Goal: Task Accomplishment & Management: Use online tool/utility

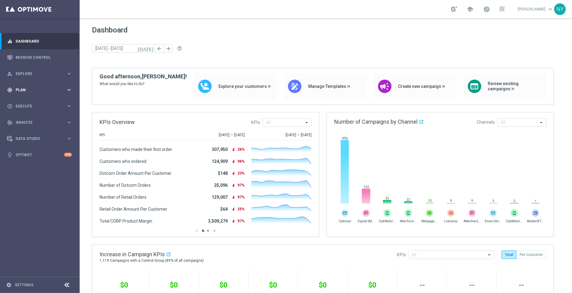
click at [25, 87] on div "gps_fixed Plan" at bounding box center [36, 90] width 59 height 6
click at [23, 120] on span "Templates" at bounding box center [38, 121] width 44 height 4
click at [25, 129] on link "Optimail" at bounding box center [41, 130] width 45 height 5
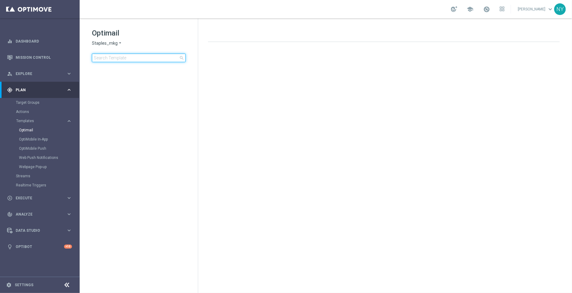
click at [113, 58] on input at bounding box center [139, 58] width 94 height 9
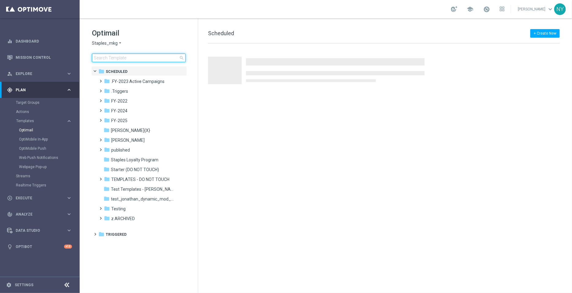
click at [101, 58] on input at bounding box center [139, 58] width 94 height 9
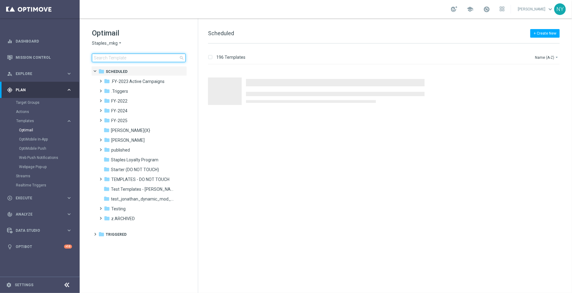
type input "V-ER_DC_NonBuyer_OS_T2_DealDays2"
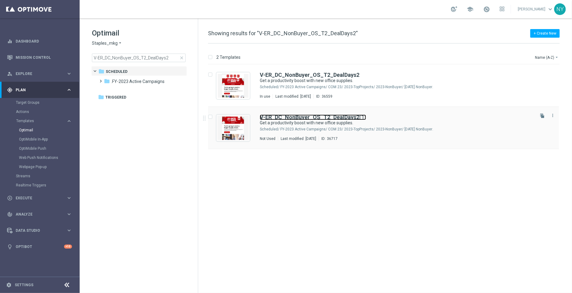
click at [342, 117] on b "V-ER_DC_NonBuyer_OS_T2_DealDays2" at bounding box center [310, 117] width 100 height 6
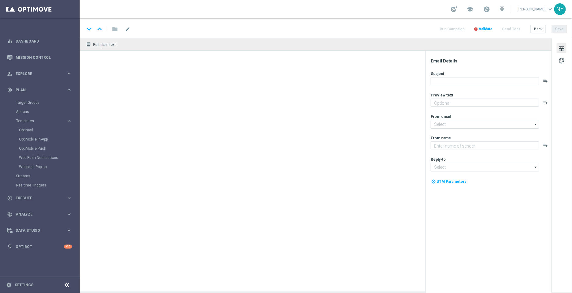
type textarea "We’ve got the supplies you’ve been looking for."
type input "[EMAIL_ADDRESS][DOMAIN_NAME]"
type textarea "Staples"
type input "[EMAIL_ADDRESS][DOMAIN_NAME]"
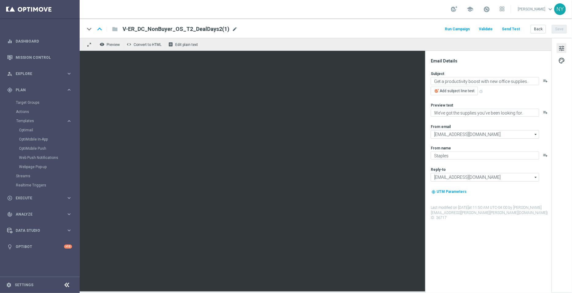
click at [232, 29] on span "mode_edit" at bounding box center [235, 29] width 6 height 6
drag, startPoint x: 205, startPoint y: 29, endPoint x: 197, endPoint y: 29, distance: 8.3
click at [197, 29] on input "V-ER_DC_NonBuyer_OS_T2_DealDays2(1)" at bounding box center [199, 29] width 152 height 8
type input "V-ER_DC_NonBuyer_OS_T2_DealDays3"
click at [318, 35] on div "keyboard_arrow_down keyboard_arrow_up folder V-ER_DC_NonBuyer_OS_T2_DealDays3 R…" at bounding box center [326, 28] width 493 height 20
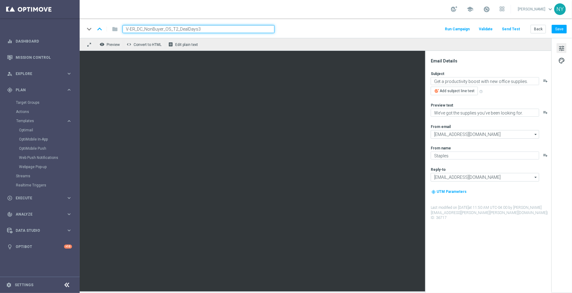
drag, startPoint x: 228, startPoint y: 29, endPoint x: 100, endPoint y: 25, distance: 127.9
click at [100, 25] on div "keyboard_arrow_down keyboard_arrow_up folder V-ER_DC_NonBuyer_OS_T2_DealDays3" at bounding box center [180, 29] width 190 height 8
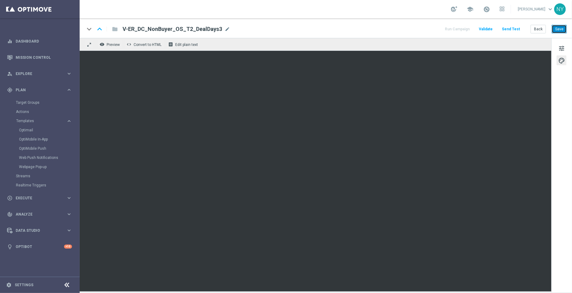
click at [559, 30] on button "Save" at bounding box center [559, 29] width 15 height 9
click at [225, 30] on span "mode_edit" at bounding box center [228, 29] width 6 height 6
click at [214, 30] on input "V-ER_DC_NonBuyer_OS_T2_DealDays3" at bounding box center [199, 29] width 152 height 8
drag, startPoint x: 211, startPoint y: 29, endPoint x: 75, endPoint y: 28, distance: 136.1
click at [75, 28] on main "equalizer Dashboard Mission Control" at bounding box center [286, 146] width 572 height 293
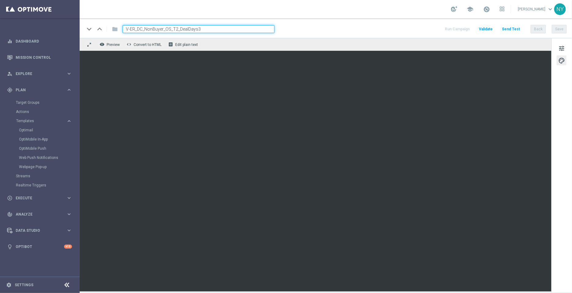
click at [514, 28] on button "Send Test" at bounding box center [511, 29] width 20 height 8
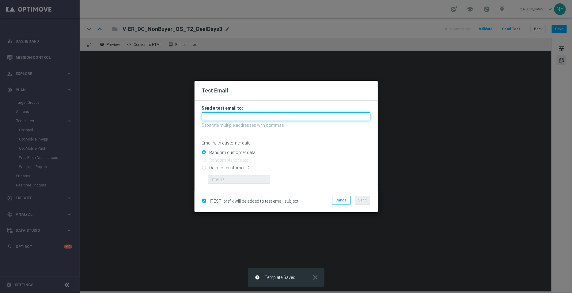
click at [215, 115] on input "text" at bounding box center [286, 116] width 169 height 9
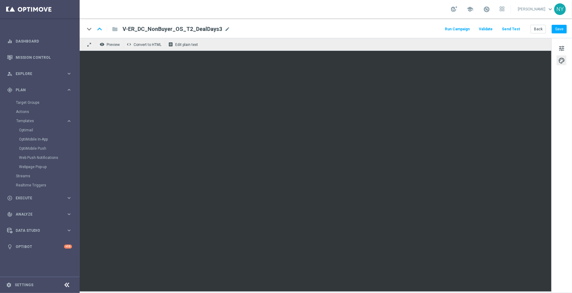
click at [515, 28] on button "Send Test" at bounding box center [511, 29] width 20 height 8
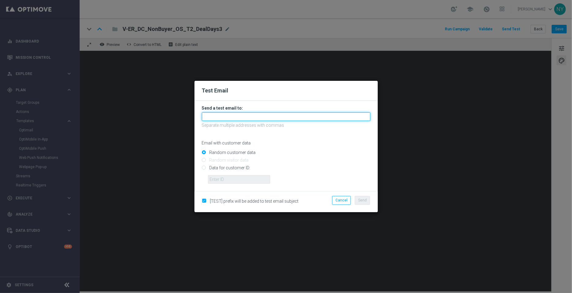
click at [220, 117] on input "text" at bounding box center [286, 116] width 169 height 9
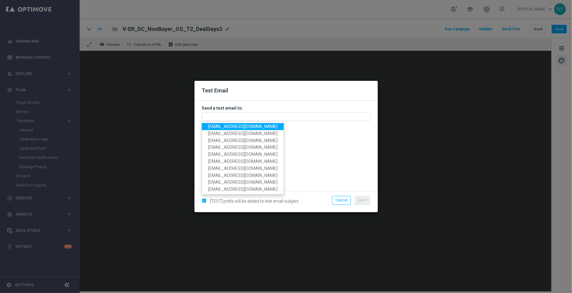
click at [223, 126] on span "[EMAIL_ADDRESS][DOMAIN_NAME]" at bounding box center [243, 126] width 70 height 5
type input "[EMAIL_ADDRESS][DOMAIN_NAME]"
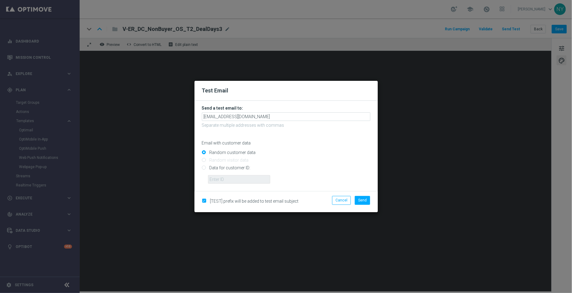
click at [203, 168] on input "Data for customer ID:" at bounding box center [286, 170] width 169 height 9
radio input "true"
click at [220, 179] on input "text" at bounding box center [239, 179] width 62 height 9
paste input "10000006208"
type input "10000006208"
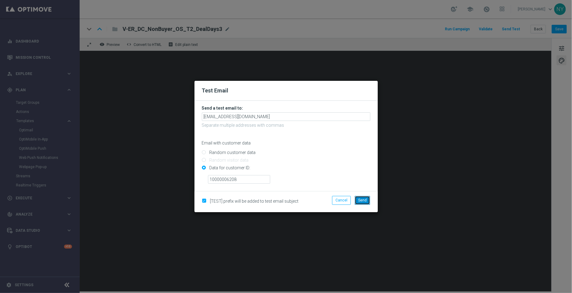
click at [365, 201] on span "Send" at bounding box center [362, 200] width 9 height 4
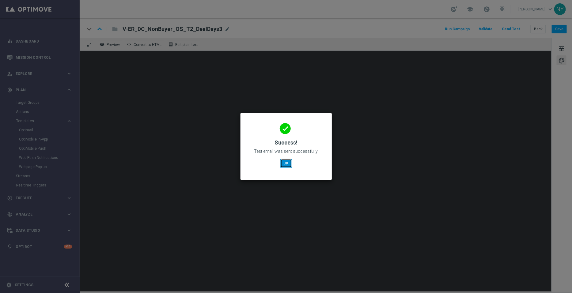
click at [287, 166] on button "OK" at bounding box center [286, 163] width 12 height 9
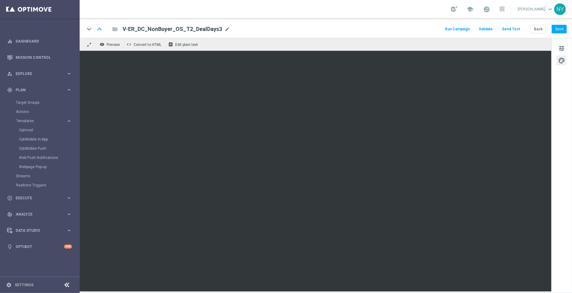
click at [224, 32] on div "V-ER_DC_NonBuyer_OS_T2_DealDays3 mode_edit" at bounding box center [177, 29] width 108 height 8
click at [211, 29] on input "V-ER_DC_NonBuyer_OS_T2_DealDays3" at bounding box center [199, 29] width 152 height 8
drag, startPoint x: 204, startPoint y: 29, endPoint x: 86, endPoint y: 33, distance: 117.4
click at [86, 33] on div "keyboard_arrow_down keyboard_arrow_up folder V-ER_DC_NonBuyer_OS_T2_DealDays3" at bounding box center [180, 29] width 190 height 8
click at [539, 29] on button "Back" at bounding box center [538, 29] width 15 height 9
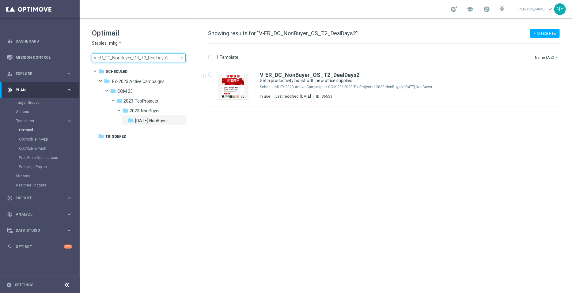
click at [162, 60] on input "V-ER_DC_NonBuyer_OS_T2_DealDays2" at bounding box center [139, 58] width 94 height 9
drag, startPoint x: 167, startPoint y: 59, endPoint x: 45, endPoint y: 56, distance: 122.0
click at [45, 56] on main "equalizer Dashboard Mission Control" at bounding box center [286, 146] width 572 height 293
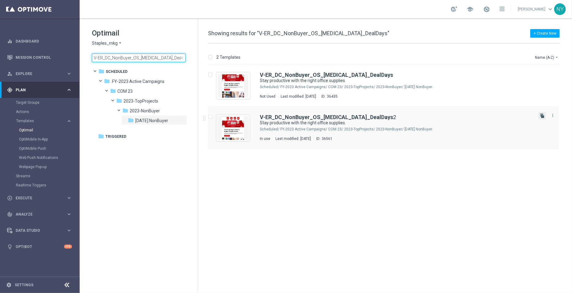
type input "V-ER_DC_NonBuyer_OS_T3_DealDays"
click at [542, 117] on icon "file_copy" at bounding box center [542, 115] width 5 height 5
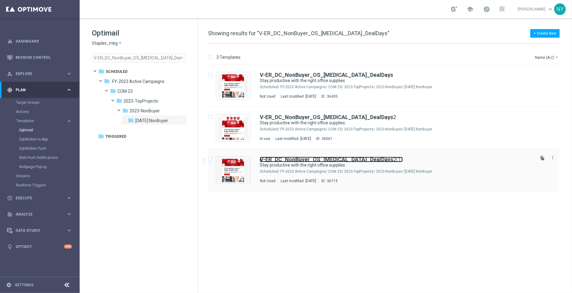
click at [323, 158] on b "V-ER_DC_NonBuyer_OS_T3_DealDays" at bounding box center [326, 159] width 133 height 6
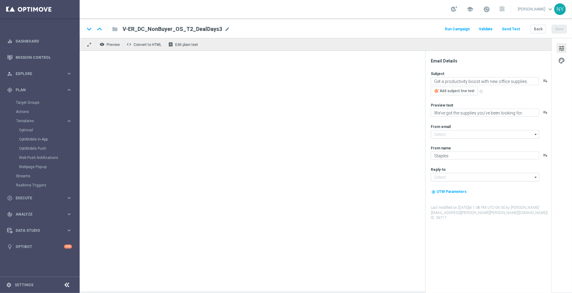
type input "[EMAIL_ADDRESS][DOMAIN_NAME]"
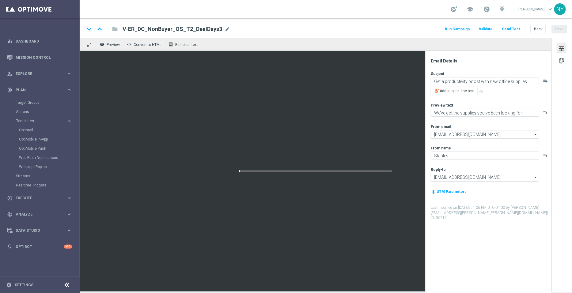
type textarea "Stay productive with the right office supplies."
type textarea "We’ve got all the supplies to make it happen."
click at [267, 29] on span "mode_edit" at bounding box center [270, 29] width 6 height 6
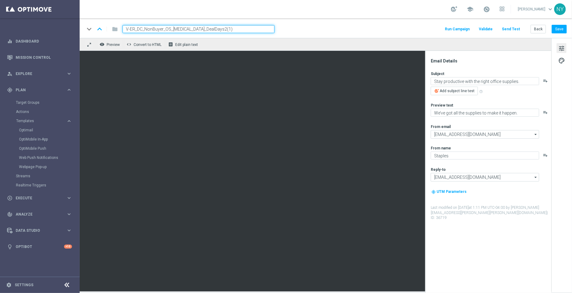
drag, startPoint x: 208, startPoint y: 28, endPoint x: 197, endPoint y: 30, distance: 11.1
click at [197, 30] on input "V-ER_DC_NonBuyer_OS_T3_DealDays2(1)" at bounding box center [199, 29] width 152 height 8
type input "V-ER_DC_NonBuyer_OS_T3_DealDays3"
click at [559, 28] on button "Save" at bounding box center [559, 29] width 15 height 9
click at [203, 27] on input "V-ER_DC_NonBuyer_OS_T3_DealDays3" at bounding box center [199, 29] width 152 height 8
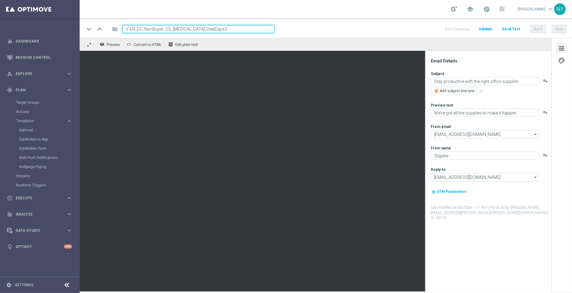
drag, startPoint x: 203, startPoint y: 27, endPoint x: 120, endPoint y: 24, distance: 83.7
click at [120, 24] on div "keyboard_arrow_down keyboard_arrow_up folder V-ER_DC_NonBuyer_OS_T3_DealDays3 R…" at bounding box center [326, 28] width 493 height 20
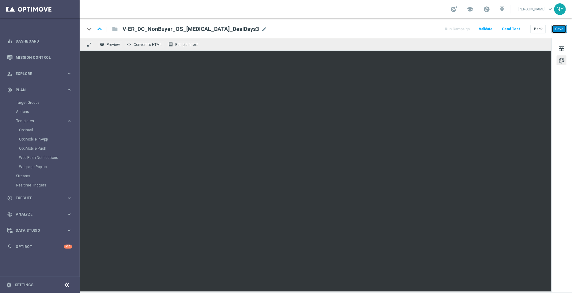
click at [562, 28] on button "Save" at bounding box center [559, 29] width 15 height 9
click at [516, 29] on button "Send Test" at bounding box center [511, 29] width 20 height 8
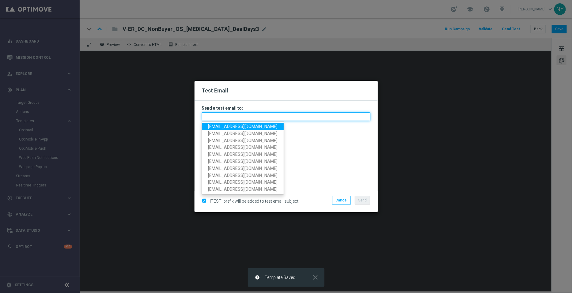
click at [209, 118] on input "text" at bounding box center [286, 116] width 169 height 9
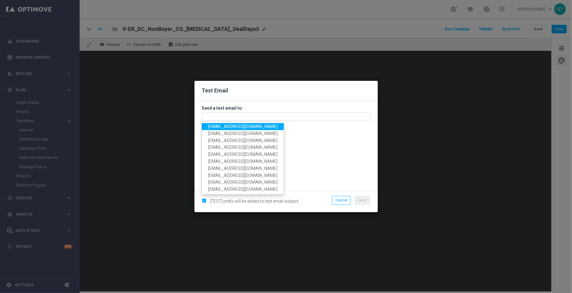
click at [225, 126] on span "[EMAIL_ADDRESS][DOMAIN_NAME]" at bounding box center [243, 126] width 70 height 5
type input "[EMAIL_ADDRESS][DOMAIN_NAME]"
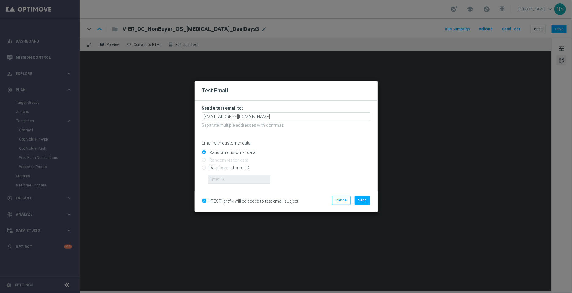
click at [202, 167] on input "Data for customer ID:" at bounding box center [286, 170] width 169 height 9
radio input "true"
click at [221, 180] on input "text" at bounding box center [239, 179] width 62 height 9
click at [232, 181] on input "text" at bounding box center [239, 179] width 62 height 9
paste input "10000006208"
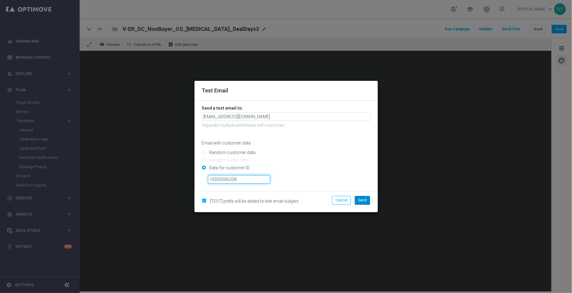
type input "10000006208"
click at [360, 203] on button "Send" at bounding box center [362, 200] width 15 height 9
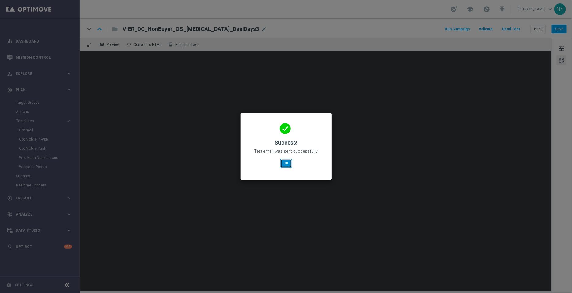
click at [286, 161] on button "OK" at bounding box center [286, 163] width 12 height 9
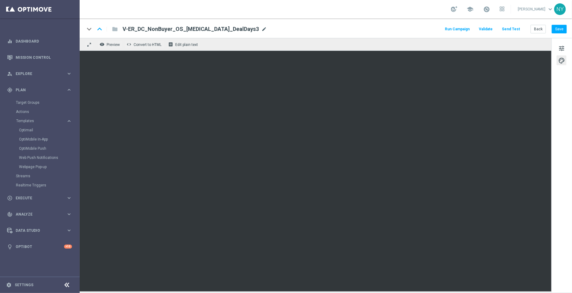
click at [261, 27] on span "mode_edit" at bounding box center [264, 29] width 6 height 6
click at [208, 29] on input "V-ER_DC_NonBuyer_OS_T3_DealDays3" at bounding box center [199, 29] width 152 height 8
drag, startPoint x: 205, startPoint y: 28, endPoint x: 84, endPoint y: 27, distance: 120.8
click at [84, 27] on div "keyboard_arrow_down keyboard_arrow_up folder V-ER_DC_NonBuyer_OS_T3_DealDays3 R…" at bounding box center [326, 28] width 493 height 20
click at [538, 27] on button "Back" at bounding box center [538, 29] width 15 height 9
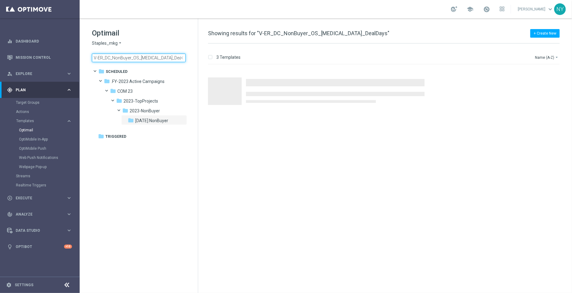
click at [163, 60] on input "V-ER_DC_NonBuyer_OS_T3_DealDays" at bounding box center [139, 58] width 94 height 9
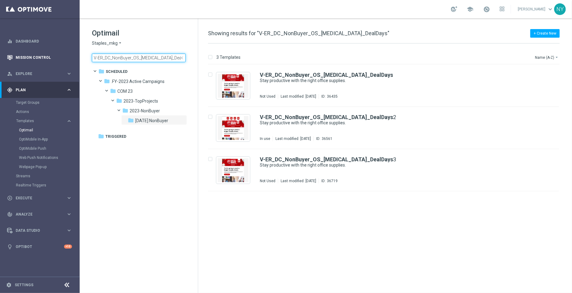
drag, startPoint x: 164, startPoint y: 59, endPoint x: 3, endPoint y: 53, distance: 161.0
click at [3, 53] on main "equalizer Dashboard Mission Control" at bounding box center [286, 146] width 572 height 293
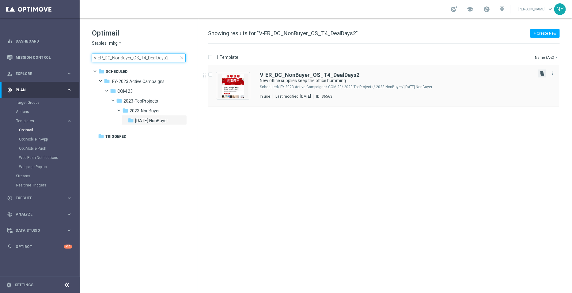
type input "V-ER_DC_NonBuyer_OS_T4_DealDays2"
click at [543, 74] on icon "file_copy" at bounding box center [542, 73] width 5 height 5
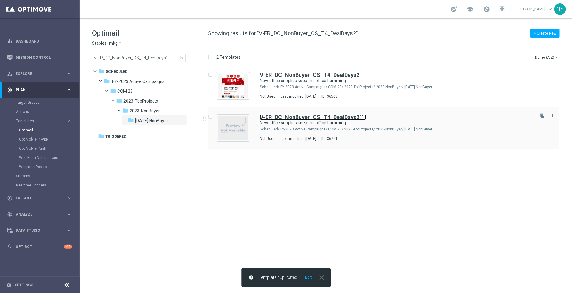
click at [323, 116] on b "V-ER_DC_NonBuyer_OS_T4_DealDays2" at bounding box center [310, 117] width 100 height 6
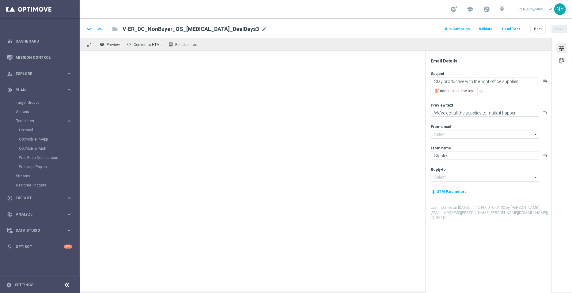
type input "[EMAIL_ADDRESS][DOMAIN_NAME]"
type input "V-ER_DC_NonBuyer_OS_T4_DealDays2(1)"
type textarea "New office supplies keep the office humming."
type textarea "We’ve got everything you need for the job."
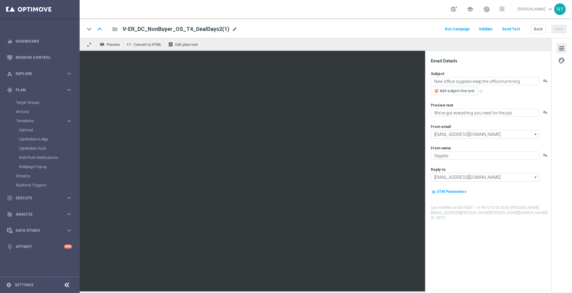
click at [232, 26] on span "mode_edit" at bounding box center [235, 29] width 6 height 6
drag, startPoint x: 202, startPoint y: 29, endPoint x: 196, endPoint y: 28, distance: 6.2
click at [196, 28] on input "V-ER_DC_NonBuyer_OS_T4_DealDays2(1)" at bounding box center [199, 29] width 152 height 8
type input "V-ER_DC_NonBuyer_OS_T4_DealDays3"
click at [557, 31] on button "Save" at bounding box center [559, 29] width 15 height 9
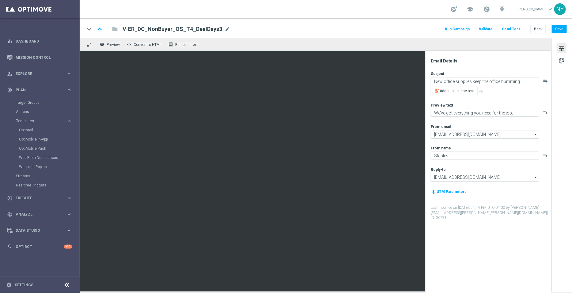
drag, startPoint x: 222, startPoint y: 28, endPoint x: 214, endPoint y: 28, distance: 8.0
click at [225, 28] on span "mode_edit" at bounding box center [228, 29] width 6 height 6
click at [208, 28] on input "V-ER_DC_NonBuyer_OS_T4_DealDays3" at bounding box center [199, 29] width 152 height 8
drag, startPoint x: 209, startPoint y: 30, endPoint x: 85, endPoint y: 27, distance: 124.5
click at [85, 27] on div "keyboard_arrow_down keyboard_arrow_up folder V-ER_DC_NonBuyer_OS_T4_DealDays3" at bounding box center [180, 29] width 190 height 8
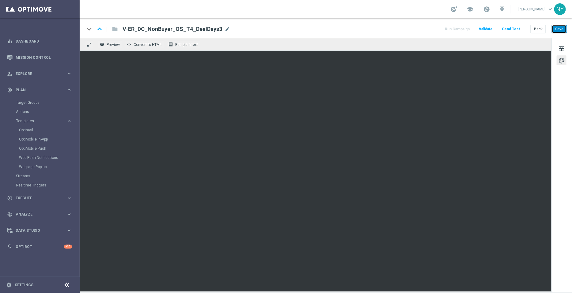
click at [560, 29] on button "Save" at bounding box center [559, 29] width 15 height 9
click at [558, 30] on button "Save" at bounding box center [559, 29] width 15 height 9
click at [516, 29] on button "Send Test" at bounding box center [511, 29] width 20 height 8
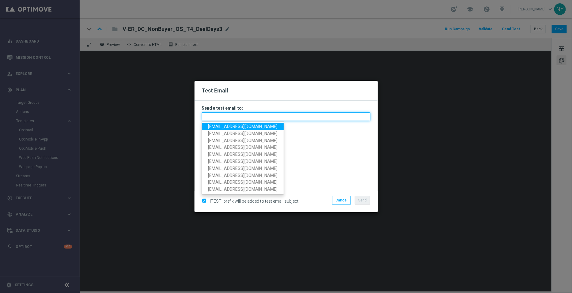
click at [219, 118] on input "text" at bounding box center [286, 116] width 169 height 9
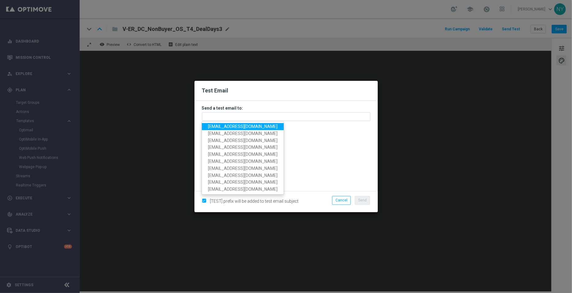
click at [228, 128] on span "[EMAIL_ADDRESS][DOMAIN_NAME]" at bounding box center [243, 126] width 70 height 5
type input "[EMAIL_ADDRESS][DOMAIN_NAME]"
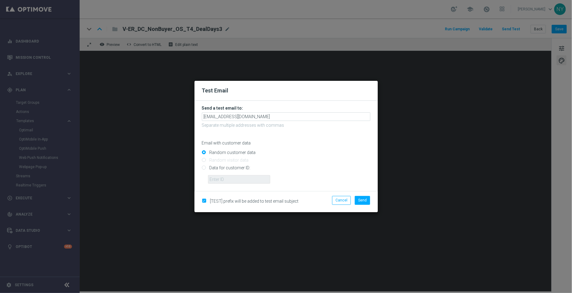
click at [203, 166] on input "Data for customer ID:" at bounding box center [286, 170] width 169 height 9
radio input "true"
click at [226, 183] on input "text" at bounding box center [239, 179] width 62 height 9
paste input "10000006208"
type input "10000006208"
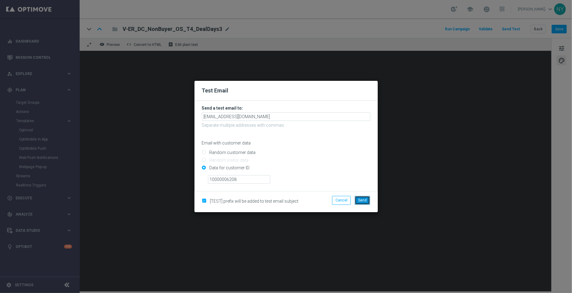
click at [358, 200] on button "Send" at bounding box center [362, 200] width 15 height 9
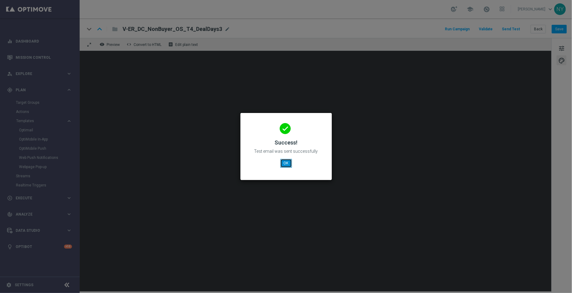
click at [285, 162] on button "OK" at bounding box center [286, 163] width 12 height 9
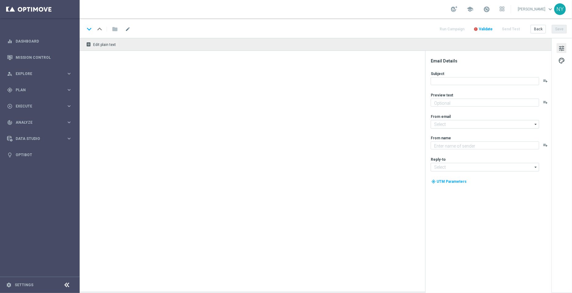
type textarea "We’ve got everything you need for the job."
type textarea "Staples"
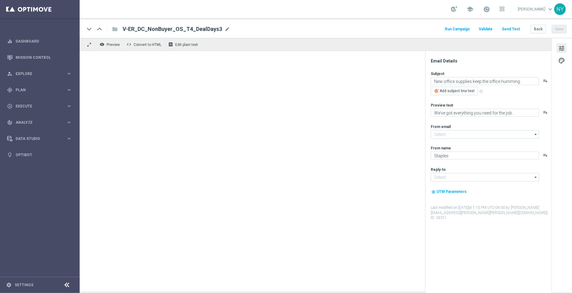
type input "[EMAIL_ADDRESS][DOMAIN_NAME]"
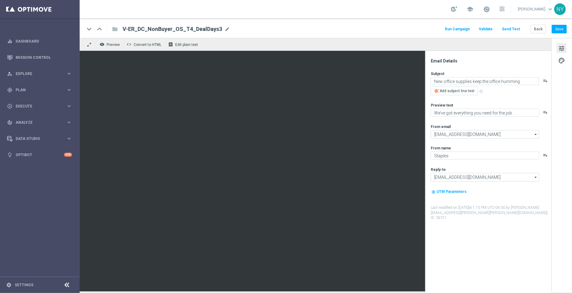
click at [512, 27] on button "Send Test" at bounding box center [511, 29] width 20 height 8
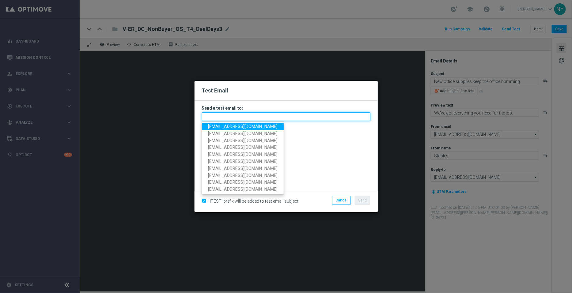
click at [211, 116] on input "text" at bounding box center [286, 116] width 169 height 9
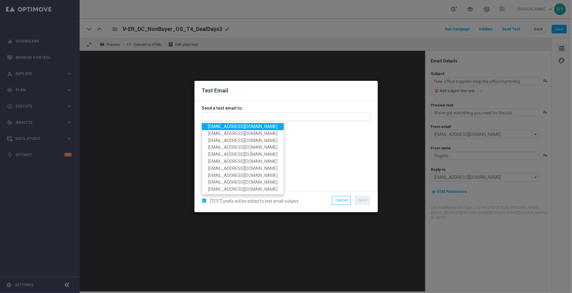
click at [222, 126] on span "[EMAIL_ADDRESS][DOMAIN_NAME]" at bounding box center [243, 126] width 70 height 5
type input "[EMAIL_ADDRESS][DOMAIN_NAME]"
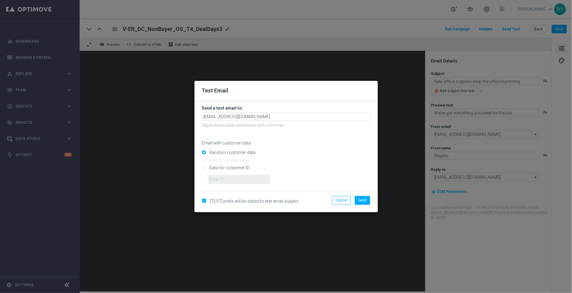
click at [204, 167] on input "Data for customer ID:" at bounding box center [286, 170] width 169 height 9
radio input "true"
click at [222, 182] on input "text" at bounding box center [239, 179] width 62 height 9
click at [228, 179] on input "text" at bounding box center [239, 179] width 62 height 9
paste input "10000006208"
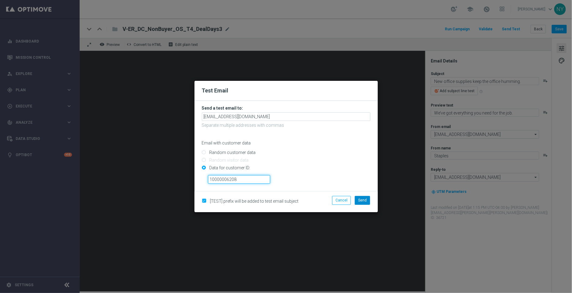
type input "10000006208"
click at [364, 197] on button "Send" at bounding box center [362, 200] width 15 height 9
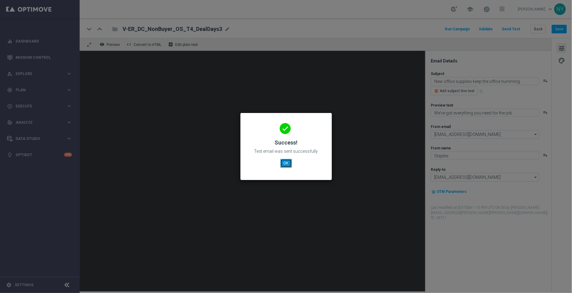
click at [287, 162] on button "OK" at bounding box center [286, 163] width 12 height 9
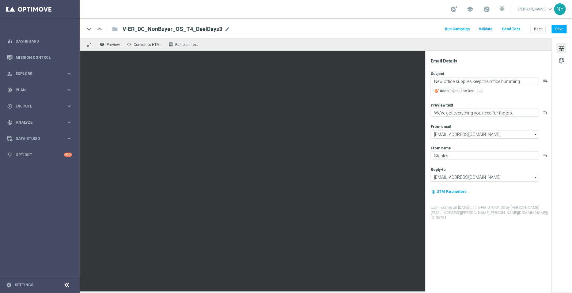
click at [510, 29] on button "Send Test" at bounding box center [511, 29] width 20 height 8
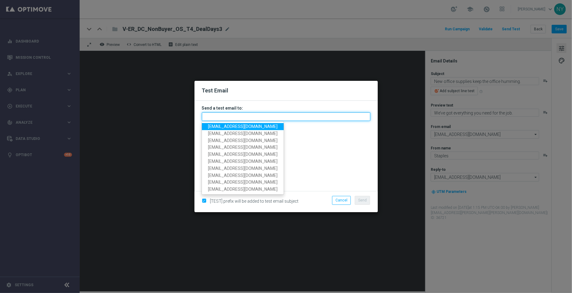
click at [217, 118] on input "text" at bounding box center [286, 116] width 169 height 9
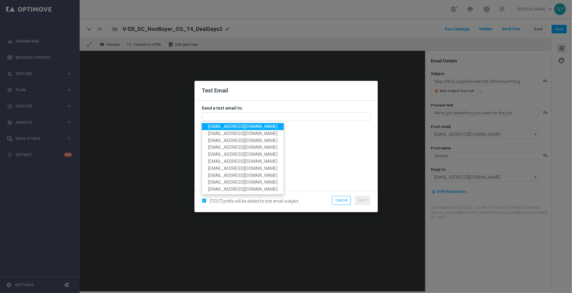
click at [257, 128] on span "[EMAIL_ADDRESS][DOMAIN_NAME]" at bounding box center [243, 126] width 70 height 5
type input "[EMAIL_ADDRESS][DOMAIN_NAME]"
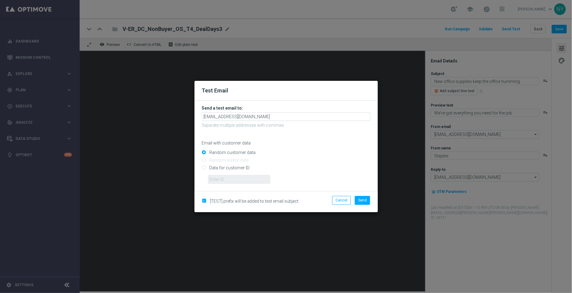
click at [203, 169] on input "Data for customer ID:" at bounding box center [286, 170] width 169 height 9
radio input "true"
click at [219, 178] on input "text" at bounding box center [239, 179] width 62 height 9
click at [223, 180] on input "text" at bounding box center [239, 179] width 62 height 9
paste input "10000006208"
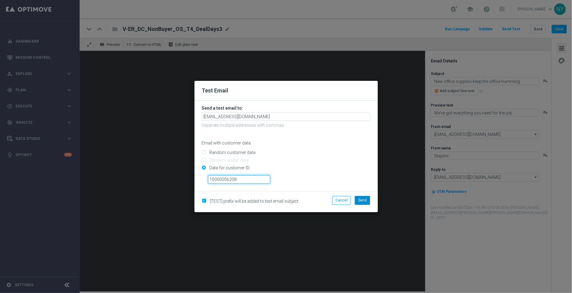
type input "10000006208"
click at [364, 201] on span "Send" at bounding box center [362, 200] width 9 height 4
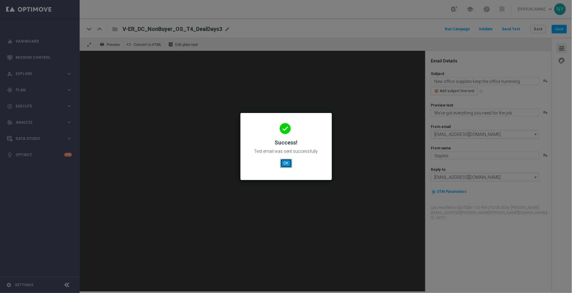
click at [286, 163] on button "OK" at bounding box center [286, 163] width 12 height 9
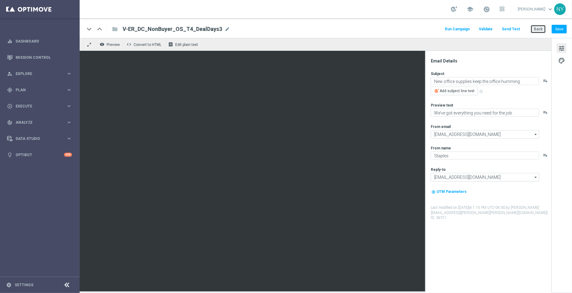
click at [541, 30] on button "Back" at bounding box center [538, 29] width 15 height 9
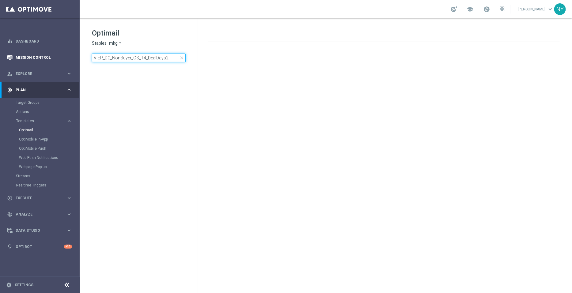
drag, startPoint x: 170, startPoint y: 56, endPoint x: 0, endPoint y: 57, distance: 170.1
click at [0, 57] on main "equalizer Dashboard Mission Control" at bounding box center [286, 146] width 572 height 293
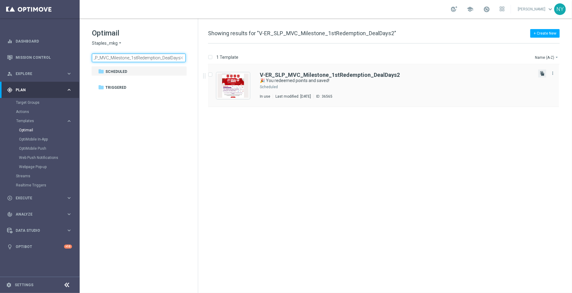
type input "V-ER_SLP_MVC_Milestone_1stRedemption_DealDays2"
click at [542, 73] on icon "file_copy" at bounding box center [542, 73] width 5 height 5
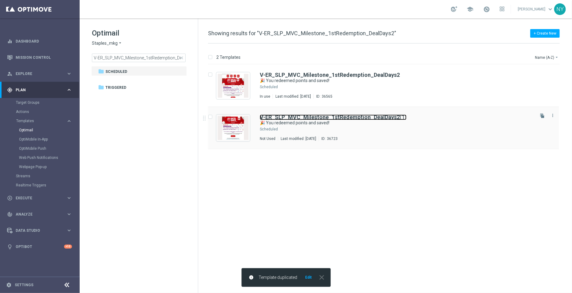
click at [309, 117] on b "V-ER_SLP_MVC_Milestone_1stRedemption_DealDays2" at bounding box center [330, 117] width 140 height 6
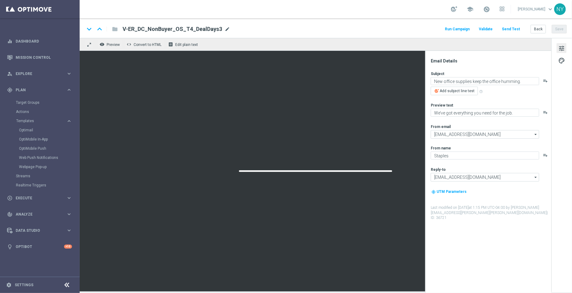
type input "V-ER_SLP_MVC_Milestone_1stRedemption_DealDays2(1)"
type textarea "🎉 You redeemed points and saved!"
type textarea "Keep earning and you'll keep saving."
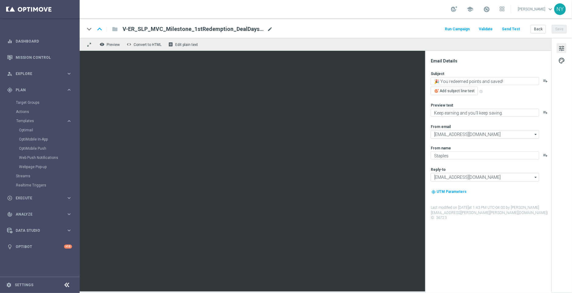
click at [271, 27] on span "mode_edit" at bounding box center [270, 29] width 6 height 6
drag, startPoint x: 247, startPoint y: 29, endPoint x: 225, endPoint y: 30, distance: 21.5
click at [225, 30] on input "V-ER_SLP_MVC_Milestone_1stRedemption_DealDays2(1)" at bounding box center [199, 29] width 152 height 8
type input "V-ER_SLP_MVC_Milestone_1stRedemption_DealDays3"
click at [555, 26] on button "Save" at bounding box center [559, 29] width 15 height 9
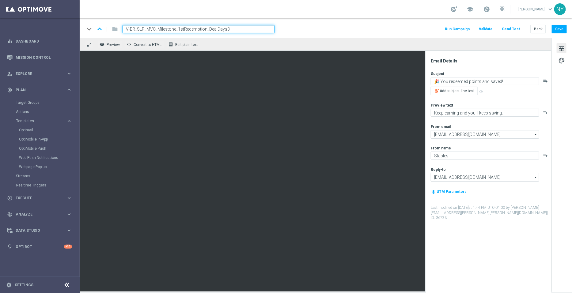
drag, startPoint x: 234, startPoint y: 28, endPoint x: 99, endPoint y: 37, distance: 135.5
click at [99, 37] on div "keyboard_arrow_down keyboard_arrow_up folder V-ER_SLP_MVC_Milestone_1stRedempti…" at bounding box center [326, 28] width 493 height 20
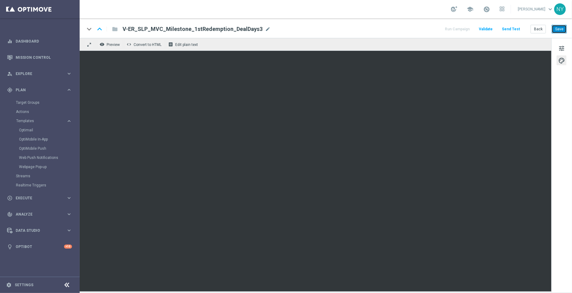
click at [559, 25] on button "Save" at bounding box center [559, 29] width 15 height 9
click at [562, 28] on button "Save" at bounding box center [559, 29] width 15 height 9
click at [512, 31] on button "Send Test" at bounding box center [511, 29] width 20 height 8
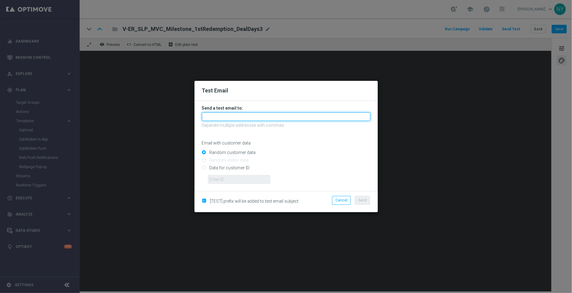
click at [245, 116] on input "text" at bounding box center [286, 116] width 169 height 9
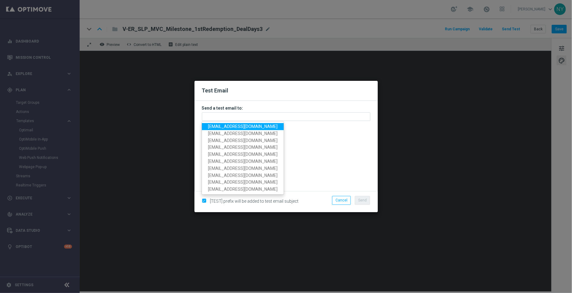
click at [230, 126] on span "[EMAIL_ADDRESS][DOMAIN_NAME]" at bounding box center [243, 126] width 70 height 5
type input "[EMAIL_ADDRESS][DOMAIN_NAME]"
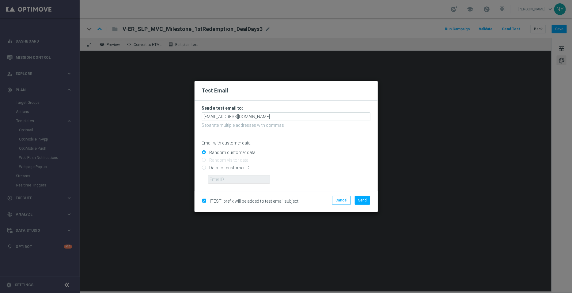
click at [203, 169] on input "Data for customer ID:" at bounding box center [286, 170] width 169 height 9
radio input "true"
click at [222, 181] on input "text" at bounding box center [239, 179] width 62 height 9
paste input "10000006208"
type input "10000006208"
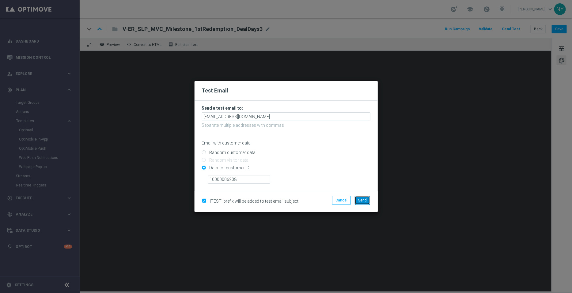
click at [361, 203] on span "Send" at bounding box center [362, 200] width 9 height 4
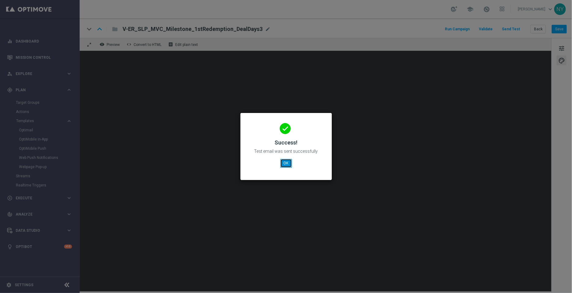
click at [286, 162] on button "OK" at bounding box center [286, 163] width 12 height 9
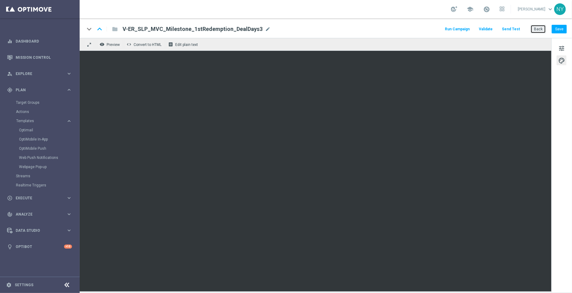
click at [538, 27] on button "Back" at bounding box center [538, 29] width 15 height 9
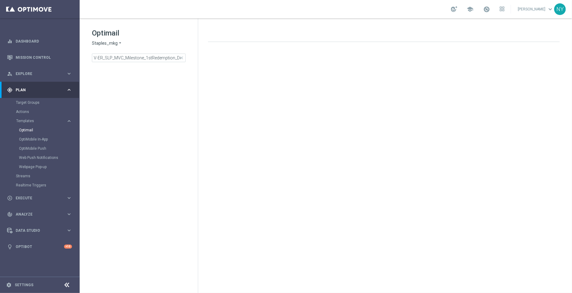
click at [180, 57] on span "close" at bounding box center [181, 57] width 5 height 5
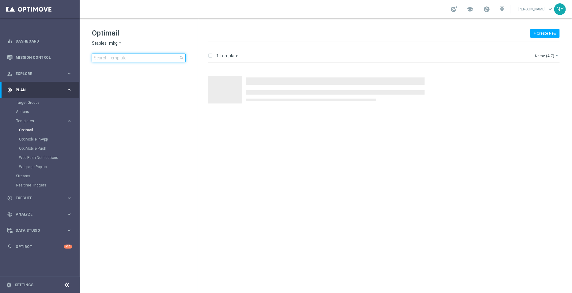
click at [108, 59] on input at bounding box center [139, 58] width 94 height 9
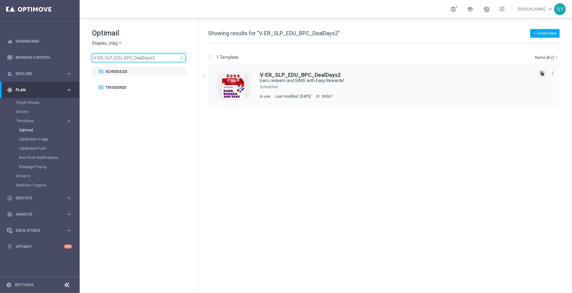
type input "V-ER_SLP_EDU_BPC_DealDays2"
click at [542, 74] on icon "file_copy" at bounding box center [542, 73] width 5 height 5
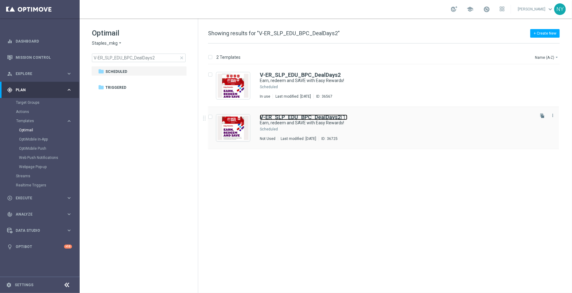
click at [300, 115] on b "V-ER_SLP_EDU_BPC_DealDays2" at bounding box center [300, 117] width 81 height 6
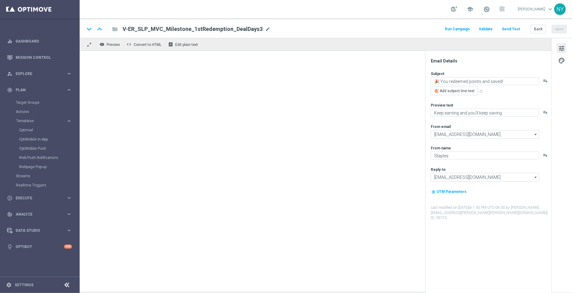
type textarea "Earn, redeem and SAVE with Easy Rewards!"
type textarea "Smart ways to make the most of every purchase."
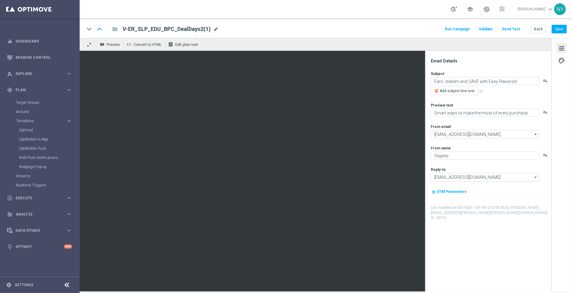
click at [213, 28] on span "mode_edit" at bounding box center [216, 29] width 6 height 6
drag, startPoint x: 197, startPoint y: 30, endPoint x: 184, endPoint y: 31, distance: 13.3
click at [184, 31] on input "V-ER_SLP_EDU_BPC_DealDays2(1)" at bounding box center [199, 29] width 152 height 8
type input "V-ER_SLP_EDU_BPC_DealDays3"
click at [561, 32] on button "Save" at bounding box center [559, 29] width 15 height 9
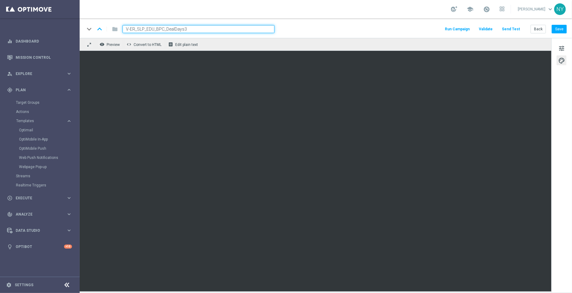
drag, startPoint x: 208, startPoint y: 27, endPoint x: 98, endPoint y: 25, distance: 109.4
click at [98, 25] on div "keyboard_arrow_down keyboard_arrow_up folder V-ER_SLP_EDU_BPC_DealDays3" at bounding box center [180, 29] width 190 height 8
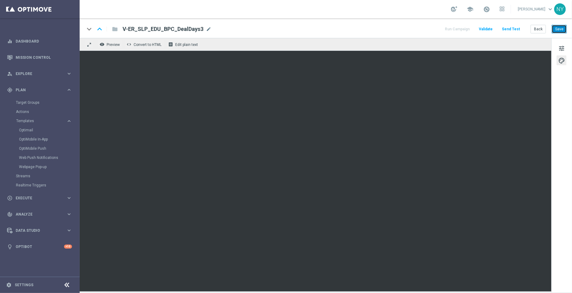
click at [563, 30] on button "Save" at bounding box center [559, 29] width 15 height 9
click at [508, 28] on button "Send Test" at bounding box center [511, 29] width 20 height 8
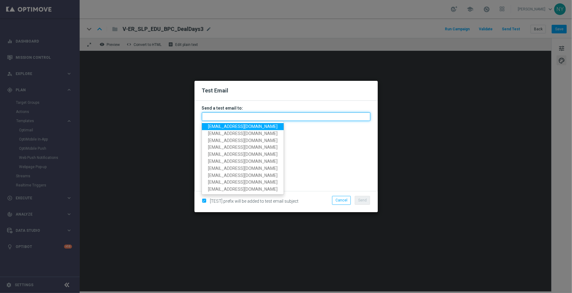
click at [217, 117] on input "text" at bounding box center [286, 116] width 169 height 9
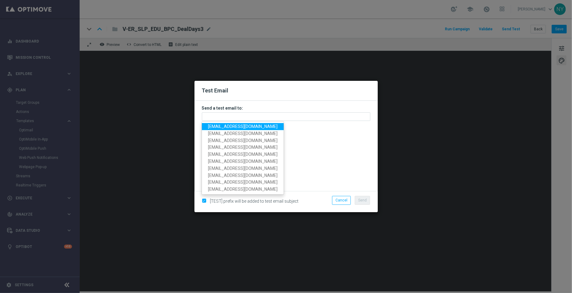
click at [222, 123] on link "[EMAIL_ADDRESS][DOMAIN_NAME]" at bounding box center [243, 126] width 82 height 7
type input "[EMAIL_ADDRESS][DOMAIN_NAME]"
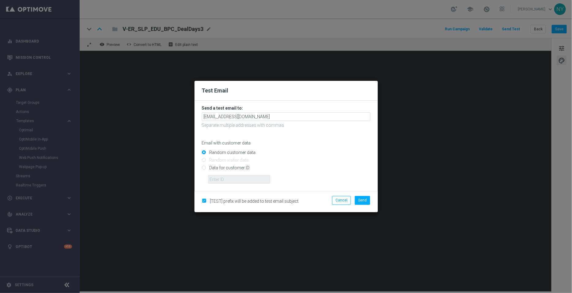
click at [204, 169] on input "Data for customer ID:" at bounding box center [286, 170] width 169 height 9
radio input "true"
click at [212, 179] on input "text" at bounding box center [239, 179] width 62 height 9
click at [226, 180] on input "text" at bounding box center [239, 179] width 62 height 9
paste input "10000006208"
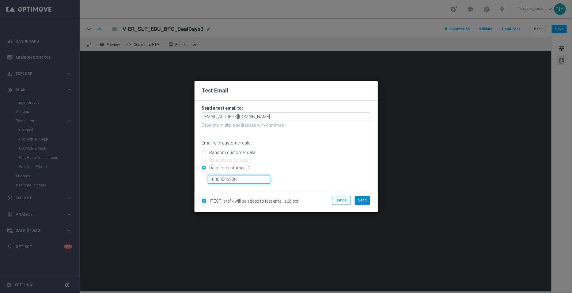
type input "10000006208"
click at [362, 200] on span "Send" at bounding box center [362, 200] width 9 height 4
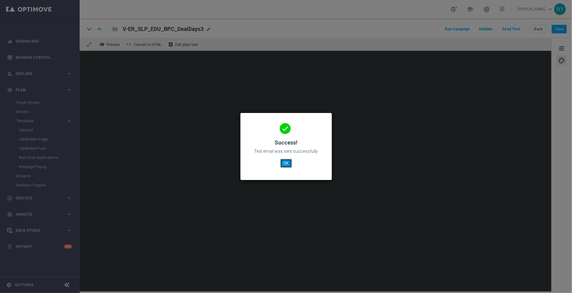
click at [290, 164] on button "OK" at bounding box center [286, 163] width 12 height 9
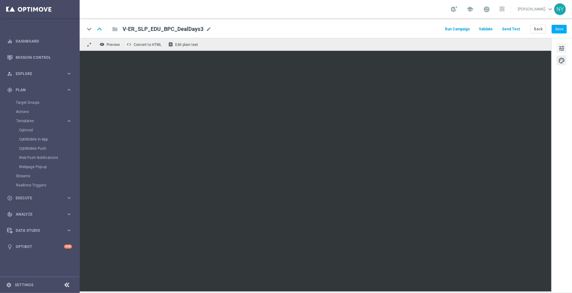
click at [561, 48] on span "tune" at bounding box center [561, 48] width 7 height 8
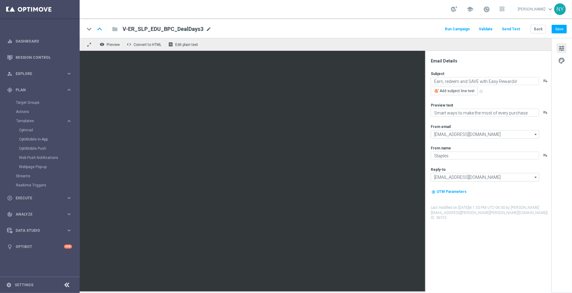
click at [209, 28] on span "mode_edit" at bounding box center [209, 29] width 6 height 6
click at [198, 25] on input "V-ER_SLP_EDU_BPC_DealDays3" at bounding box center [199, 29] width 152 height 8
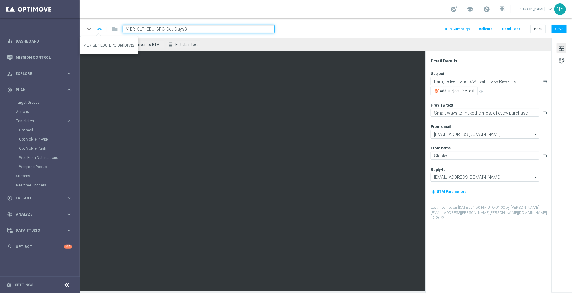
drag, startPoint x: 196, startPoint y: 27, endPoint x: 98, endPoint y: 28, distance: 97.8
click at [98, 28] on div "keyboard_arrow_down keyboard_arrow_up folder V-ER_SLP_EDU_BPC_DealDays3" at bounding box center [180, 29] width 190 height 8
click at [539, 29] on button "Back" at bounding box center [538, 29] width 15 height 9
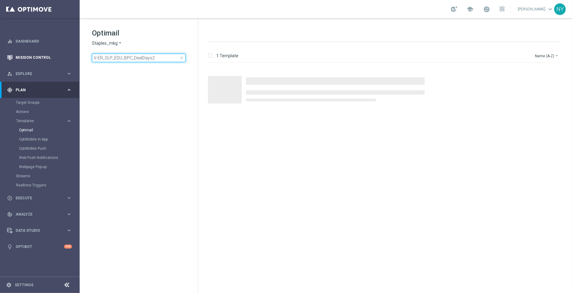
drag, startPoint x: 159, startPoint y: 56, endPoint x: 0, endPoint y: 56, distance: 159.1
click at [0, 56] on main "equalizer Dashboard Mission Control" at bounding box center [286, 146] width 572 height 293
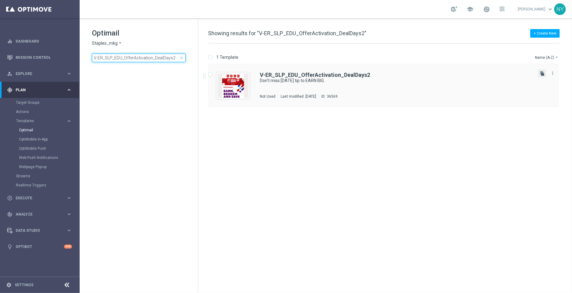
type input "V-ER_SLP_EDU_OfferActivation_DealDays2"
click at [542, 72] on icon "file_copy" at bounding box center [542, 73] width 5 height 5
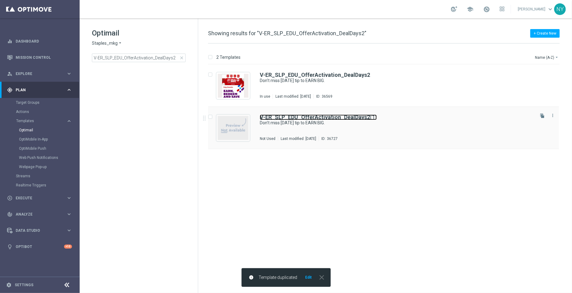
click at [346, 117] on b "V-ER_SLP_EDU_OfferActivation_DealDays2" at bounding box center [315, 117] width 110 height 6
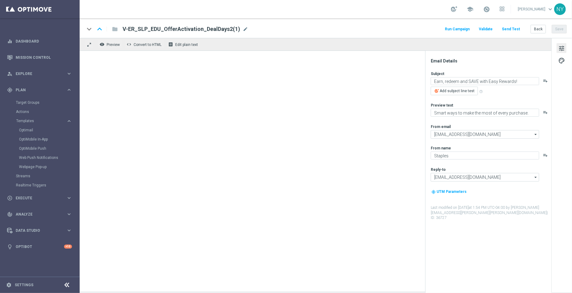
type textarea "Don’t miss today’s tip to EARN BIG."
type textarea "More smart ways to make the most of every purchase."
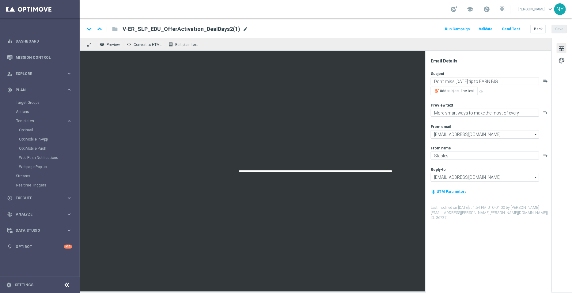
click at [243, 29] on span "mode_edit" at bounding box center [246, 29] width 6 height 6
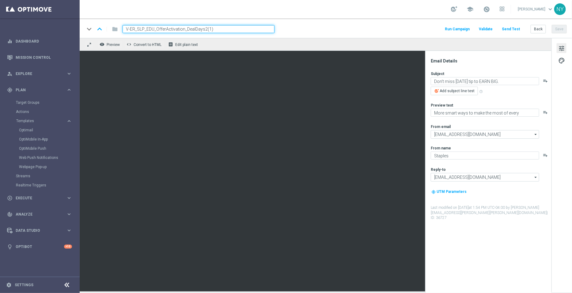
drag, startPoint x: 222, startPoint y: 31, endPoint x: 203, endPoint y: 29, distance: 18.1
click at [203, 29] on input "V-ER_SLP_EDU_OfferActivation_DealDays2(1)" at bounding box center [199, 29] width 152 height 8
type input "V-ER_SLP_EDU_OfferActivation_DealDays3"
click at [559, 29] on button "Save" at bounding box center [559, 29] width 15 height 9
drag, startPoint x: 215, startPoint y: 29, endPoint x: 108, endPoint y: 28, distance: 106.4
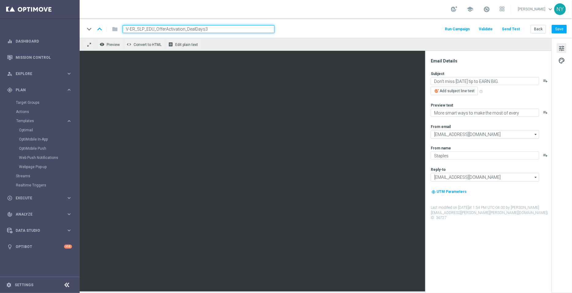
click at [108, 28] on div "keyboard_arrow_down keyboard_arrow_up folder V-ER_SLP_EDU_OfferActivation_DealD…" at bounding box center [180, 29] width 190 height 8
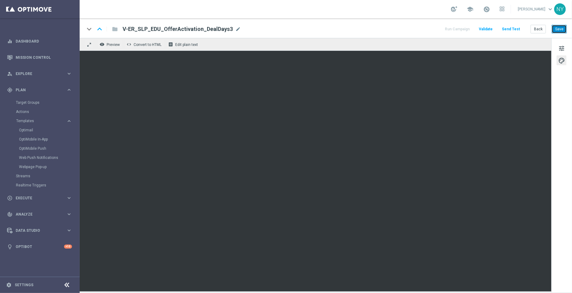
click at [561, 27] on button "Save" at bounding box center [559, 29] width 15 height 9
click at [510, 27] on button "Send Test" at bounding box center [511, 29] width 20 height 8
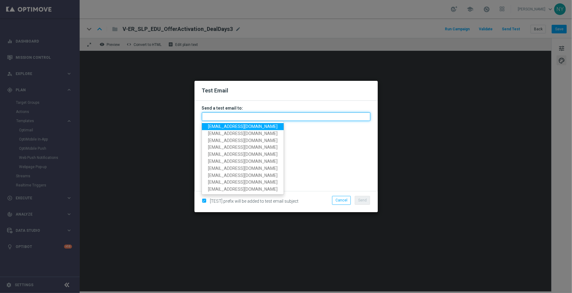
click at [223, 116] on input "text" at bounding box center [286, 116] width 169 height 9
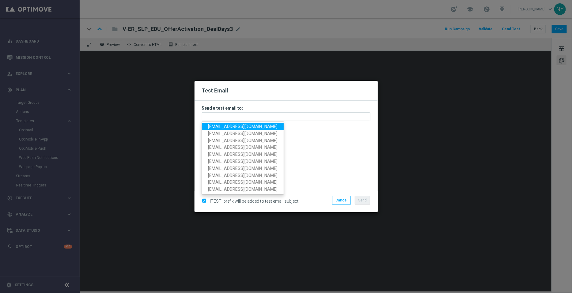
click at [223, 125] on span "[EMAIL_ADDRESS][DOMAIN_NAME]" at bounding box center [243, 126] width 70 height 5
type input "[EMAIL_ADDRESS][DOMAIN_NAME]"
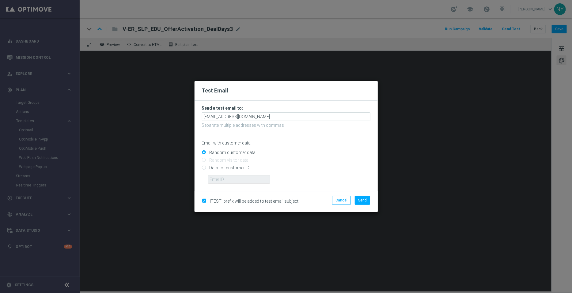
click at [204, 166] on input "Data for customer ID:" at bounding box center [286, 170] width 169 height 9
radio input "true"
click at [219, 178] on input "text" at bounding box center [239, 179] width 62 height 9
click at [239, 181] on input "text" at bounding box center [239, 179] width 62 height 9
paste input "10000006208"
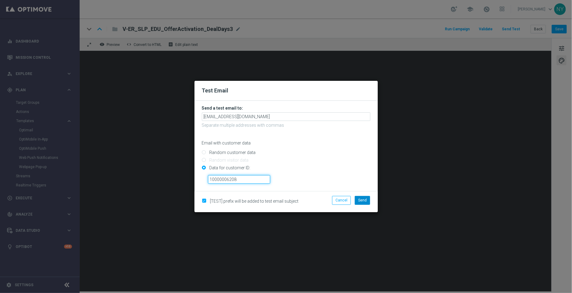
type input "10000006208"
click at [361, 199] on span "Send" at bounding box center [362, 200] width 9 height 4
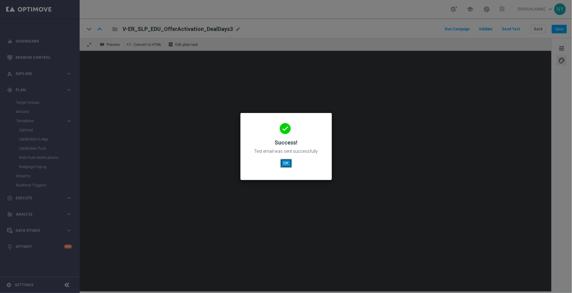
click at [285, 164] on button "OK" at bounding box center [286, 163] width 12 height 9
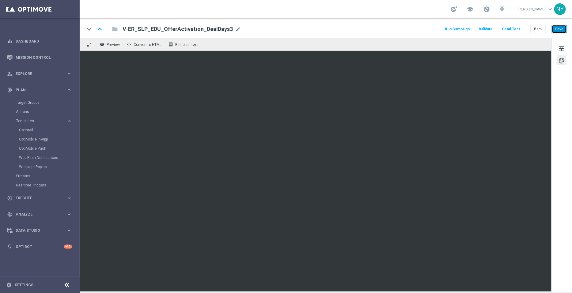
click at [557, 28] on button "Save" at bounding box center [559, 29] width 15 height 9
click at [513, 29] on button "Send Test" at bounding box center [511, 29] width 20 height 8
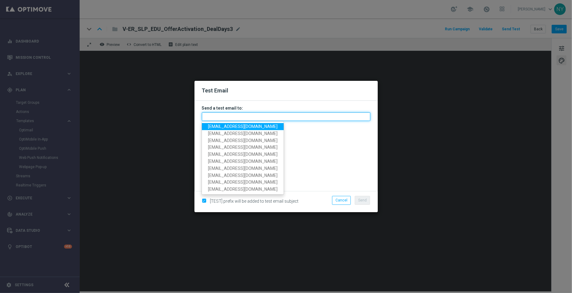
click at [231, 116] on input "text" at bounding box center [286, 116] width 169 height 9
paste input "[EMAIL_ADDRESS][DOMAIN_NAME]"
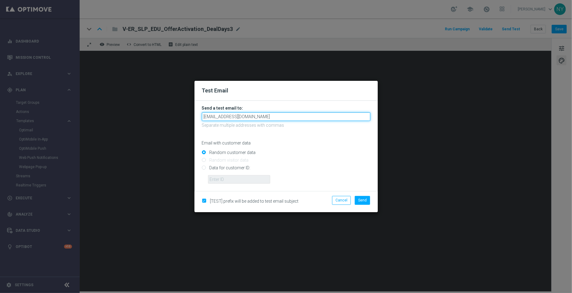
type input "[EMAIL_ADDRESS][DOMAIN_NAME]"
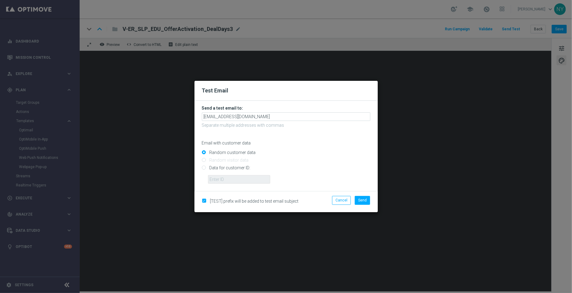
click at [293, 143] on p "Email with customer data" at bounding box center [286, 143] width 169 height 6
click at [203, 169] on input "Data for customer ID:" at bounding box center [286, 170] width 169 height 9
radio input "true"
click at [215, 179] on input "text" at bounding box center [239, 179] width 62 height 9
click at [227, 179] on input "text" at bounding box center [239, 179] width 62 height 9
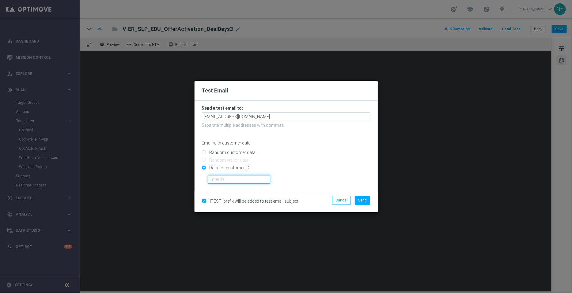
paste input "10000006208"
type input "10000006208"
click at [360, 200] on span "Send" at bounding box center [362, 200] width 9 height 4
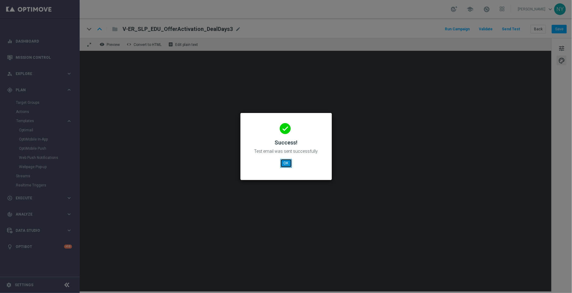
click at [288, 165] on button "OK" at bounding box center [286, 163] width 12 height 9
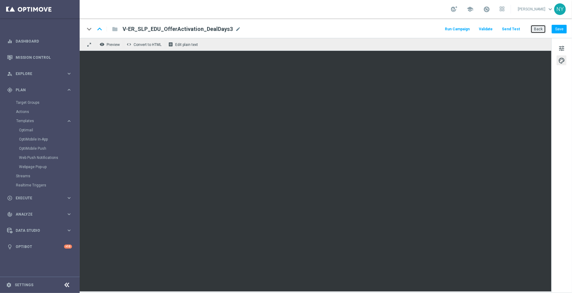
click at [539, 29] on button "Back" at bounding box center [538, 29] width 15 height 9
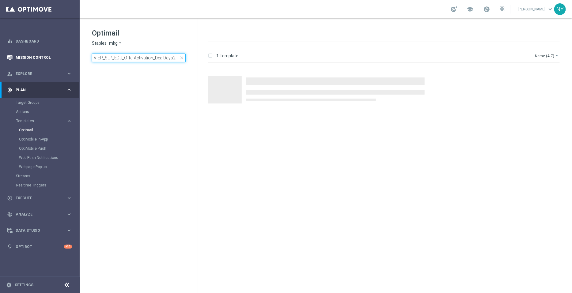
drag, startPoint x: 174, startPoint y: 57, endPoint x: 1, endPoint y: 55, distance: 173.2
click at [1, 55] on main "equalizer Dashboard Mission Control" at bounding box center [286, 146] width 572 height 293
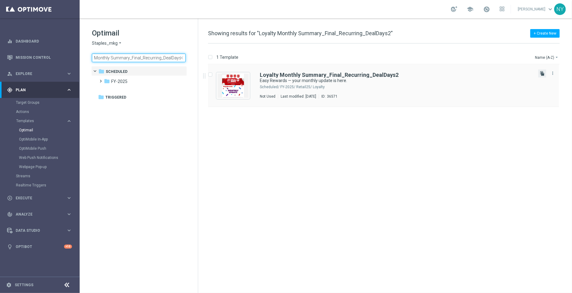
type input "Loyalty Monthly Summary_Final_Recurring_DealDays2"
click at [542, 71] on icon "file_copy" at bounding box center [542, 73] width 5 height 5
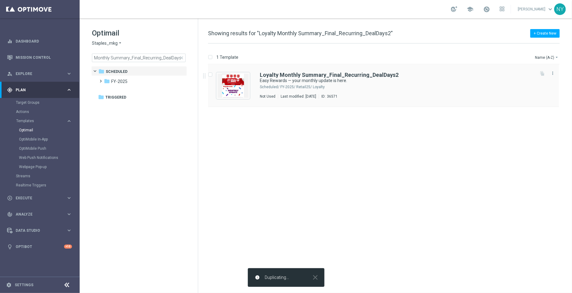
scroll to position [0, 0]
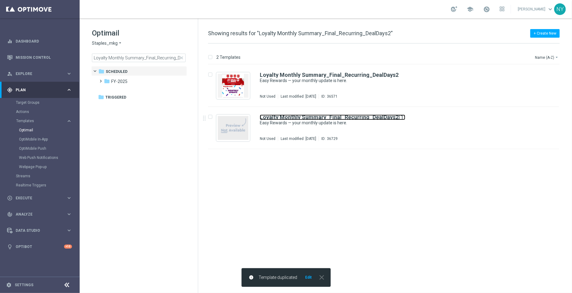
click at [388, 116] on b "Loyalty Monthly Summary_Final_Recurring_DealDays2" at bounding box center [329, 117] width 139 height 6
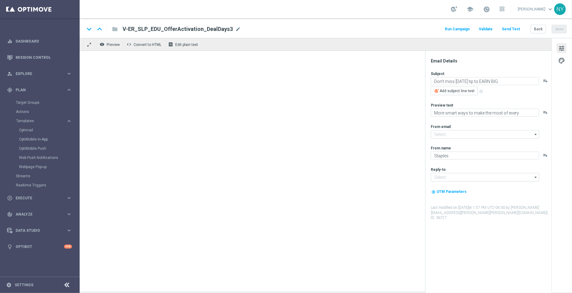
type input "[EMAIL_ADDRESS][DOMAIN_NAME]"
type input "Loyalty Monthly Summary_Final_Recurring_DealDays2(1)"
type textarea "Easy Rewards — your monthly update is here."
type textarea "Redeem your points to save on your next purchase!"
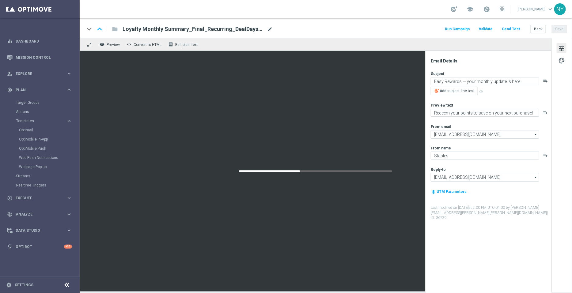
click at [268, 28] on span "mode_edit" at bounding box center [270, 29] width 6 height 6
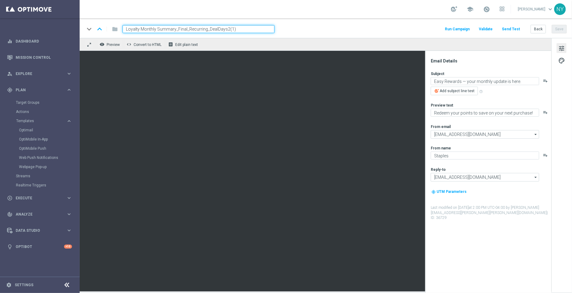
drag, startPoint x: 240, startPoint y: 29, endPoint x: 225, endPoint y: 30, distance: 15.1
click at [225, 30] on input "Loyalty Monthly Summary_Final_Recurring_DealDays2(1)" at bounding box center [199, 29] width 152 height 8
type input "Loyalty Monthly Summary_Final_Recurring_DealDays3"
click at [358, 32] on div "keyboard_arrow_down keyboard_arrow_up folder Loyalty Monthly Summary_Final_Recu…" at bounding box center [326, 29] width 482 height 8
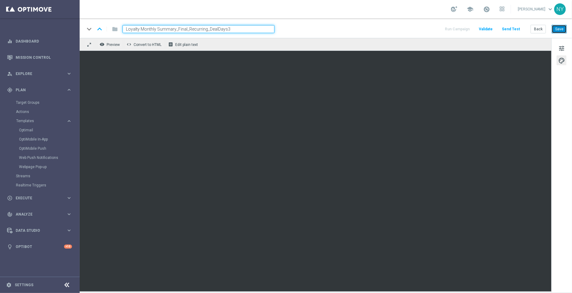
click at [560, 29] on button "Save" at bounding box center [559, 29] width 15 height 9
click at [557, 27] on button "Save" at bounding box center [559, 29] width 15 height 9
click at [513, 28] on button "Send Test" at bounding box center [511, 29] width 20 height 8
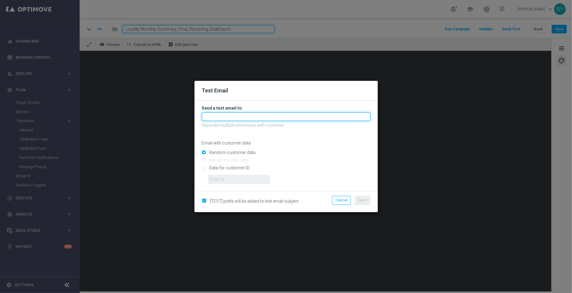
click at [215, 119] on input "text" at bounding box center [286, 116] width 169 height 9
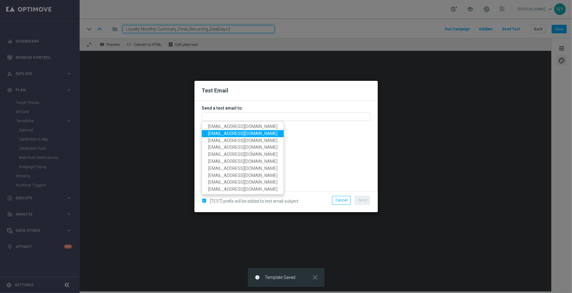
click at [224, 132] on span "[EMAIL_ADDRESS][DOMAIN_NAME]" at bounding box center [243, 133] width 70 height 5
type input "[EMAIL_ADDRESS][DOMAIN_NAME]"
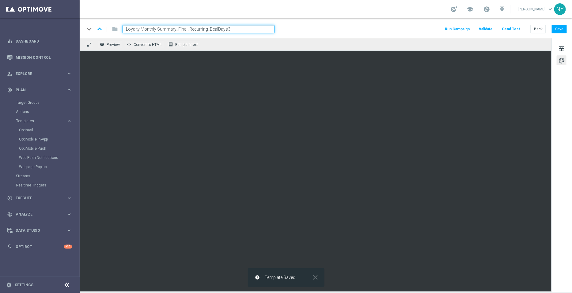
click at [515, 28] on button "Send Test" at bounding box center [511, 29] width 20 height 8
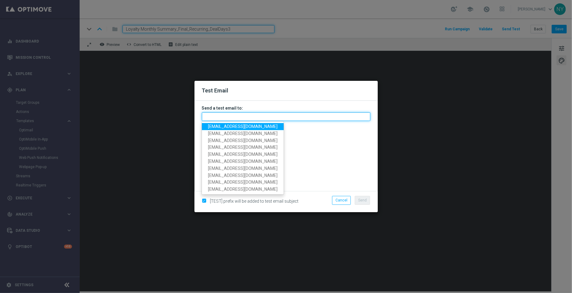
click at [216, 116] on input "text" at bounding box center [286, 116] width 169 height 9
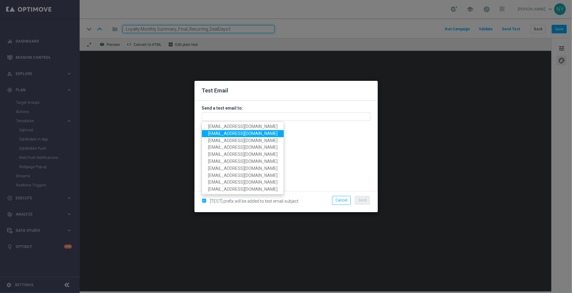
click at [221, 134] on span "[EMAIL_ADDRESS][DOMAIN_NAME]" at bounding box center [243, 133] width 70 height 5
type input "[EMAIL_ADDRESS][DOMAIN_NAME]"
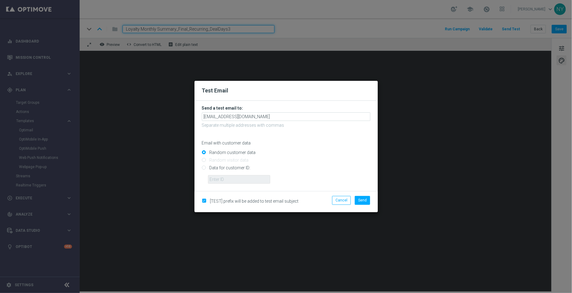
click at [205, 167] on input "Data for customer ID:" at bounding box center [286, 170] width 169 height 9
radio input "true"
click at [217, 177] on input "text" at bounding box center [239, 179] width 62 height 9
click at [215, 181] on input "text" at bounding box center [239, 179] width 62 height 9
paste input "10000006208"
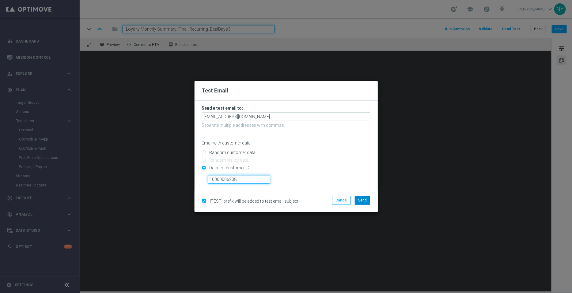
type input "10000006208"
click at [363, 203] on button "Send" at bounding box center [362, 200] width 15 height 9
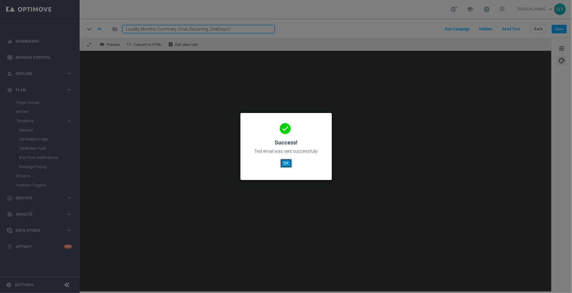
click at [285, 163] on button "OK" at bounding box center [286, 163] width 12 height 9
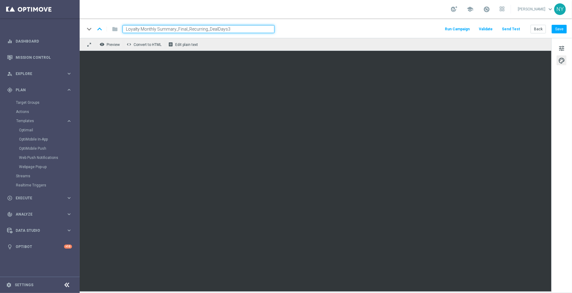
click at [239, 29] on input "Loyalty Monthly Summary_Final_Recurring_DealDays3" at bounding box center [199, 29] width 152 height 8
drag, startPoint x: 193, startPoint y: 25, endPoint x: 44, endPoint y: 22, distance: 148.4
click at [45, 22] on main "equalizer Dashboard Mission Control" at bounding box center [286, 146] width 572 height 293
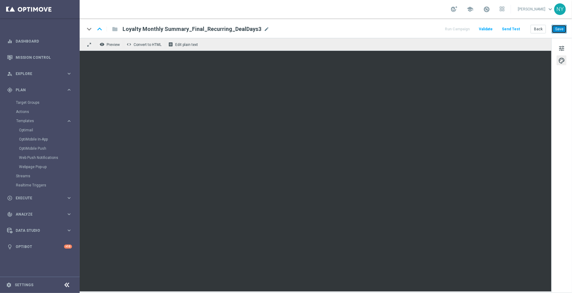
click at [558, 29] on button "Save" at bounding box center [559, 29] width 15 height 9
click at [510, 29] on button "Send Test" at bounding box center [511, 29] width 20 height 8
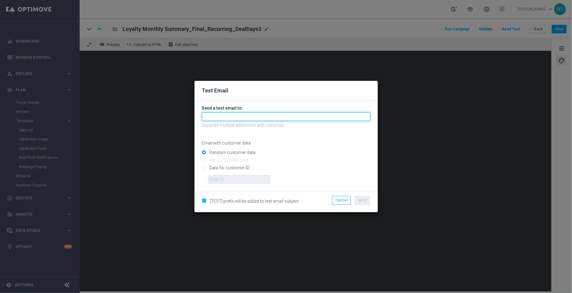
click at [219, 117] on input "text" at bounding box center [286, 116] width 169 height 9
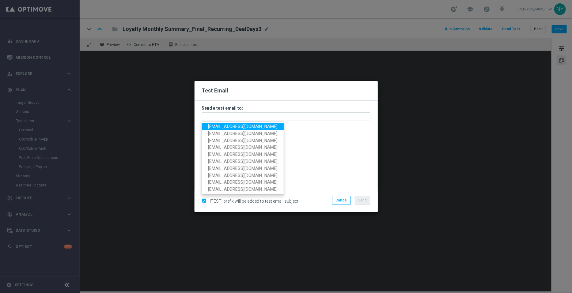
click at [226, 128] on span "[EMAIL_ADDRESS][DOMAIN_NAME]" at bounding box center [243, 126] width 70 height 5
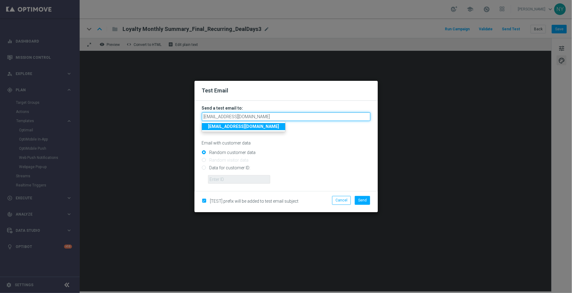
drag, startPoint x: 269, startPoint y: 115, endPoint x: 110, endPoint y: 112, distance: 159.1
click at [110, 112] on modal-container "Test Email Send a test email to: neilyetts3@litmusemail.com neilyetts3@litmusem…" at bounding box center [286, 146] width 572 height 293
paste input "-bkd2o"
type input "[EMAIL_ADDRESS][DOMAIN_NAME]"
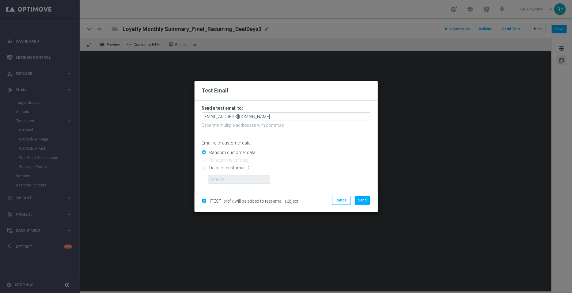
click at [206, 168] on input "Data for customer ID:" at bounding box center [286, 170] width 169 height 9
radio input "true"
click at [222, 181] on input "text" at bounding box center [239, 179] width 62 height 9
click at [247, 181] on input "text" at bounding box center [239, 179] width 62 height 9
paste input "10000006208"
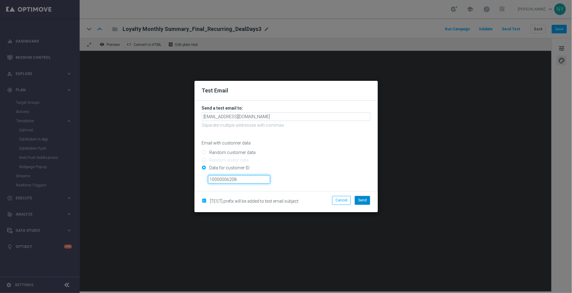
type input "10000006208"
click at [363, 200] on span "Send" at bounding box center [362, 200] width 9 height 4
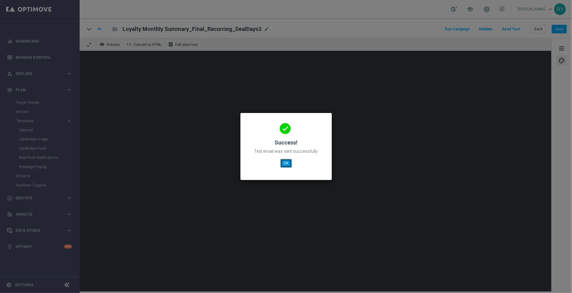
click at [285, 163] on button "OK" at bounding box center [286, 163] width 12 height 9
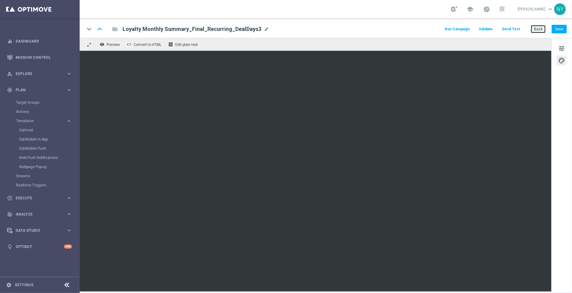
click at [542, 29] on button "Back" at bounding box center [538, 29] width 15 height 9
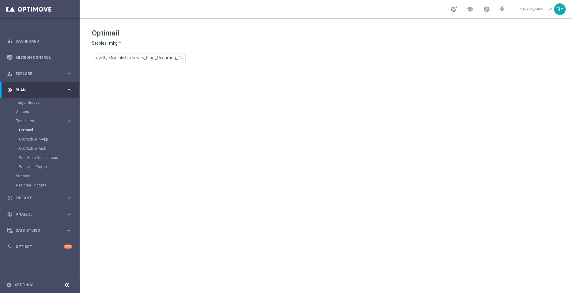
click at [181, 50] on div "Optimail Staples_mkg arrow_drop_down × Staples_mkg Loyalty Monthly Summary_Fina…" at bounding box center [145, 45] width 106 height 34
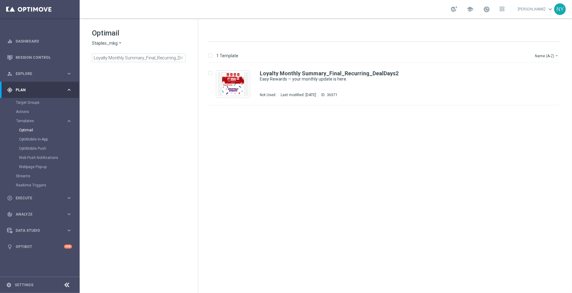
click at [181, 58] on span "close" at bounding box center [181, 57] width 5 height 5
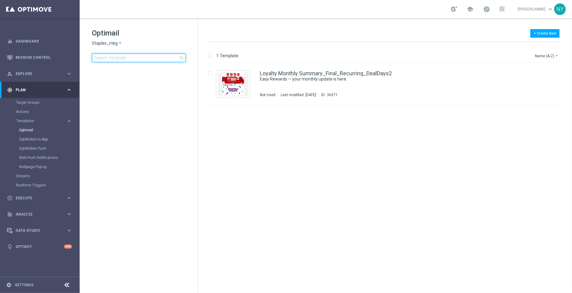
click at [134, 59] on input at bounding box center [139, 58] width 94 height 9
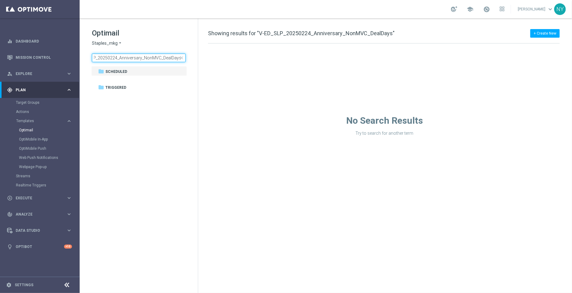
scroll to position [0, 14]
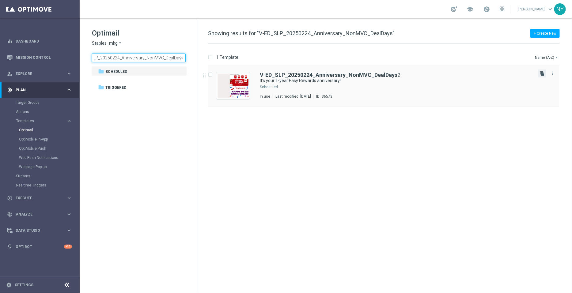
type input "V-ED_SLP_20250224_Anniversary_NonMVC_DealDays"
click at [540, 72] on icon "file_copy" at bounding box center [542, 73] width 5 height 5
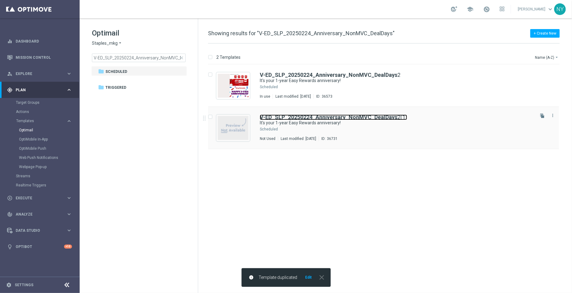
click at [392, 117] on b "V-ED_SLP_20250224_Anniversary_NonMVC_DealDays" at bounding box center [329, 117] width 138 height 6
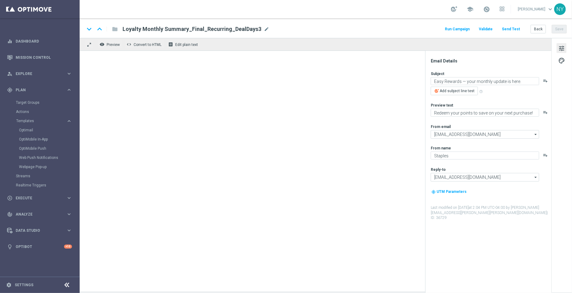
type input "V-ED_SLP_20250224_Anniversary_NonMVC_DealDays2(1)"
type textarea "It's your 1-year Easy Rewards anniversary!"
type textarea "Check out your points and savings totals."
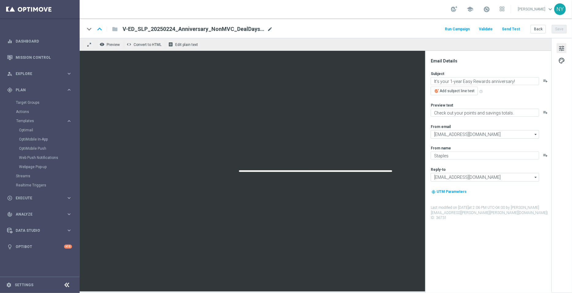
click at [269, 28] on span "mode_edit" at bounding box center [270, 29] width 6 height 6
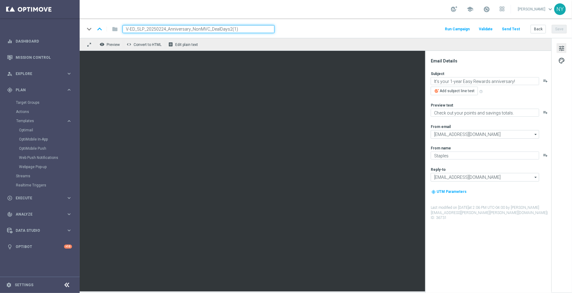
drag, startPoint x: 249, startPoint y: 30, endPoint x: 227, endPoint y: 30, distance: 22.1
click at [227, 30] on input "V-ED_SLP_20250224_Anniversary_NonMVC_DealDays2(1)" at bounding box center [199, 29] width 152 height 8
type input "V-ED_SLP_20250224_Anniversary_NonMVC_DealDays3"
click at [559, 29] on button "Save" at bounding box center [559, 29] width 15 height 9
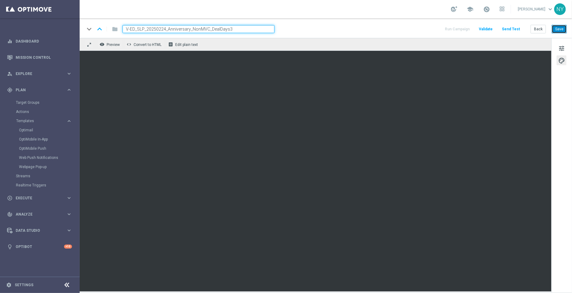
click at [562, 30] on button "Save" at bounding box center [559, 29] width 15 height 9
click at [561, 31] on button "Save" at bounding box center [559, 29] width 15 height 9
click at [515, 27] on button "Send Test" at bounding box center [511, 29] width 20 height 8
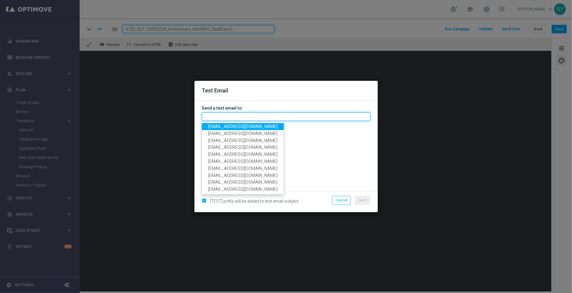
click at [227, 115] on input "text" at bounding box center [286, 116] width 169 height 9
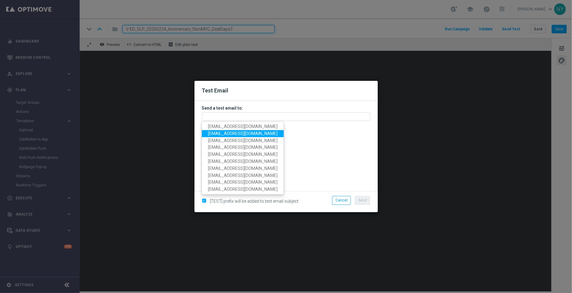
click at [226, 134] on span "[EMAIL_ADDRESS][DOMAIN_NAME]" at bounding box center [243, 133] width 70 height 5
type input "[EMAIL_ADDRESS][DOMAIN_NAME]"
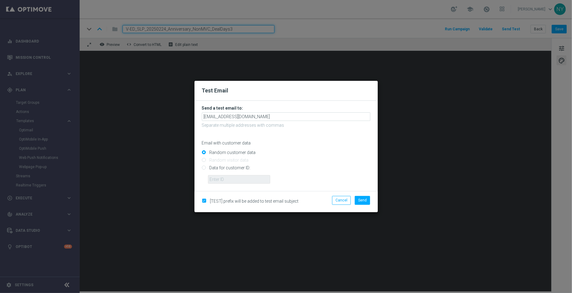
click at [204, 169] on input "Data for customer ID:" at bounding box center [286, 170] width 169 height 9
radio input "true"
click at [216, 180] on input "text" at bounding box center [239, 179] width 62 height 9
click at [213, 182] on input "text" at bounding box center [239, 179] width 62 height 9
paste input "10000006208"
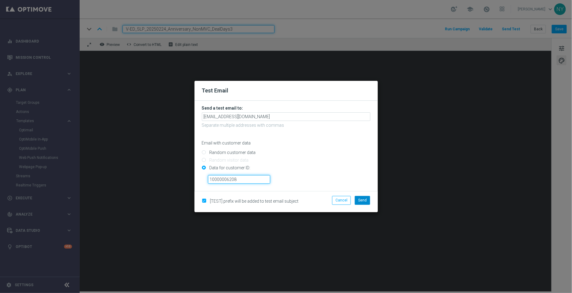
type input "10000006208"
click at [365, 200] on span "Send" at bounding box center [362, 200] width 9 height 4
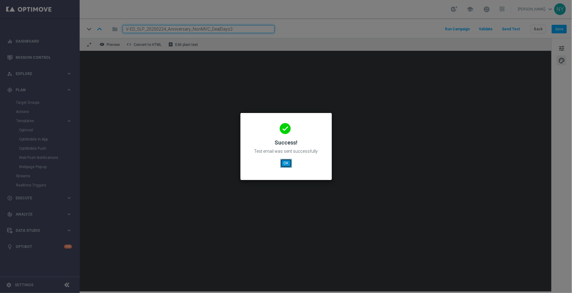
click at [290, 164] on button "OK" at bounding box center [286, 163] width 12 height 9
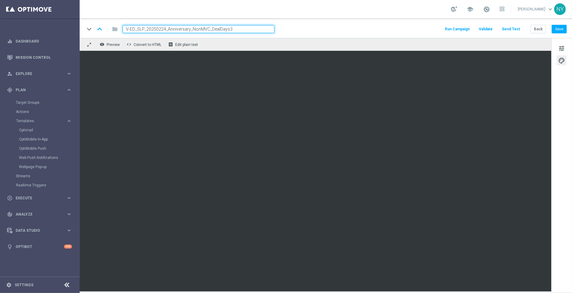
drag, startPoint x: 231, startPoint y: 31, endPoint x: 58, endPoint y: 30, distance: 173.2
click at [58, 30] on main "equalizer Dashboard Mission Control" at bounding box center [286, 146] width 572 height 293
click at [539, 28] on button "Back" at bounding box center [538, 29] width 15 height 9
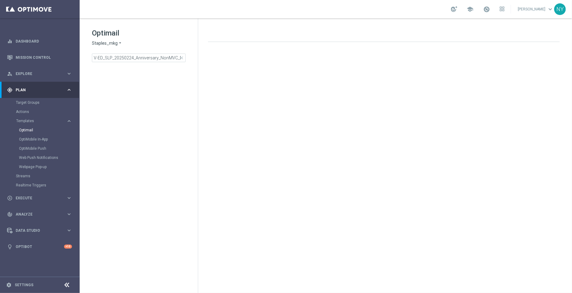
click at [181, 57] on span "close" at bounding box center [181, 57] width 5 height 5
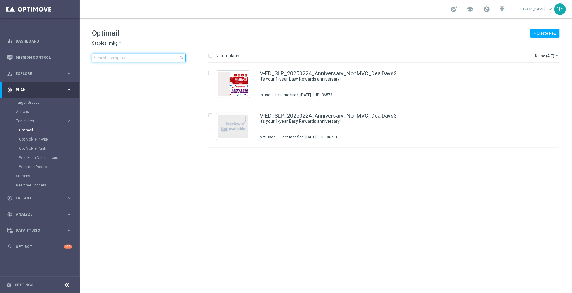
click at [150, 58] on input at bounding box center [139, 58] width 94 height 9
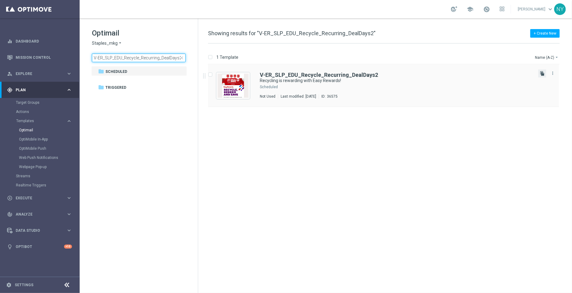
type input "V-ER_SLP_EDU_Recycle_Recurring_DealDays2"
click at [543, 72] on icon "file_copy" at bounding box center [542, 73] width 5 height 5
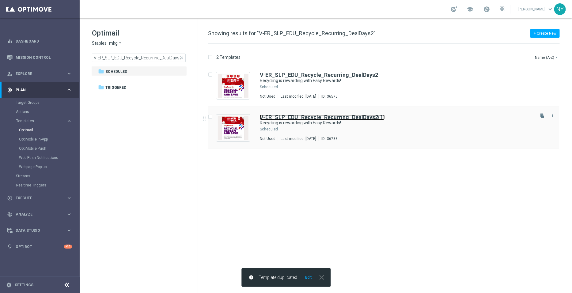
click at [362, 117] on b "V-ER_SLP_EDU_Recycle_Recurring_DealDays2" at bounding box center [319, 117] width 118 height 6
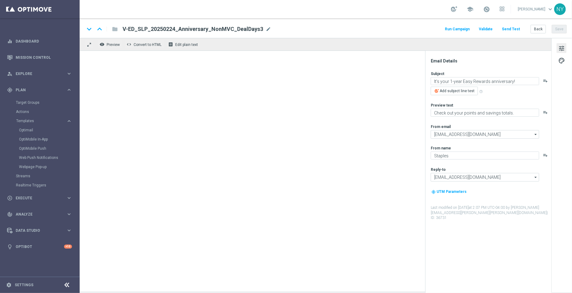
type input "V-ER_SLP_EDU_Recycle_Recurring_DealDays2(1)"
type textarea "Recycling is rewarding with Easy Rewards!"
type textarea "Earn points today, next month and beyond."
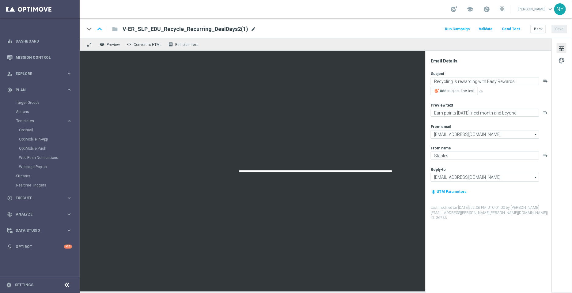
click at [251, 28] on span "mode_edit" at bounding box center [254, 29] width 6 height 6
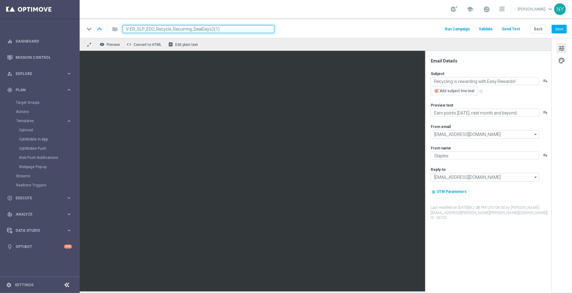
drag, startPoint x: 221, startPoint y: 29, endPoint x: 211, endPoint y: 29, distance: 10.7
click at [211, 29] on input "V-ER_SLP_EDU_Recycle_Recurring_DealDays2(1)" at bounding box center [199, 29] width 152 height 8
type input "V-ER_SLP_EDU_Recycle_Recurring_DealDays3"
click at [560, 29] on button "Save" at bounding box center [559, 29] width 15 height 9
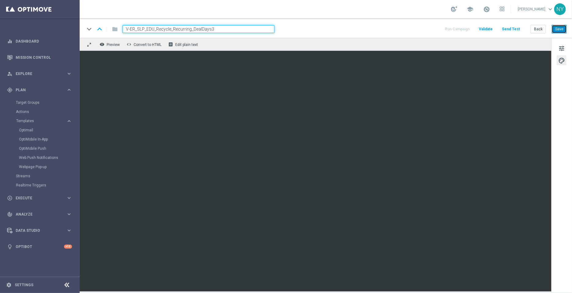
click at [561, 28] on button "Save" at bounding box center [559, 29] width 15 height 9
click at [555, 27] on button "Save" at bounding box center [559, 29] width 15 height 9
drag, startPoint x: 219, startPoint y: 30, endPoint x: 91, endPoint y: 24, distance: 128.2
click at [91, 25] on div "keyboard_arrow_down keyboard_arrow_up folder V-ER_SLP_EDU_Recycle_Recurring_Dea…" at bounding box center [180, 29] width 190 height 8
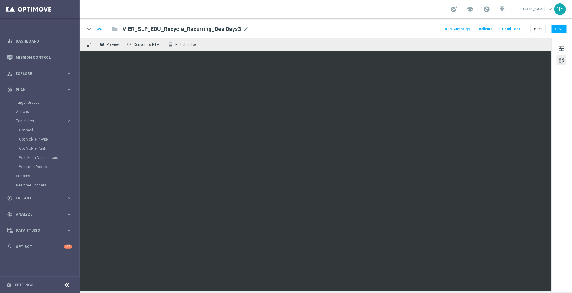
click at [507, 25] on button "Send Test" at bounding box center [511, 29] width 20 height 8
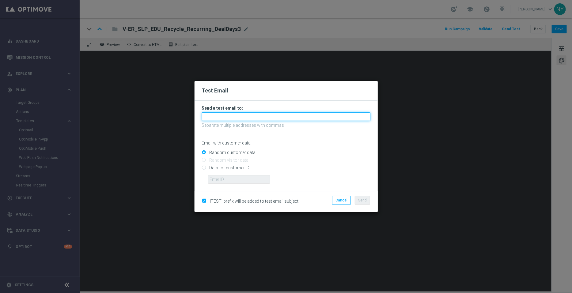
click at [213, 116] on input "text" at bounding box center [286, 116] width 169 height 9
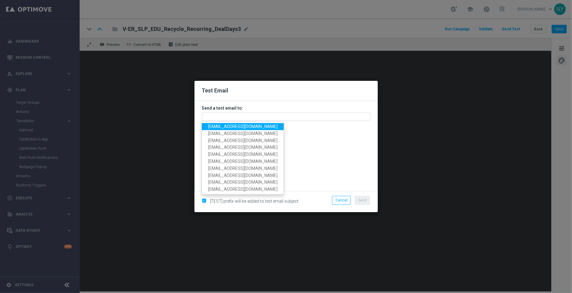
click at [242, 127] on span "[EMAIL_ADDRESS][DOMAIN_NAME]" at bounding box center [243, 126] width 70 height 5
type input "[EMAIL_ADDRESS][DOMAIN_NAME]"
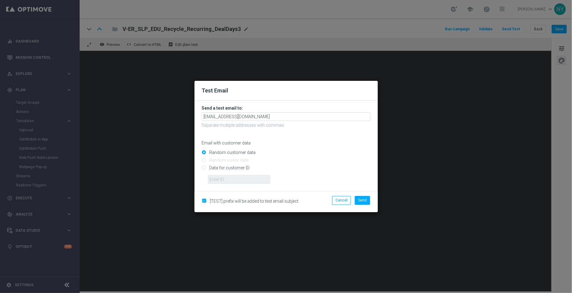
click at [202, 168] on input "Data for customer ID:" at bounding box center [286, 170] width 169 height 9
radio input "true"
click at [210, 178] on input "text" at bounding box center [239, 179] width 62 height 9
click at [233, 179] on input "text" at bounding box center [239, 179] width 62 height 9
paste input "10000006208"
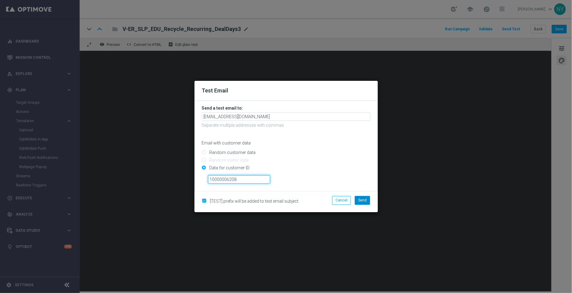
type input "10000006208"
click at [366, 202] on span "Send" at bounding box center [362, 200] width 9 height 4
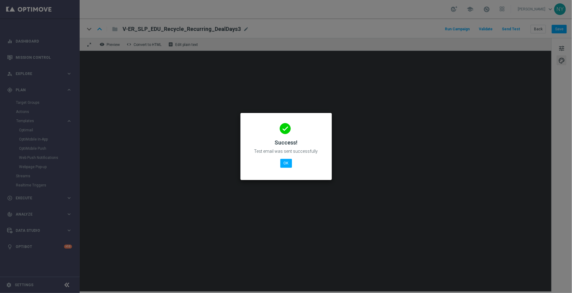
click at [277, 162] on div "done Success! Test email was sent successfully OK" at bounding box center [286, 145] width 77 height 53
click at [287, 167] on button "OK" at bounding box center [286, 163] width 12 height 9
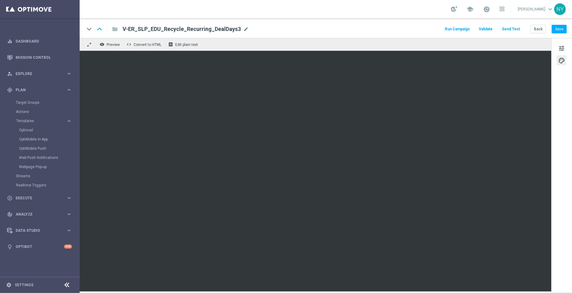
click at [242, 25] on div "V-ER_SLP_EDU_Recycle_Recurring_DealDays3 mode_edit" at bounding box center [186, 29] width 126 height 8
click at [228, 29] on input "V-ER_SLP_EDU_Recycle_Recurring_DealDays3" at bounding box center [199, 29] width 152 height 8
drag, startPoint x: 226, startPoint y: 30, endPoint x: 58, endPoint y: 33, distance: 167.7
click at [58, 33] on main "equalizer Dashboard Mission Control" at bounding box center [286, 146] width 572 height 293
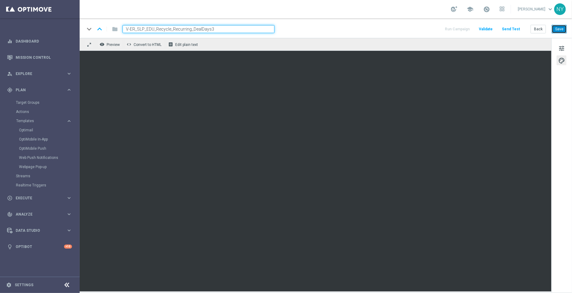
click at [558, 29] on button "Save" at bounding box center [559, 29] width 15 height 9
click at [515, 27] on button "Send Test" at bounding box center [511, 29] width 20 height 8
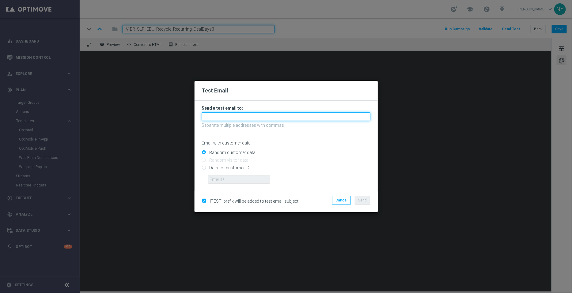
click at [219, 116] on input "text" at bounding box center [286, 116] width 169 height 9
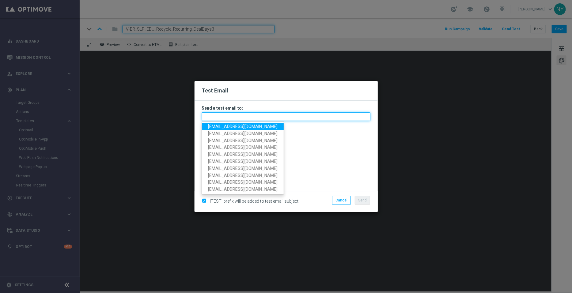
click at [223, 116] on input "text" at bounding box center [286, 116] width 169 height 9
paste input "[EMAIL_ADDRESS][DOMAIN_NAME]"
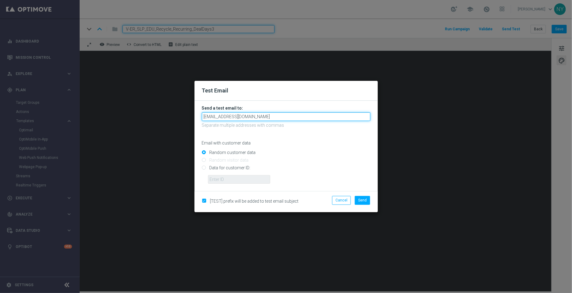
type input "[EMAIL_ADDRESS][DOMAIN_NAME]"
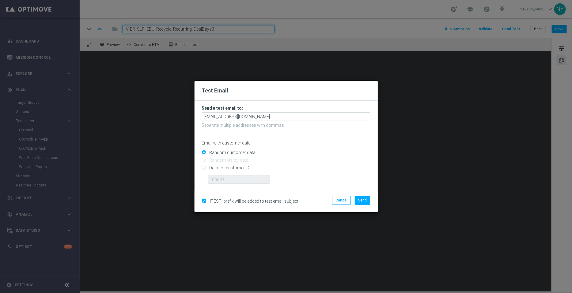
click at [318, 145] on p "Email with customer data" at bounding box center [286, 143] width 169 height 6
click at [205, 168] on input "Data for customer ID:" at bounding box center [286, 170] width 169 height 9
radio input "true"
click at [225, 180] on input "text" at bounding box center [239, 179] width 62 height 9
click at [218, 176] on input "text" at bounding box center [239, 179] width 62 height 9
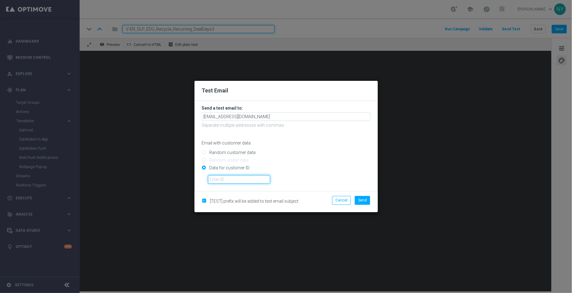
paste input "10000006208"
type input "10000006208"
click at [366, 201] on span "Send" at bounding box center [362, 200] width 9 height 4
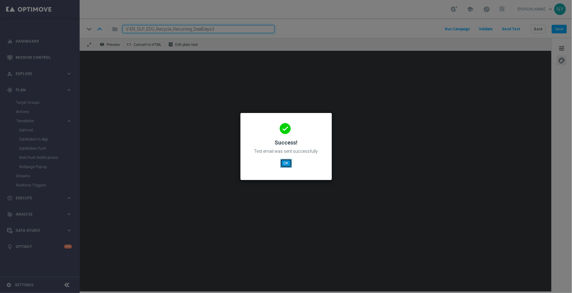
click at [286, 164] on button "OK" at bounding box center [286, 163] width 12 height 9
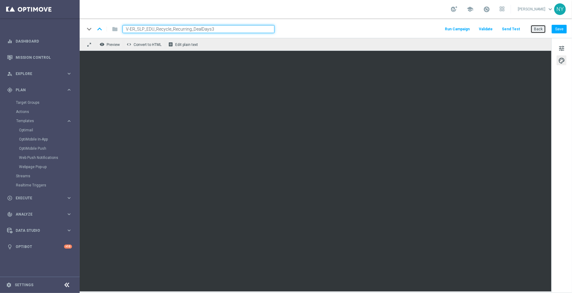
click at [536, 30] on button "Back" at bounding box center [538, 29] width 15 height 9
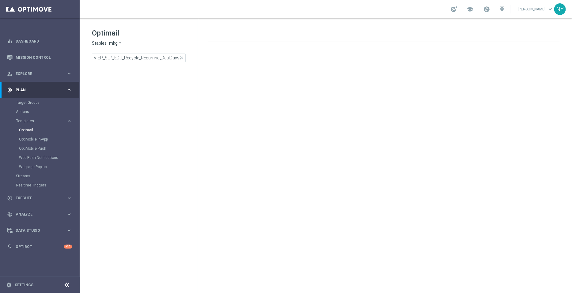
click at [182, 57] on span "close" at bounding box center [181, 57] width 5 height 5
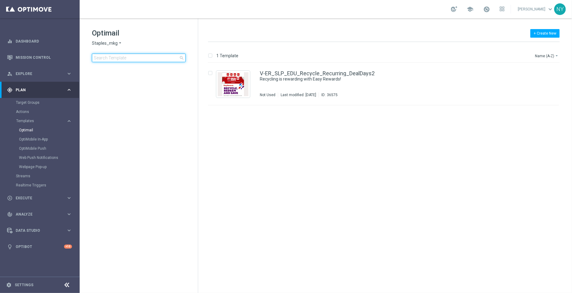
click at [152, 56] on input at bounding box center [139, 58] width 94 height 9
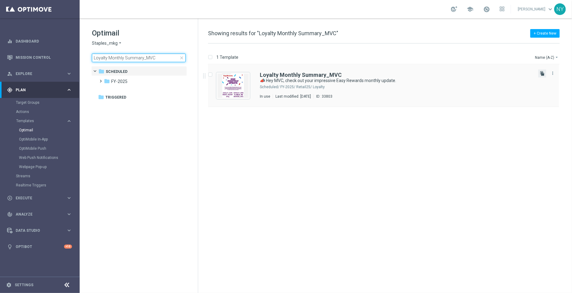
type input "Loyalty Monthly Summary_MVC"
click at [543, 74] on icon "file_copy" at bounding box center [542, 73] width 5 height 5
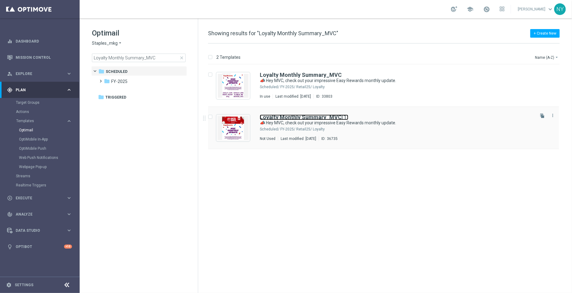
click at [325, 117] on b "Loyalty Monthly Summary_MVC" at bounding box center [301, 117] width 82 height 6
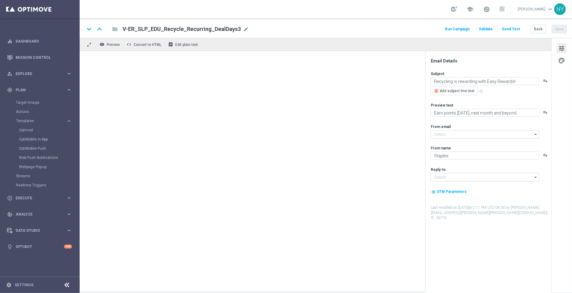
type input "[EMAIL_ADDRESS][DOMAIN_NAME]"
type input "Loyalty Monthly Summary_MVC(1)"
type textarea "📣 Hey MVC, check out your impressive Easy Rewards monthly update."
type textarea "See what you’ve earned and get ready to redeem your points."
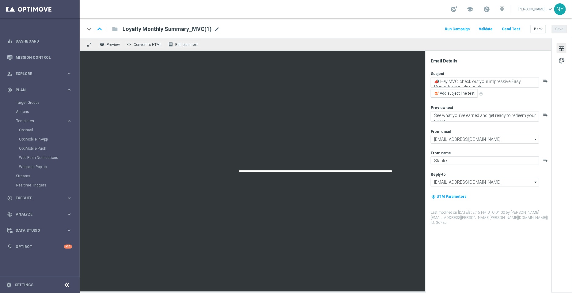
click at [214, 29] on span "mode_edit" at bounding box center [217, 29] width 6 height 6
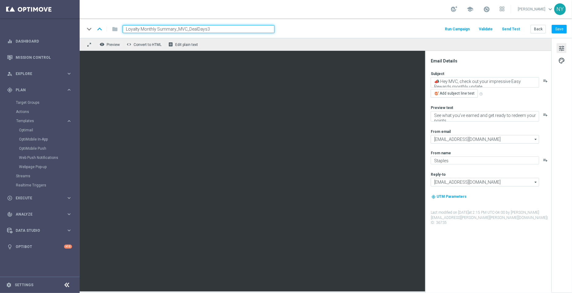
type input "Loyalty Monthly Summary_MVC_DealDays3"
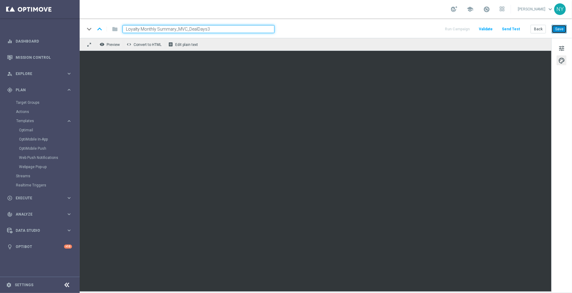
click at [559, 27] on button "Save" at bounding box center [559, 29] width 15 height 9
click at [561, 31] on button "Save" at bounding box center [559, 29] width 15 height 9
click at [514, 28] on button "Send Test" at bounding box center [511, 29] width 20 height 8
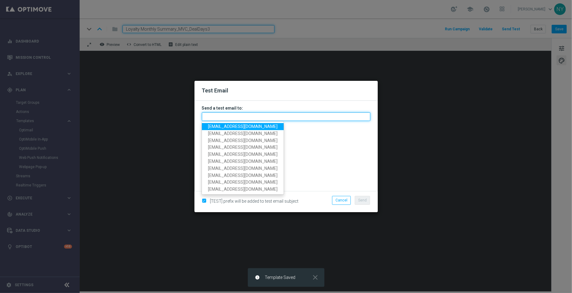
click at [222, 115] on input "text" at bounding box center [286, 116] width 169 height 9
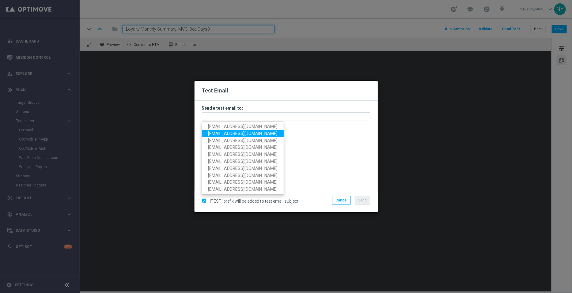
click at [230, 132] on span "[EMAIL_ADDRESS][DOMAIN_NAME]" at bounding box center [243, 133] width 70 height 5
type input "[EMAIL_ADDRESS][DOMAIN_NAME]"
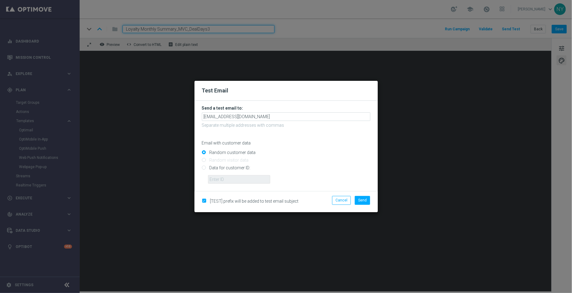
click at [201, 168] on form "Send a test email to: neilyetts3@litmusemail.com Separate multiple addresses wi…" at bounding box center [286, 146] width 183 height 90
click at [205, 170] on input "Data for customer ID:" at bounding box center [286, 170] width 169 height 9
radio input "true"
click at [214, 176] on input "text" at bounding box center [239, 179] width 62 height 9
click at [219, 177] on input "text" at bounding box center [239, 179] width 62 height 9
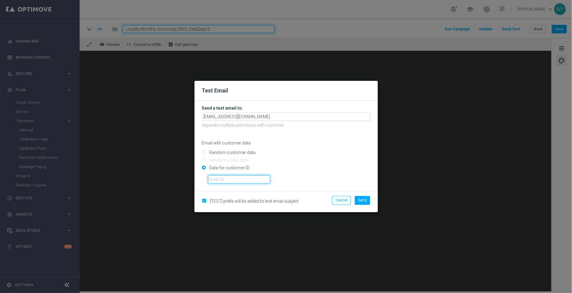
paste input "10000006208"
type input "10000006208"
click at [365, 200] on span "Send" at bounding box center [362, 200] width 9 height 4
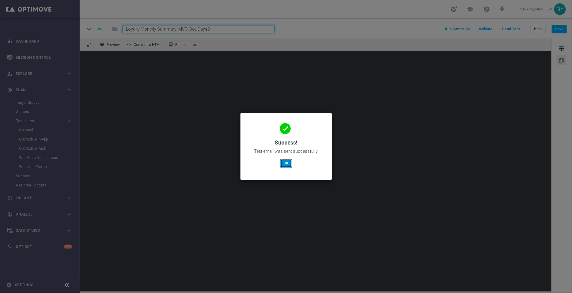
click at [288, 163] on button "OK" at bounding box center [286, 163] width 12 height 9
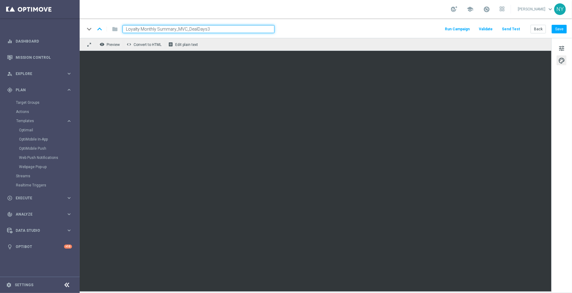
click at [212, 27] on input "Loyalty Monthly Summary_MVC_DealDays3" at bounding box center [199, 29] width 152 height 8
drag, startPoint x: 212, startPoint y: 27, endPoint x: 104, endPoint y: 19, distance: 107.9
click at [105, 19] on div "keyboard_arrow_down keyboard_arrow_up folder Loyalty Monthly Summary_MVC_DealDa…" at bounding box center [326, 28] width 493 height 20
click at [512, 28] on button "Send Test" at bounding box center [511, 29] width 20 height 8
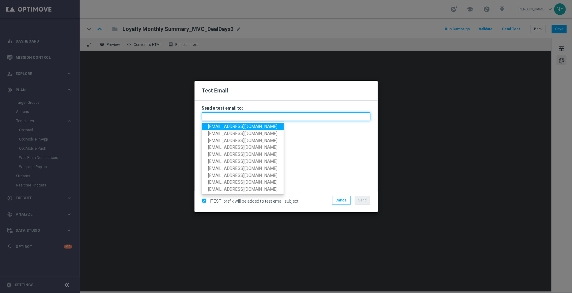
click at [232, 114] on input "text" at bounding box center [286, 116] width 169 height 9
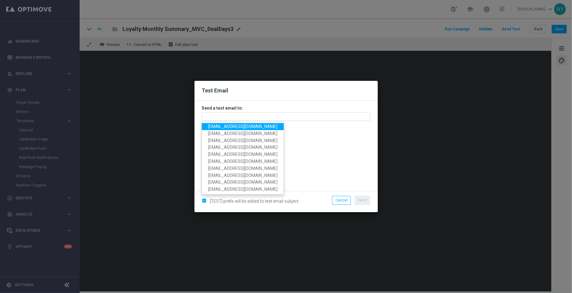
click at [231, 127] on span "[EMAIL_ADDRESS][DOMAIN_NAME]" at bounding box center [243, 126] width 70 height 5
type input "[EMAIL_ADDRESS][DOMAIN_NAME]"
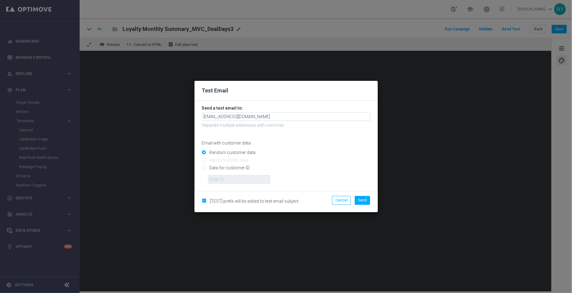
click at [205, 168] on input "Data for customer ID:" at bounding box center [286, 170] width 169 height 9
radio input "true"
click at [227, 181] on input "text" at bounding box center [239, 179] width 62 height 9
paste input "10000006208"
type input "10000006208"
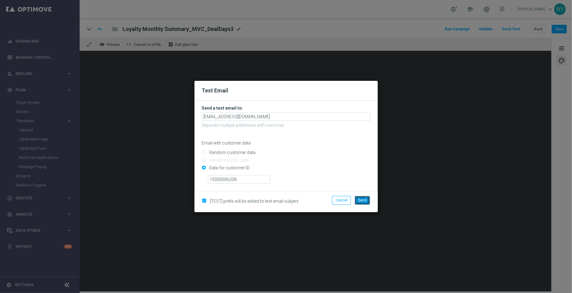
click at [363, 201] on span "Send" at bounding box center [362, 200] width 9 height 4
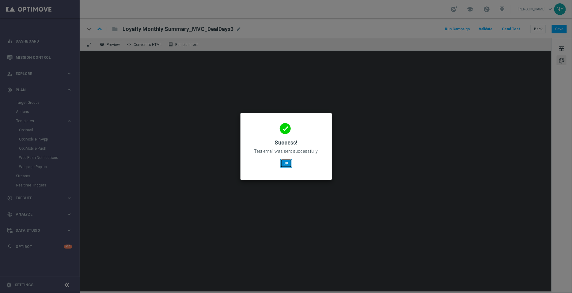
click at [284, 161] on button "OK" at bounding box center [286, 163] width 12 height 9
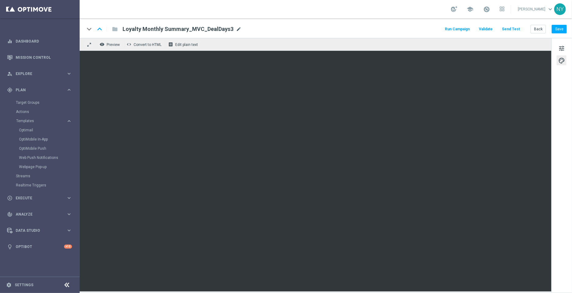
click at [236, 28] on span "mode_edit" at bounding box center [239, 29] width 6 height 6
click at [229, 31] on input "Loyalty Monthly Summary_MVC_DealDays3" at bounding box center [199, 29] width 152 height 8
drag, startPoint x: 225, startPoint y: 32, endPoint x: 109, endPoint y: 28, distance: 116.2
click at [109, 28] on div "keyboard_arrow_down keyboard_arrow_up folder Loyalty Monthly Summary_MVC_DealDa…" at bounding box center [180, 29] width 190 height 8
click at [539, 31] on button "Back" at bounding box center [538, 29] width 15 height 9
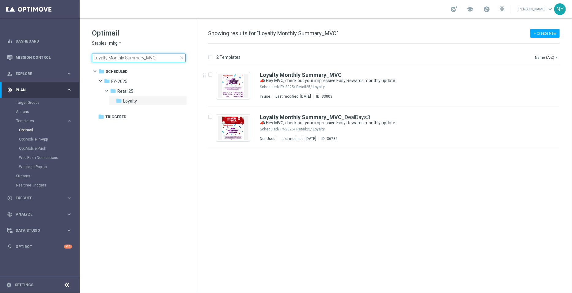
click at [154, 58] on input "Loyalty Monthly Summary_MVC" at bounding box center [139, 58] width 94 height 9
drag, startPoint x: 160, startPoint y: 59, endPoint x: 38, endPoint y: 64, distance: 121.5
click at [38, 64] on main "equalizer Dashboard Mission Control" at bounding box center [286, 146] width 572 height 293
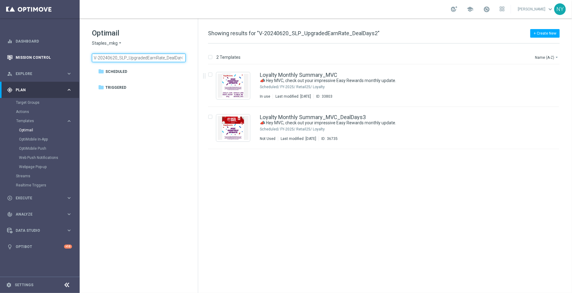
scroll to position [0, 4]
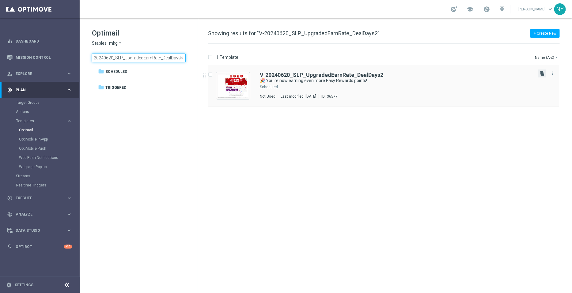
type input "V-20240620_SLP_UpgradedEarnRate_DealDays2"
click at [544, 74] on icon "file_copy" at bounding box center [542, 73] width 5 height 5
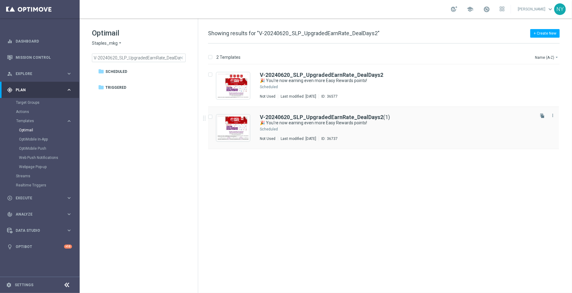
click at [297, 113] on div "V-20240620_SLP_UpgradedEarnRate_DealDays2 (1) 🎉 You're now earning even more Ea…" at bounding box center [383, 128] width 351 height 42
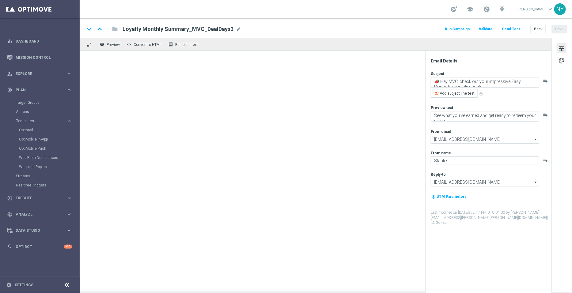
type textarea "🎉 You're now earning even more Easy Rewards points!"
type textarea "More points are coming your way."
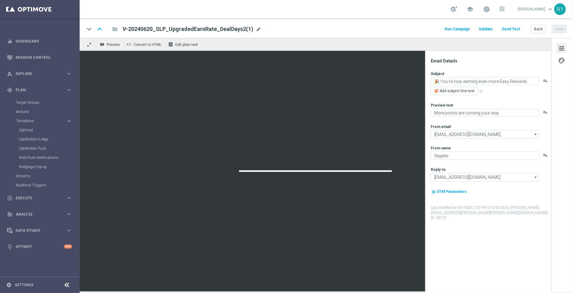
click at [256, 31] on span "mode_edit" at bounding box center [259, 29] width 6 height 6
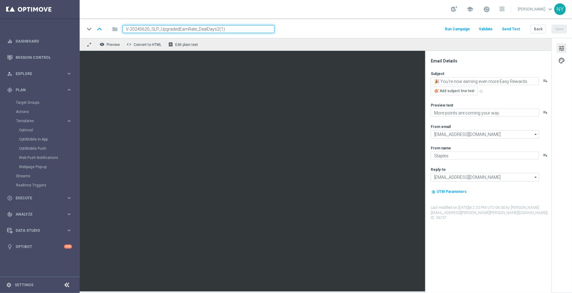
drag, startPoint x: 228, startPoint y: 32, endPoint x: 215, endPoint y: 30, distance: 13.0
click at [215, 30] on input "V-20240620_SLP_UpgradedEarnRate_DealDays2(1)" at bounding box center [199, 29] width 152 height 8
type input "V-20240620_SLP_UpgradedEarnRate_DealDays3"
click at [558, 29] on button "Save" at bounding box center [559, 29] width 15 height 9
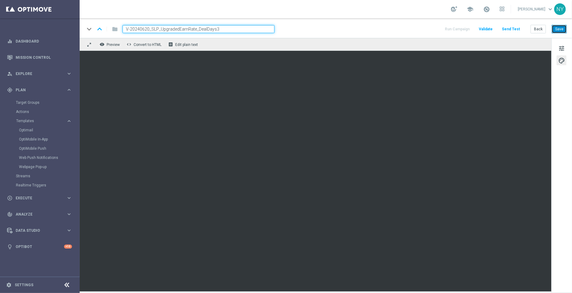
click at [561, 31] on button "Save" at bounding box center [559, 29] width 15 height 9
drag, startPoint x: 224, startPoint y: 29, endPoint x: 120, endPoint y: 37, distance: 104.5
click at [120, 37] on div "keyboard_arrow_down keyboard_arrow_up folder V-20240620_SLP_UpgradedEarnRate_De…" at bounding box center [326, 28] width 493 height 20
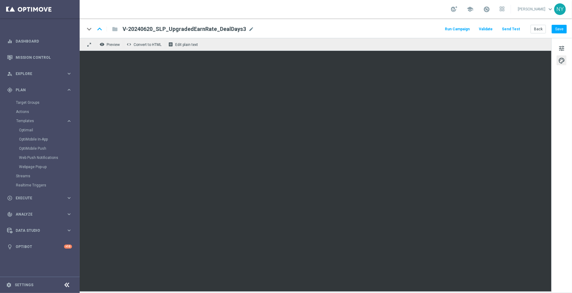
click at [515, 27] on button "Send Test" at bounding box center [511, 29] width 20 height 8
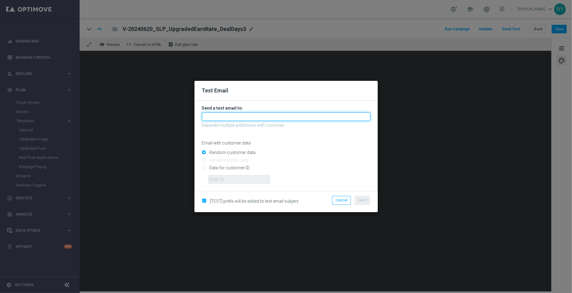
click at [236, 116] on input "text" at bounding box center [286, 116] width 169 height 9
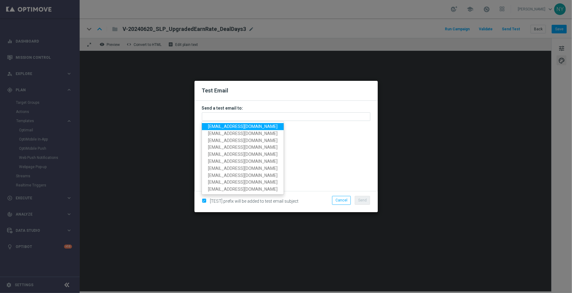
click at [236, 125] on span "[EMAIL_ADDRESS][DOMAIN_NAME]" at bounding box center [243, 126] width 70 height 5
type input "[EMAIL_ADDRESS][DOMAIN_NAME]"
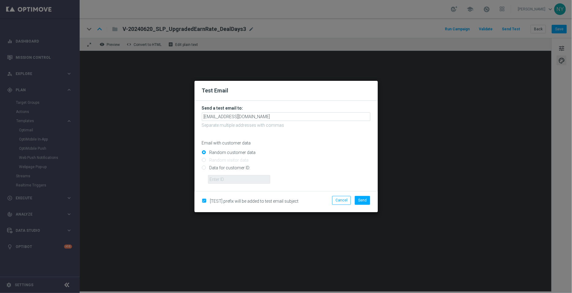
click at [206, 170] on input "Data for customer ID:" at bounding box center [286, 170] width 169 height 9
radio input "true"
click at [221, 180] on input "text" at bounding box center [239, 179] width 62 height 9
paste input "neilyetts3-bj4k7@litmusemail.com"
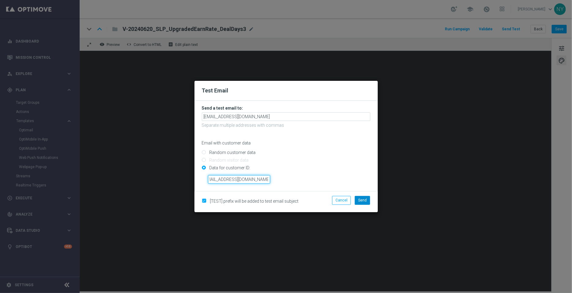
type input "neilyetts3-bj4k7@litmusemail.com"
click at [359, 200] on span "Send" at bounding box center [362, 200] width 9 height 4
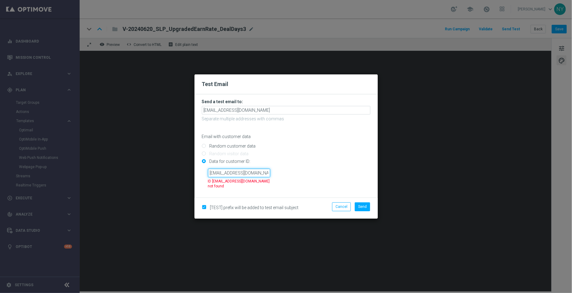
click at [229, 174] on input "neilyetts3-bj4k7@litmusemail.com" at bounding box center [239, 173] width 62 height 9
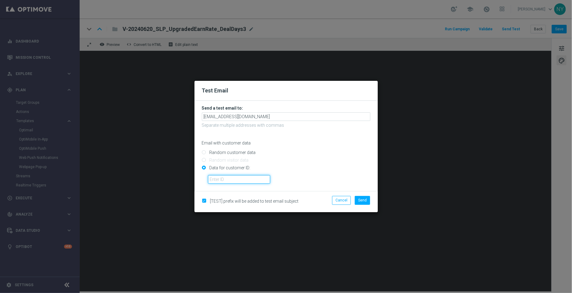
paste input "10000006208"
type input "10000006208"
click at [363, 200] on span "Send" at bounding box center [362, 200] width 9 height 4
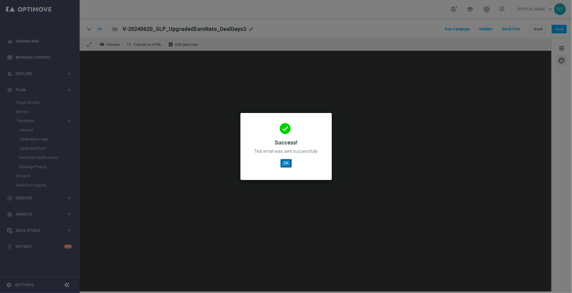
click at [286, 163] on button "OK" at bounding box center [286, 163] width 12 height 9
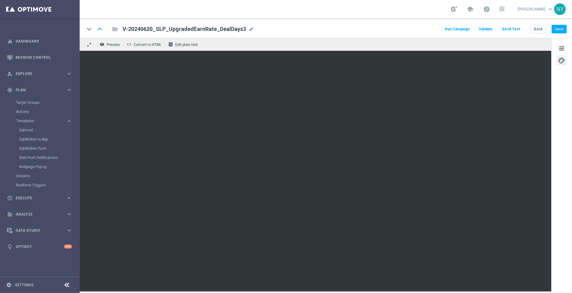
click at [245, 28] on div "V-20240620_SLP_UpgradedEarnRate_DealDays3 mode_edit" at bounding box center [188, 29] width 131 height 8
click at [225, 29] on input "V-20240620_SLP_UpgradedEarnRate_DealDays3" at bounding box center [199, 29] width 152 height 8
drag, startPoint x: 229, startPoint y: 29, endPoint x: 60, endPoint y: 30, distance: 168.9
click at [60, 30] on main "equalizer Dashboard Mission Control" at bounding box center [286, 146] width 572 height 293
click at [539, 31] on button "Back" at bounding box center [538, 29] width 15 height 9
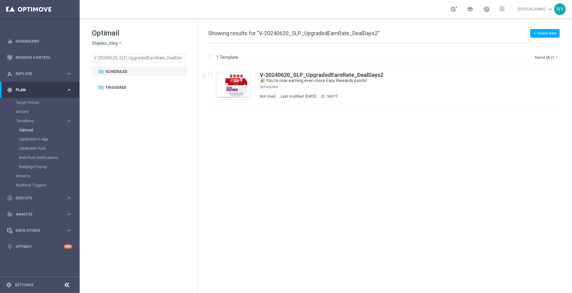
drag, startPoint x: 182, startPoint y: 56, endPoint x: 162, endPoint y: 59, distance: 19.9
click at [181, 56] on span "close" at bounding box center [181, 57] width 5 height 5
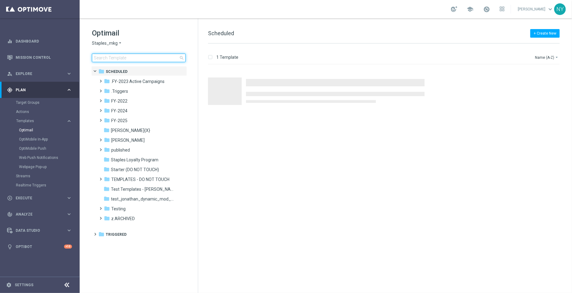
click at [155, 60] on input at bounding box center [139, 58] width 94 height 9
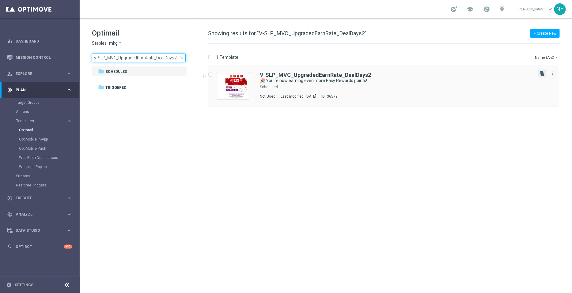
type input "V-SLP_MVC_UpgradedEarnRate_DealDays2"
click at [540, 72] on icon "file_copy" at bounding box center [542, 73] width 5 height 5
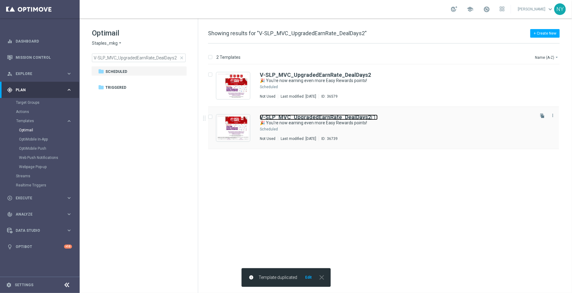
click at [354, 115] on b "V-SLP_MVC_UpgradedEarnRate_DealDays2" at bounding box center [315, 117] width 111 height 6
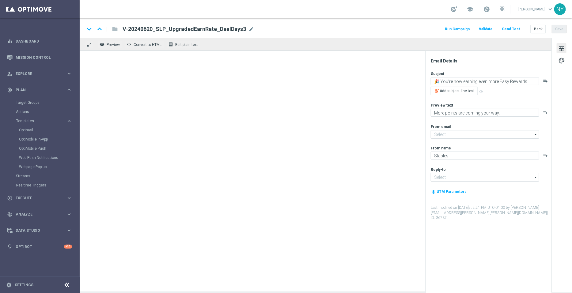
type input "[EMAIL_ADDRESS][DOMAIN_NAME]"
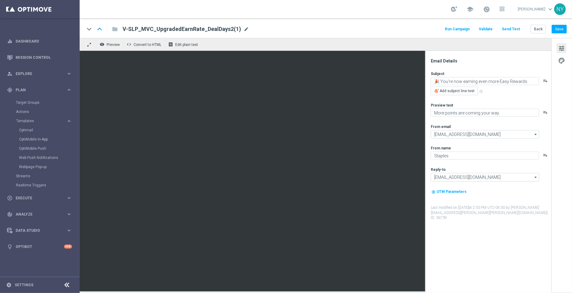
click at [244, 26] on span "mode_edit" at bounding box center [247, 29] width 6 height 6
drag, startPoint x: 215, startPoint y: 29, endPoint x: 205, endPoint y: 29, distance: 10.1
click at [205, 29] on input "V-SLP_MVC_UpgradedEarnRate_DealDays2(1)" at bounding box center [199, 29] width 152 height 8
type input "V-SLP_MVC_UpgradedEarnRate_DealDays3"
drag, startPoint x: 409, startPoint y: 29, endPoint x: 553, endPoint y: 23, distance: 143.6
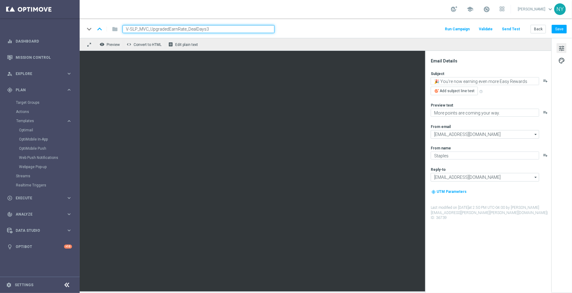
click at [411, 29] on div "keyboard_arrow_down keyboard_arrow_up folder V-SLP_MVC_UpgradedEarnRate_DealDay…" at bounding box center [326, 29] width 482 height 8
click at [560, 29] on button "Save" at bounding box center [559, 29] width 15 height 9
drag, startPoint x: 219, startPoint y: 29, endPoint x: 64, endPoint y: 21, distance: 155.6
click at [64, 21] on main "equalizer Dashboard Mission Control" at bounding box center [286, 146] width 572 height 293
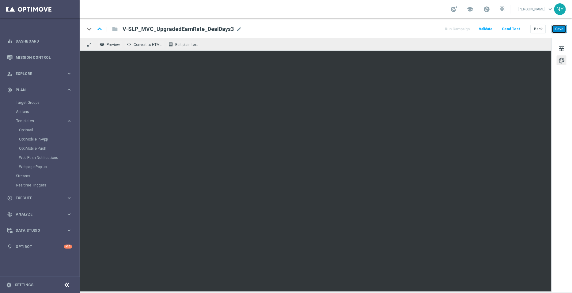
click at [563, 26] on button "Save" at bounding box center [559, 29] width 15 height 9
click at [558, 29] on button "Save" at bounding box center [559, 29] width 15 height 9
click at [511, 29] on button "Send Test" at bounding box center [511, 29] width 20 height 8
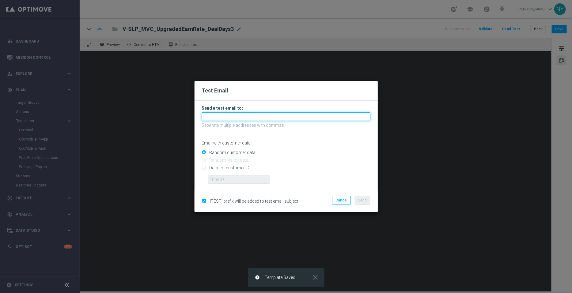
click at [215, 116] on input "text" at bounding box center [286, 116] width 169 height 9
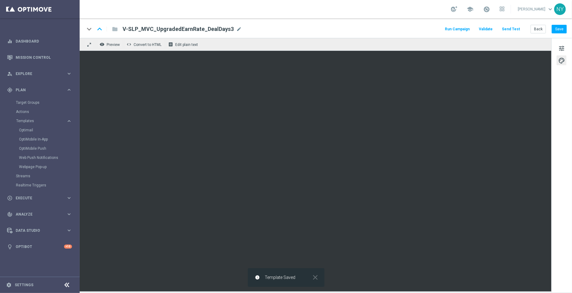
click at [515, 31] on button "Send Test" at bounding box center [511, 29] width 20 height 8
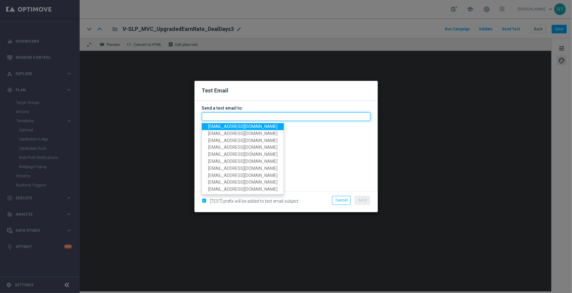
click at [227, 119] on input "text" at bounding box center [286, 116] width 169 height 9
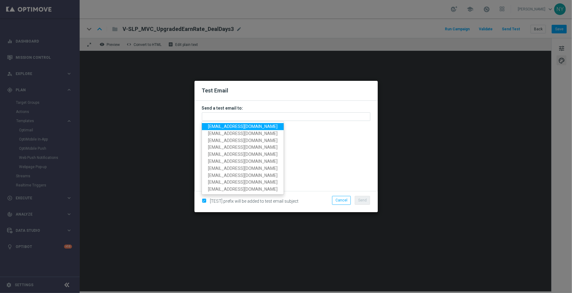
click at [227, 127] on span "[EMAIL_ADDRESS][DOMAIN_NAME]" at bounding box center [243, 126] width 70 height 5
type input "[EMAIL_ADDRESS][DOMAIN_NAME]"
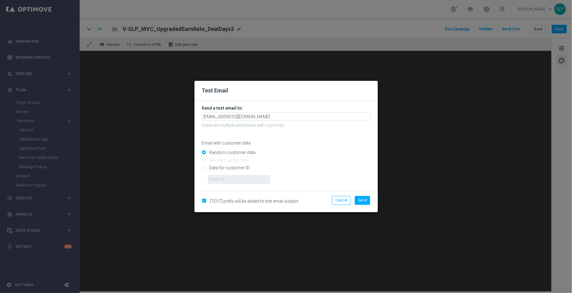
click at [204, 170] on input "Data for customer ID:" at bounding box center [286, 170] width 169 height 9
radio input "true"
click at [213, 177] on input "text" at bounding box center [239, 179] width 62 height 9
click at [244, 180] on input "text" at bounding box center [239, 179] width 62 height 9
paste input "10000006208"
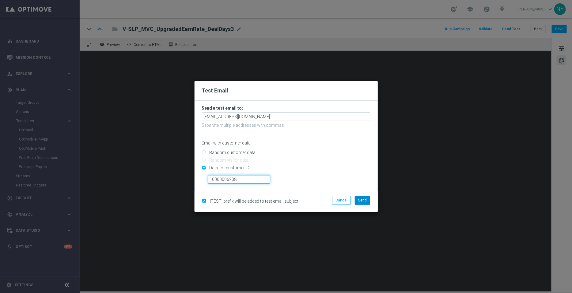
type input "10000006208"
click at [367, 201] on button "Send" at bounding box center [362, 200] width 15 height 9
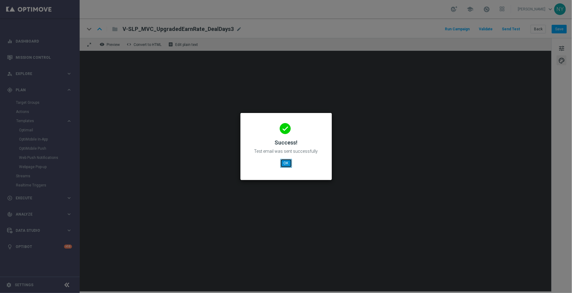
click at [287, 163] on button "OK" at bounding box center [286, 163] width 12 height 9
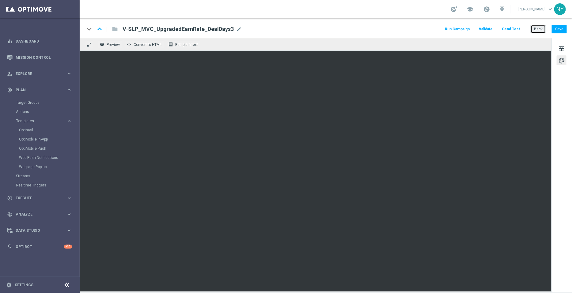
click at [537, 27] on button "Back" at bounding box center [538, 29] width 15 height 9
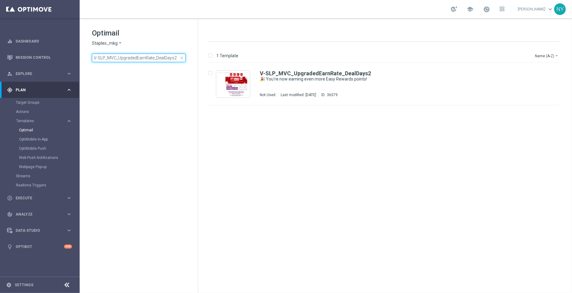
click at [175, 57] on input "V-SLP_MVC_UpgradedEarnRate_DealDays2" at bounding box center [139, 58] width 94 height 9
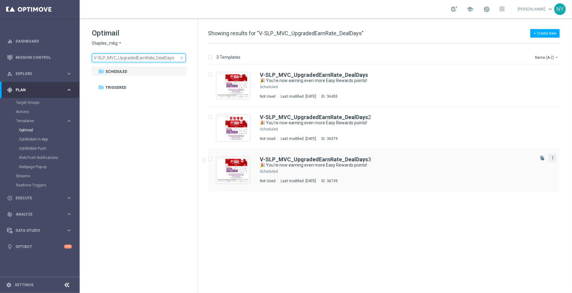
type input "V-SLP_MVC_UpgradedEarnRate_DealDays"
click at [553, 157] on icon "more_vert" at bounding box center [552, 157] width 5 height 5
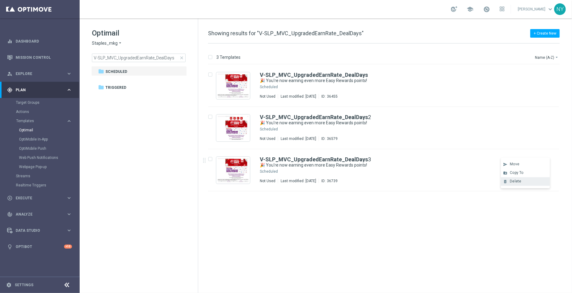
click at [518, 183] on span "Delete" at bounding box center [515, 181] width 11 height 4
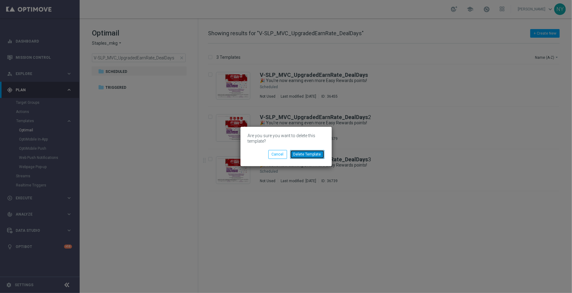
click at [306, 152] on button "Delete Template" at bounding box center [307, 154] width 34 height 9
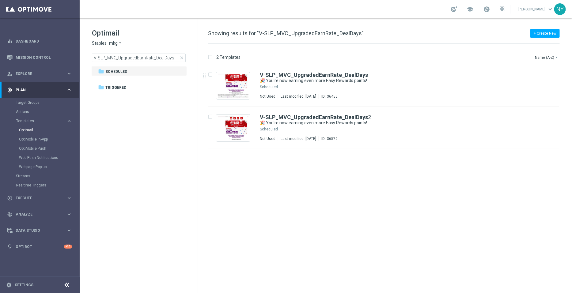
drag, startPoint x: 184, startPoint y: 57, endPoint x: 181, endPoint y: 57, distance: 3.4
click at [184, 57] on span "close" at bounding box center [181, 57] width 5 height 5
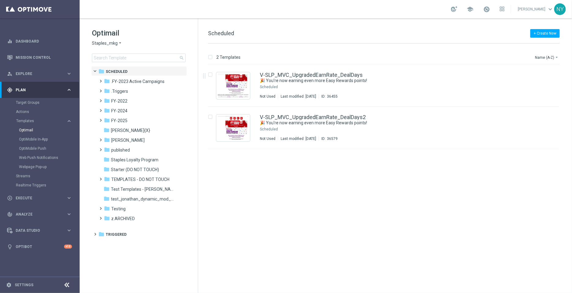
click at [181, 57] on span "search" at bounding box center [181, 57] width 5 height 5
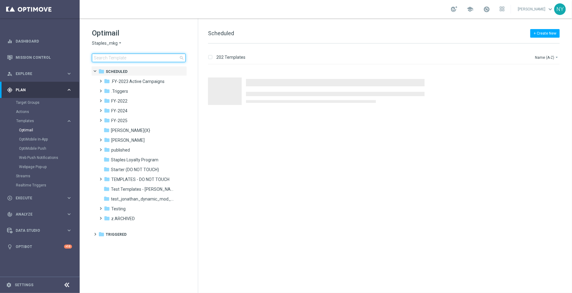
click at [125, 57] on input at bounding box center [139, 58] width 94 height 9
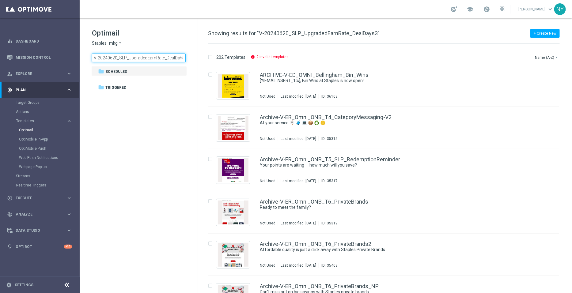
scroll to position [0, 4]
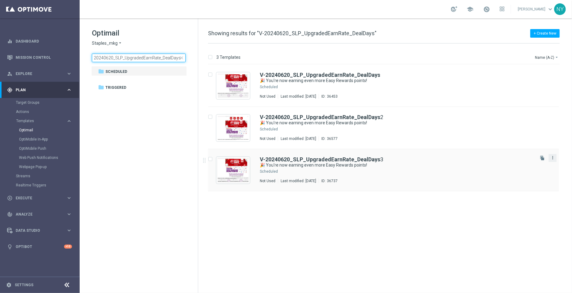
type input "V-20240620_SLP_UpgradedEarnRate_DealDays"
click at [553, 158] on icon "more_vert" at bounding box center [552, 157] width 5 height 5
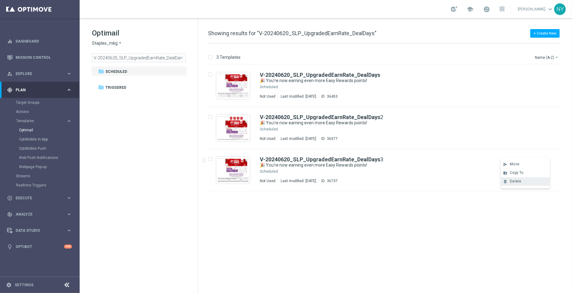
click at [522, 184] on div "delete_forever Delete" at bounding box center [525, 181] width 49 height 9
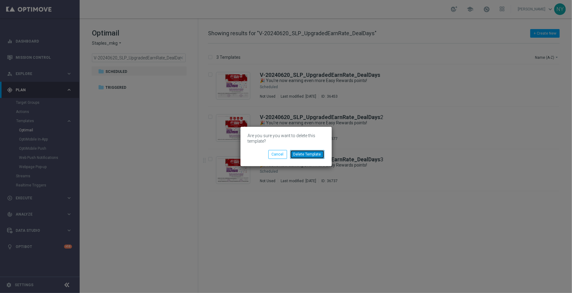
click at [306, 152] on button "Delete Template" at bounding box center [307, 154] width 34 height 9
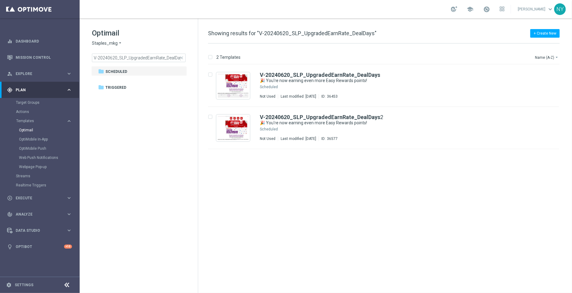
drag, startPoint x: 181, startPoint y: 59, endPoint x: 146, endPoint y: 61, distance: 34.4
click at [181, 59] on span "close" at bounding box center [181, 57] width 5 height 5
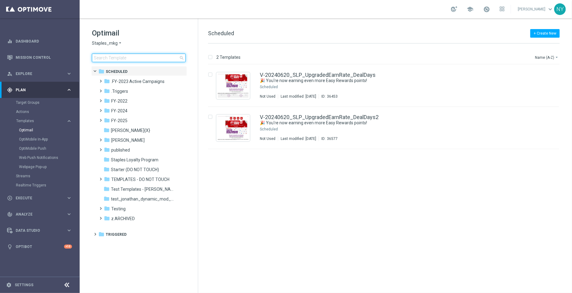
click at [144, 59] on input at bounding box center [139, 58] width 94 height 9
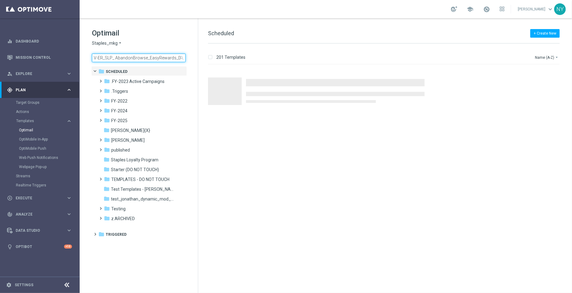
scroll to position [0, 14]
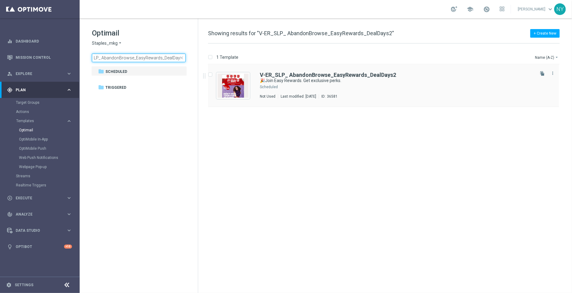
type input "V-ER_SLP_ AbandonBrowse_EasyRewards_DealDays2"
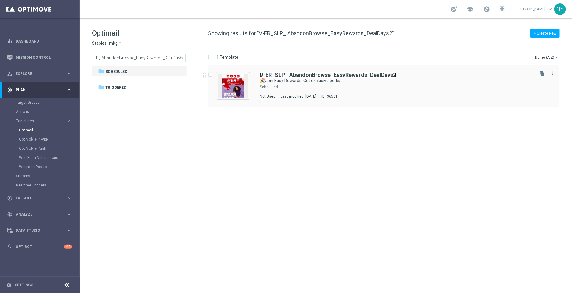
scroll to position [0, 0]
click at [325, 76] on b "V-ER_SLP_ AbandonBrowse_EasyRewards_DealDays2" at bounding box center [328, 75] width 136 height 6
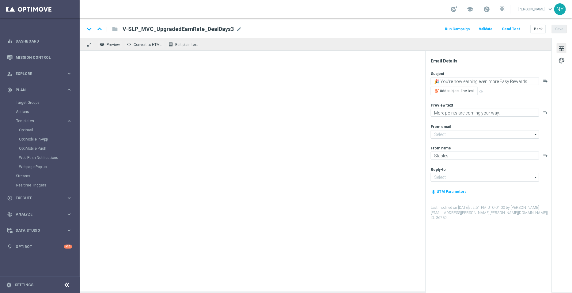
type input "[EMAIL_ADDRESS][DOMAIN_NAME]"
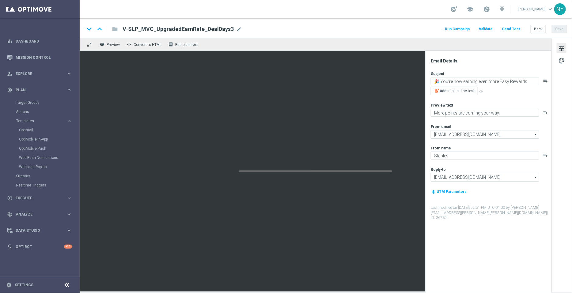
type textarea "🎉Join Easy Rewards. Get exclusive perks."
type textarea "Yup, it really is that easy."
click at [536, 28] on button "Back" at bounding box center [538, 29] width 15 height 9
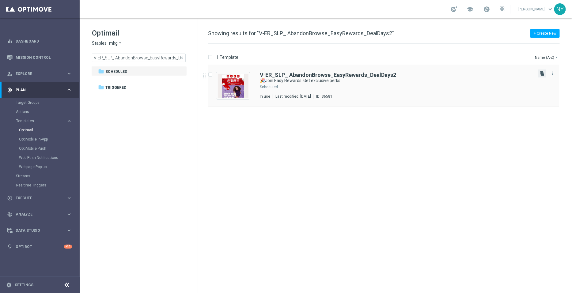
click at [541, 73] on icon "file_copy" at bounding box center [542, 73] width 5 height 5
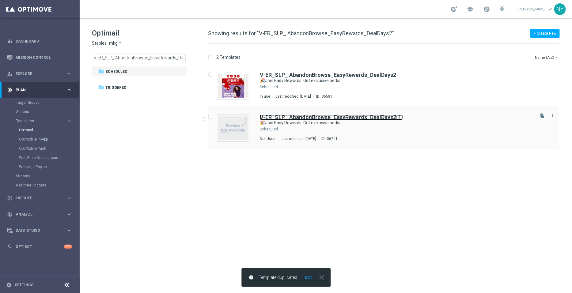
click at [383, 116] on b "V-ER_SLP_ AbandonBrowse_EasyRewards_DealDays2" at bounding box center [328, 117] width 136 height 6
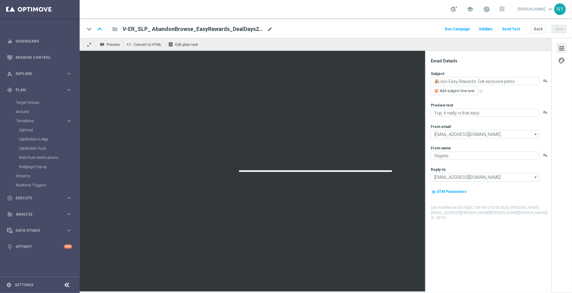
click at [268, 28] on span "mode_edit" at bounding box center [270, 29] width 6 height 6
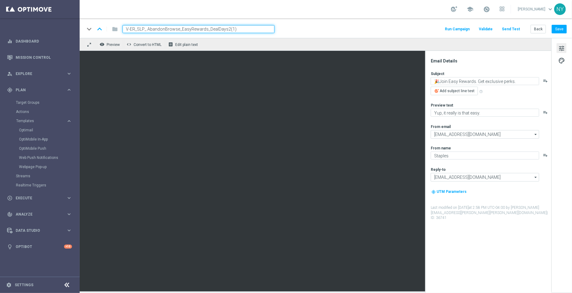
drag, startPoint x: 240, startPoint y: 29, endPoint x: 225, endPoint y: 29, distance: 15.0
click at [225, 29] on input "V-ER_SLP_ AbandonBrowse_EasyRewards_DealDays2(1)" at bounding box center [199, 29] width 152 height 8
type input "V-ER_SLP_ AbandonBrowse_EasyRewards_DealDays3"
click at [561, 29] on button "Save" at bounding box center [559, 29] width 15 height 9
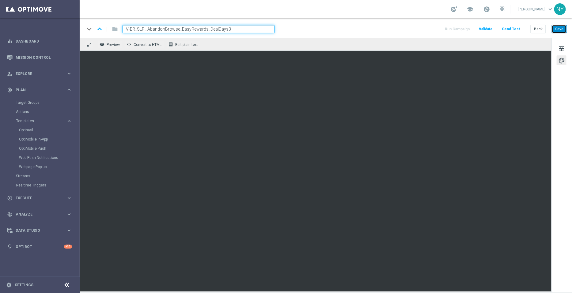
click at [562, 32] on button "Save" at bounding box center [559, 29] width 15 height 9
click at [232, 28] on input "V-ER_SLP_ AbandonBrowse_EasyRewards_DealDays3" at bounding box center [199, 29] width 152 height 8
drag, startPoint x: 233, startPoint y: 25, endPoint x: 93, endPoint y: 23, distance: 139.5
click at [93, 23] on div "keyboard_arrow_down keyboard_arrow_up folder V-ER_SLP_ AbandonBrowse_EasyReward…" at bounding box center [326, 28] width 493 height 20
click at [561, 27] on button "Save" at bounding box center [559, 29] width 15 height 9
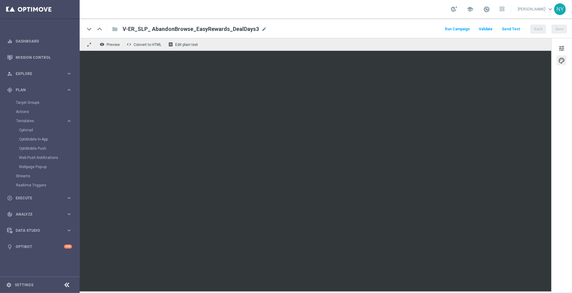
click at [515, 28] on button "Send Test" at bounding box center [511, 29] width 20 height 8
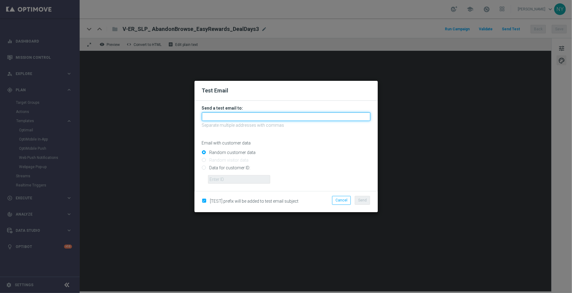
click at [229, 117] on input "text" at bounding box center [286, 116] width 169 height 9
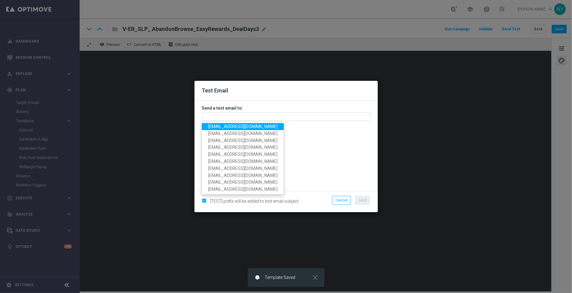
click at [234, 128] on span "[EMAIL_ADDRESS][DOMAIN_NAME]" at bounding box center [243, 126] width 70 height 5
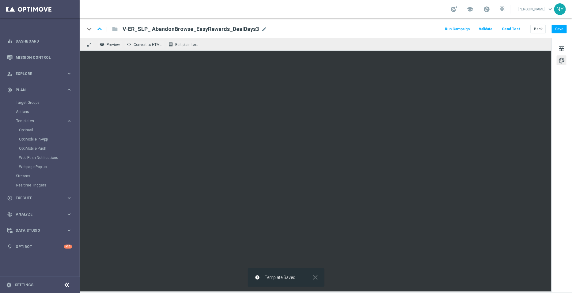
click at [510, 29] on button "Send Test" at bounding box center [511, 29] width 20 height 8
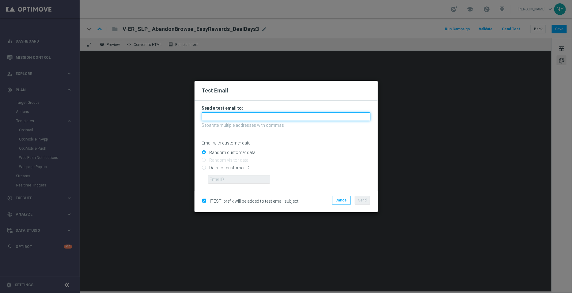
click at [225, 114] on input "text" at bounding box center [286, 116] width 169 height 9
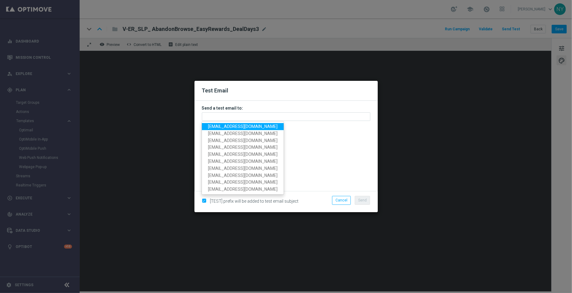
click at [227, 126] on span "[EMAIL_ADDRESS][DOMAIN_NAME]" at bounding box center [243, 126] width 70 height 5
type input "[EMAIL_ADDRESS][DOMAIN_NAME]"
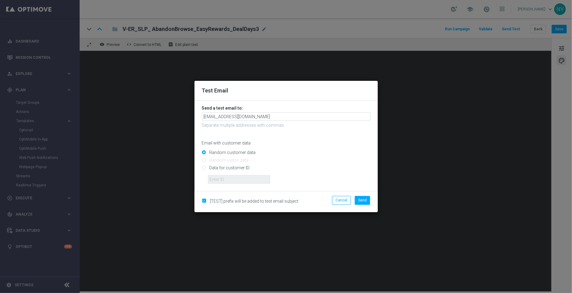
click at [204, 169] on input "Data for customer ID:" at bounding box center [286, 170] width 169 height 9
radio input "true"
click at [215, 177] on input "text" at bounding box center [239, 179] width 62 height 9
click at [223, 182] on input "text" at bounding box center [239, 179] width 62 height 9
paste input "10000006208"
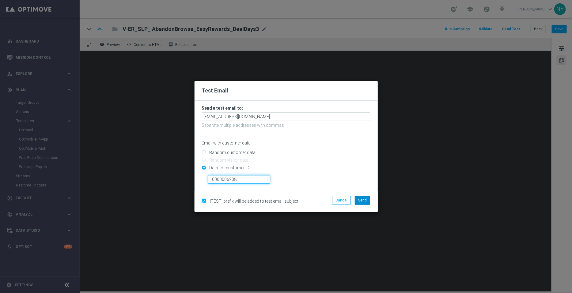
type input "10000006208"
click at [362, 201] on span "Send" at bounding box center [362, 200] width 9 height 4
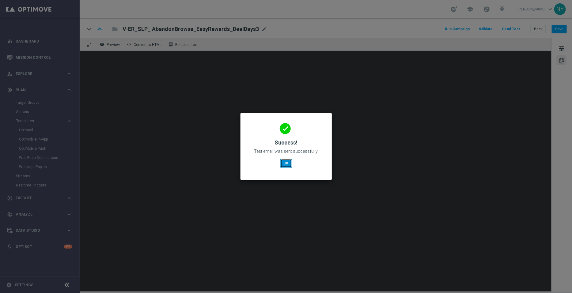
click at [286, 164] on button "OK" at bounding box center [286, 163] width 12 height 9
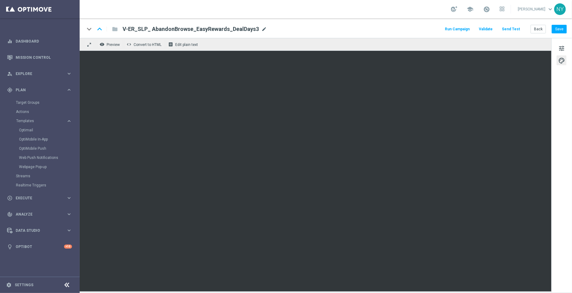
click at [261, 28] on span "mode_edit" at bounding box center [264, 29] width 6 height 6
click at [255, 29] on input "V-ER_SLP_ AbandonBrowse_EasyRewards_DealDays3" at bounding box center [199, 29] width 152 height 8
drag, startPoint x: 241, startPoint y: 29, endPoint x: 29, endPoint y: 31, distance: 211.5
click at [29, 31] on main "equalizer Dashboard Mission Control" at bounding box center [286, 146] width 572 height 293
click at [565, 49] on span "tune" at bounding box center [561, 48] width 7 height 8
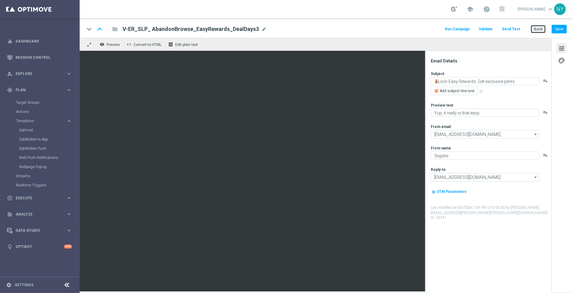
click at [534, 30] on button "Back" at bounding box center [538, 29] width 15 height 9
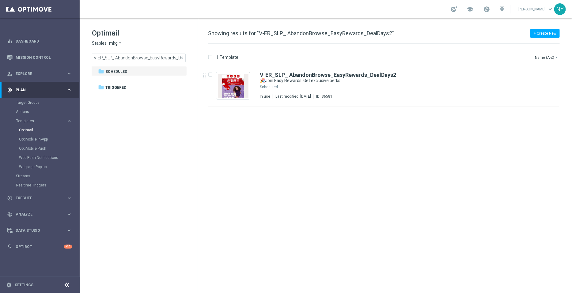
click at [181, 58] on span "close" at bounding box center [181, 57] width 5 height 5
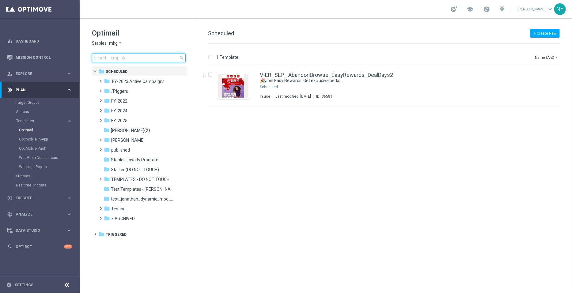
click at [141, 58] on input at bounding box center [139, 58] width 94 height 9
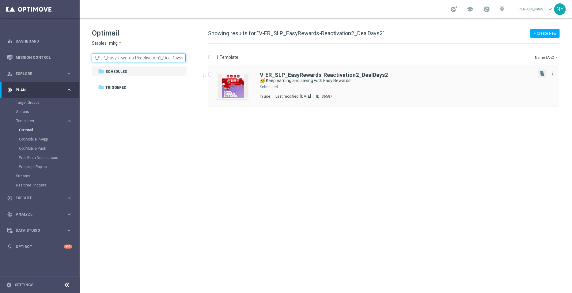
type input "V-ER_SLP_EasyRewards-Reactivation2_DealDays2"
click at [545, 75] on button "file_copy" at bounding box center [542, 74] width 8 height 8
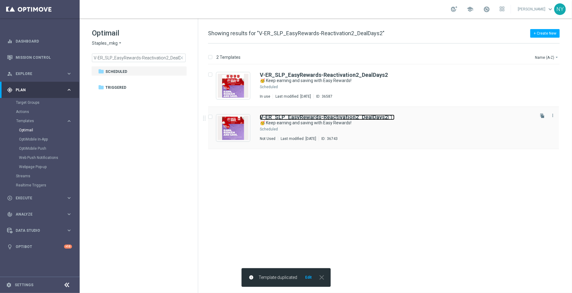
click at [355, 116] on b "V-ER_SLP_EasyRewards-Reactivation2_DealDays2" at bounding box center [324, 117] width 128 height 6
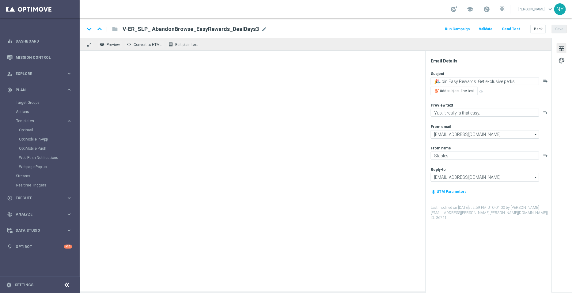
type textarea "🥳 Keep earning and saving with Easy Rewards!"
type textarea "Check out your exclusive perks."
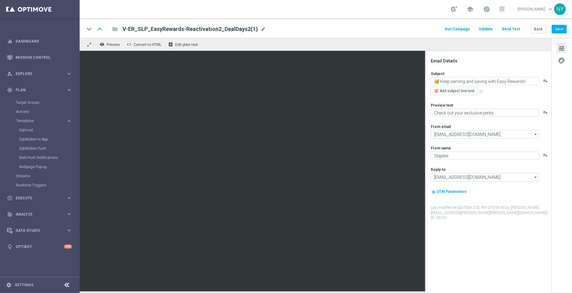
click at [261, 29] on span "mode_edit" at bounding box center [264, 29] width 6 height 6
drag, startPoint x: 231, startPoint y: 30, endPoint x: 219, endPoint y: 30, distance: 12.6
click at [219, 30] on input "V-ER_SLP_EasyRewards-Reactivation2_DealDays2(1)" at bounding box center [199, 29] width 152 height 8
type input "V-ER_SLP_EasyRewards-Reactivation2_DealDays3"
click at [558, 29] on button "Save" at bounding box center [559, 29] width 15 height 9
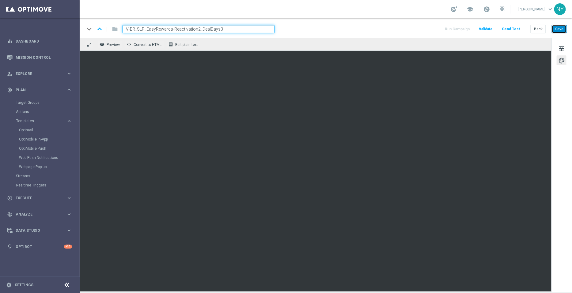
click at [558, 28] on button "Save" at bounding box center [559, 29] width 15 height 9
click at [555, 31] on button "Save" at bounding box center [559, 29] width 15 height 9
click at [517, 28] on button "Send Test" at bounding box center [511, 29] width 20 height 8
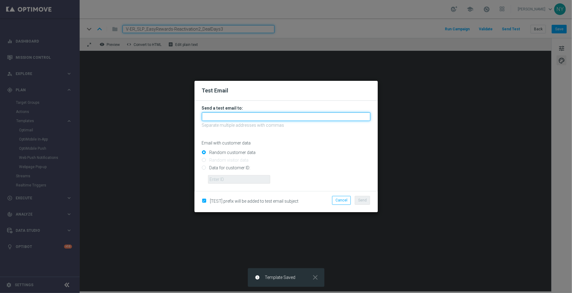
click at [219, 118] on input "text" at bounding box center [286, 116] width 169 height 9
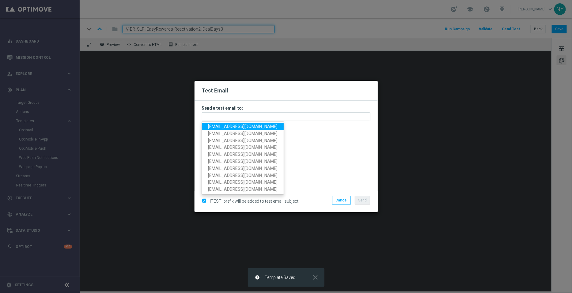
click at [224, 126] on span "[EMAIL_ADDRESS][DOMAIN_NAME]" at bounding box center [243, 126] width 70 height 5
type input "[EMAIL_ADDRESS][DOMAIN_NAME]"
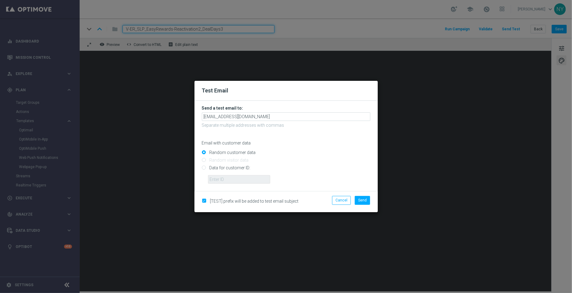
click at [203, 169] on input "Data for customer ID:" at bounding box center [286, 170] width 169 height 9
radio input "true"
click at [229, 181] on input "text" at bounding box center [239, 179] width 62 height 9
paste input "10000006208"
type input "10000006208"
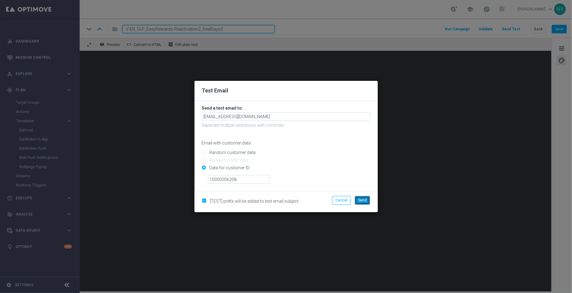
click at [364, 200] on span "Send" at bounding box center [362, 200] width 9 height 4
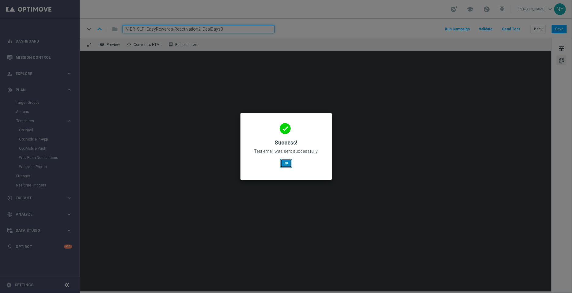
click at [285, 165] on button "OK" at bounding box center [286, 163] width 12 height 9
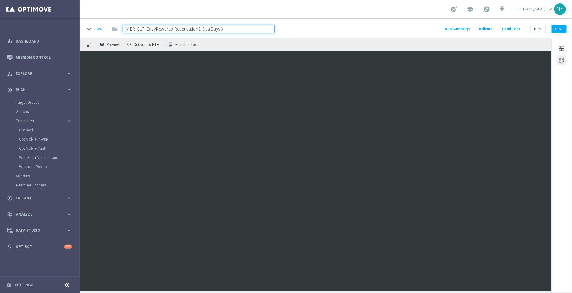
drag, startPoint x: 228, startPoint y: 29, endPoint x: 101, endPoint y: 32, distance: 126.6
click at [101, 32] on div "keyboard_arrow_down keyboard_arrow_up folder V-ER_SLP_EasyRewards-Reactivation2…" at bounding box center [180, 29] width 190 height 8
click at [540, 28] on button "Back" at bounding box center [538, 29] width 15 height 9
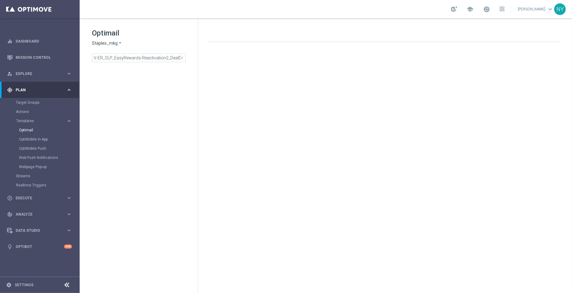
click at [181, 57] on span "close" at bounding box center [181, 57] width 5 height 5
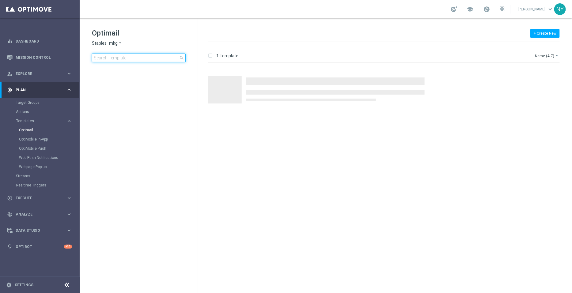
click at [141, 58] on input at bounding box center [139, 58] width 94 height 9
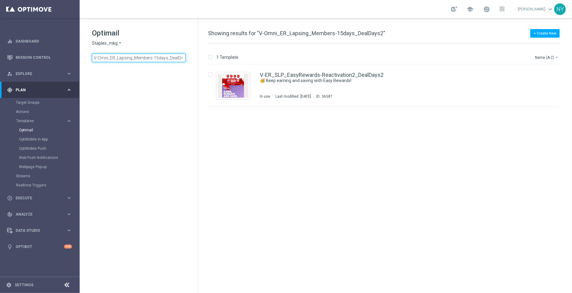
scroll to position [0, 7]
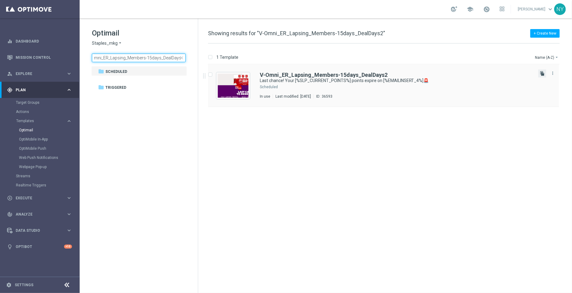
type input "V-Omni_ER_Lapsing_Members-15days_DealDays2"
click at [542, 75] on icon "file_copy" at bounding box center [542, 73] width 5 height 5
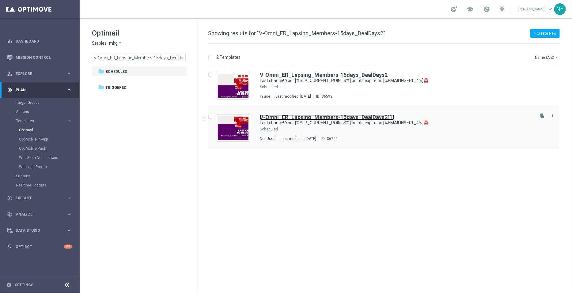
click at [378, 118] on b "V-Omni_ER_Lapsing_Members-15days_DealDays2" at bounding box center [324, 117] width 128 height 6
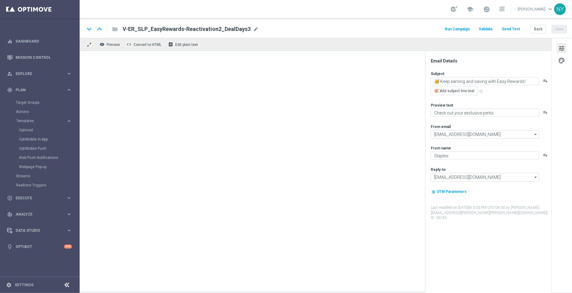
type textarea "Last chance! Your [%SLP_CURRENT_POINTS%] points expire on [%EMAILINSERT_4%]🚨"
type textarea "Redeem them now before they're gone!"
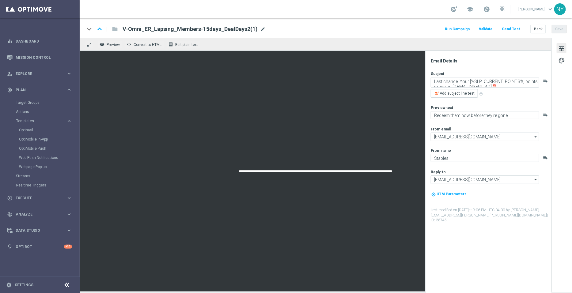
click at [260, 30] on span "mode_edit" at bounding box center [263, 29] width 6 height 6
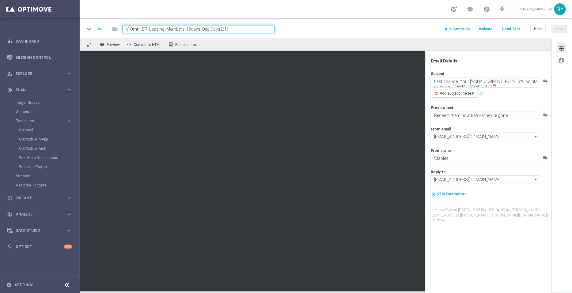
drag, startPoint x: 228, startPoint y: 30, endPoint x: 219, endPoint y: 29, distance: 9.8
click at [219, 29] on input "V-Omni_ER_Lapsing_Members-15days_DealDays2(1)" at bounding box center [199, 29] width 152 height 8
type input "V-Omni_ER_Lapsing_Members-15days_DealDays3"
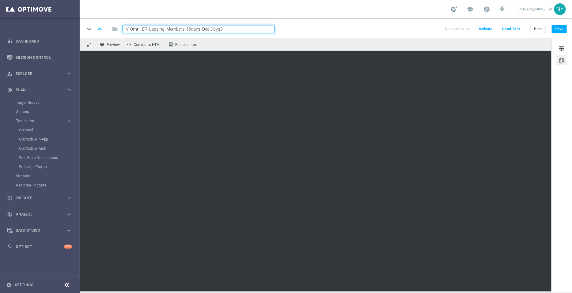
click at [556, 24] on div "keyboard_arrow_down keyboard_arrow_up folder V-Omni_ER_Lapsing_Members-15days_D…" at bounding box center [326, 28] width 493 height 20
click at [562, 30] on button "Save" at bounding box center [559, 29] width 15 height 9
click at [509, 25] on div "keyboard_arrow_down keyboard_arrow_up folder V-Omni_ER_Lapsing_Members-15days_D…" at bounding box center [326, 28] width 493 height 20
click at [510, 29] on button "Send Test" at bounding box center [511, 29] width 20 height 8
click at [508, 29] on button "Send Test" at bounding box center [511, 29] width 20 height 8
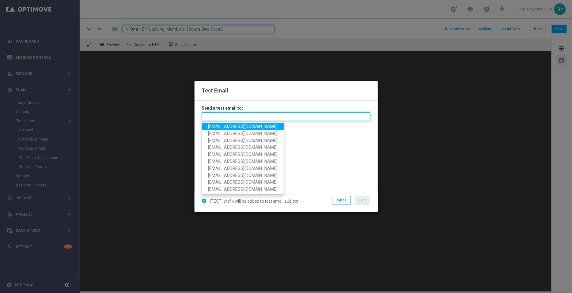
click at [231, 117] on input "text" at bounding box center [286, 116] width 169 height 9
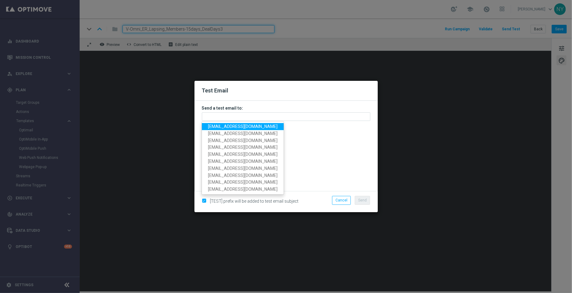
drag, startPoint x: 233, startPoint y: 126, endPoint x: 229, endPoint y: 131, distance: 6.1
click at [233, 126] on span "[EMAIL_ADDRESS][DOMAIN_NAME]" at bounding box center [243, 126] width 70 height 5
type input "[EMAIL_ADDRESS][DOMAIN_NAME]"
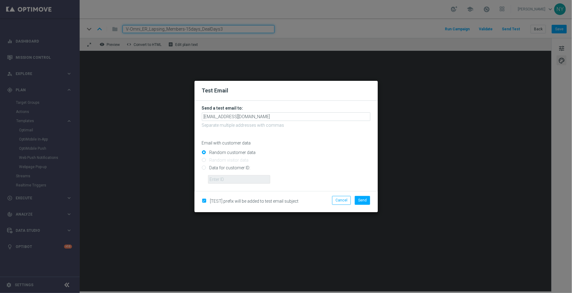
click at [204, 166] on input "Data for customer ID:" at bounding box center [286, 170] width 169 height 9
radio input "true"
click at [223, 183] on input "text" at bounding box center [239, 179] width 62 height 9
click at [245, 180] on input "text" at bounding box center [239, 179] width 62 height 9
paste input "10000006208"
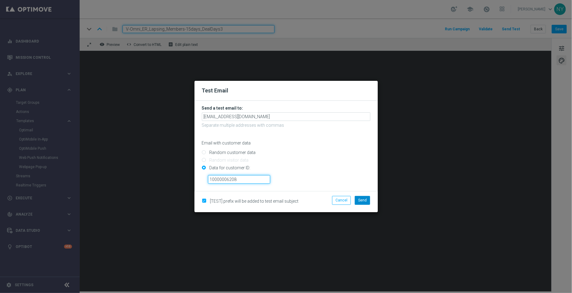
type input "10000006208"
click at [362, 199] on span "Send" at bounding box center [362, 200] width 9 height 4
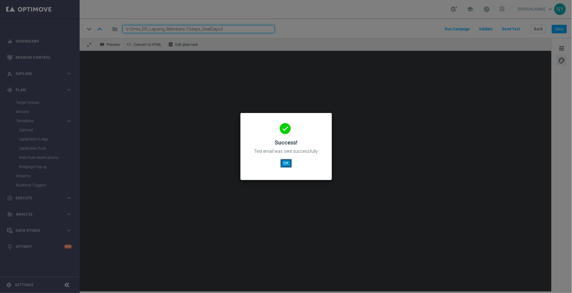
click at [289, 164] on button "OK" at bounding box center [286, 163] width 12 height 9
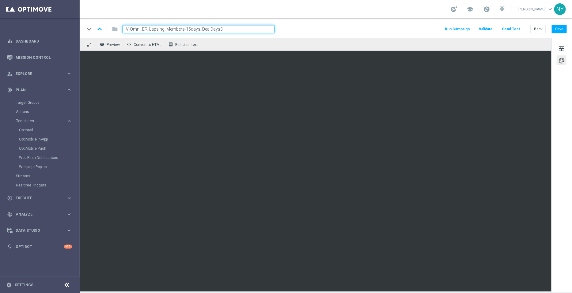
click at [230, 29] on input "V-Omni_ER_Lapsing_Members-15days_DealDays3" at bounding box center [199, 29] width 152 height 8
drag, startPoint x: 230, startPoint y: 29, endPoint x: 74, endPoint y: 32, distance: 156.3
click at [74, 32] on main "equalizer Dashboard Mission Control" at bounding box center [286, 146] width 572 height 293
click at [541, 30] on button "Back" at bounding box center [538, 29] width 15 height 9
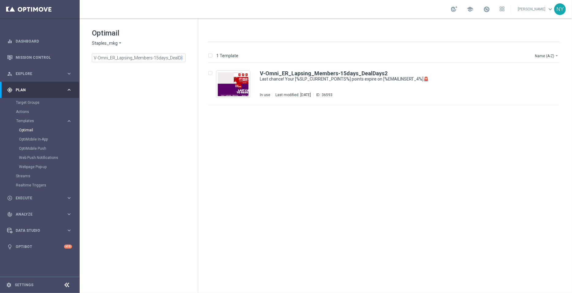
click at [182, 58] on span "close" at bounding box center [181, 57] width 5 height 5
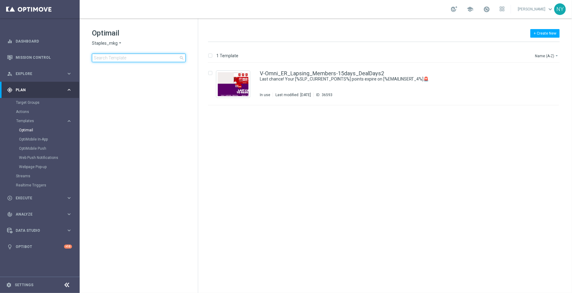
click at [162, 57] on input at bounding box center [139, 58] width 94 height 9
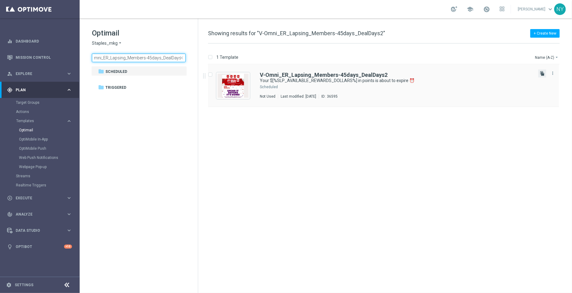
type input "V-Omni_ER_Lapsing_Members-45days_DealDays2"
click at [542, 73] on icon "file_copy" at bounding box center [542, 73] width 5 height 5
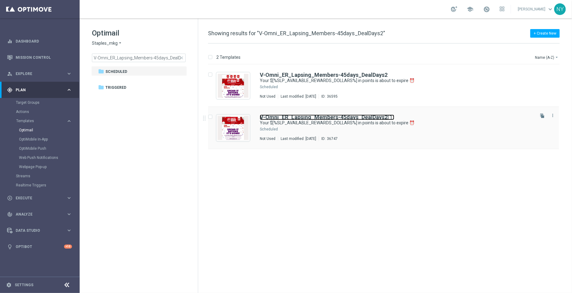
click at [367, 118] on b "V-Omni_ER_Lapsing_Members-45days_DealDays2" at bounding box center [324, 117] width 128 height 6
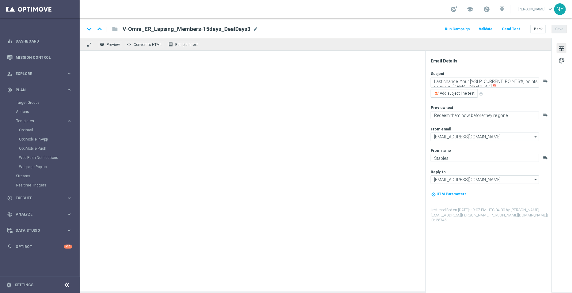
type input "V-Omni_ER_Lapsing_Members-45days_DealDays2(1)"
type textarea "Your $[%SLP_AVAILABLE_REWARDS_DOLLARS%] in points is about to expire ⏰"
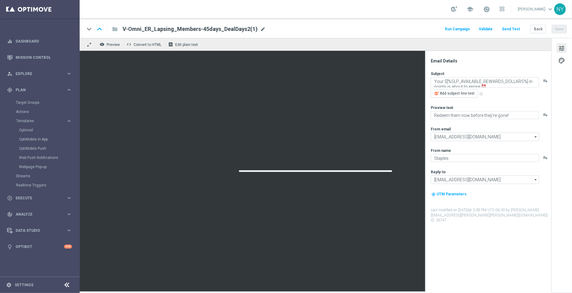
click at [260, 28] on span "mode_edit" at bounding box center [263, 29] width 6 height 6
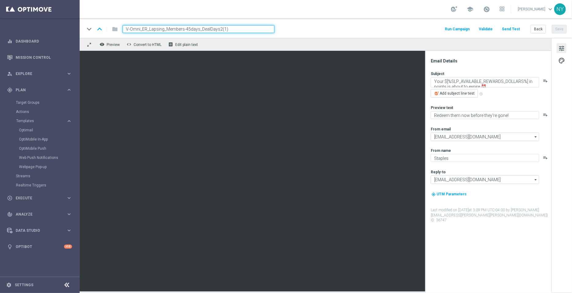
drag, startPoint x: 227, startPoint y: 30, endPoint x: 218, endPoint y: 29, distance: 8.9
click at [218, 29] on input "V-Omni_ER_Lapsing_Members-45days_DealDays2(1)" at bounding box center [199, 29] width 152 height 8
type input "V-Omni_ER_Lapsing_Members-45days_DealDays3"
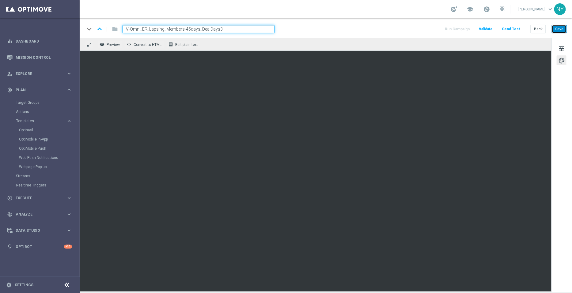
click at [557, 27] on button "Save" at bounding box center [559, 29] width 15 height 9
click at [513, 28] on button "Send Test" at bounding box center [511, 29] width 20 height 8
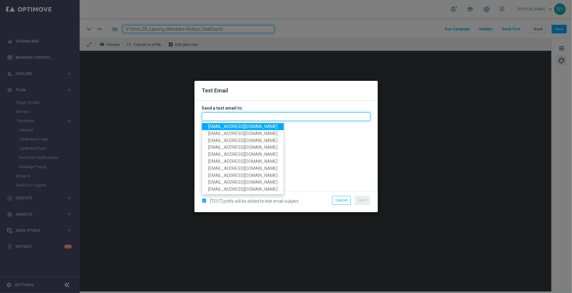
click at [226, 114] on input "text" at bounding box center [286, 116] width 169 height 9
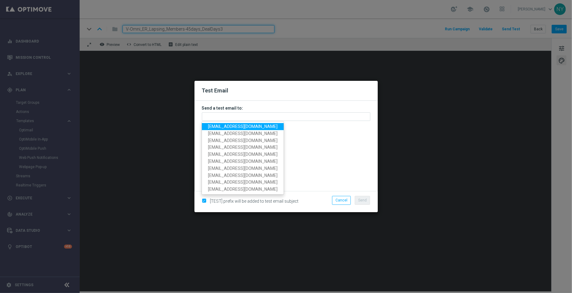
click at [235, 126] on span "[EMAIL_ADDRESS][DOMAIN_NAME]" at bounding box center [243, 126] width 70 height 5
type input "[EMAIL_ADDRESS][DOMAIN_NAME]"
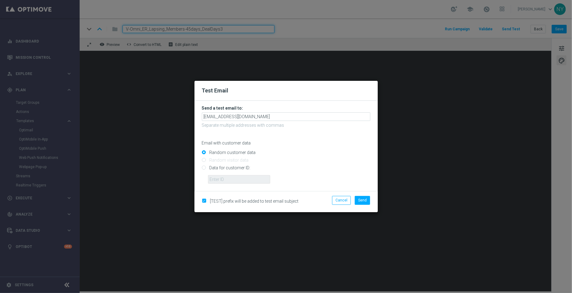
click at [203, 167] on input "Data for customer ID:" at bounding box center [286, 170] width 169 height 9
radio input "true"
click at [223, 174] on input "Data for customer ID:" at bounding box center [286, 170] width 169 height 9
click at [225, 180] on input "text" at bounding box center [239, 179] width 62 height 9
click at [236, 177] on input "text" at bounding box center [239, 179] width 62 height 9
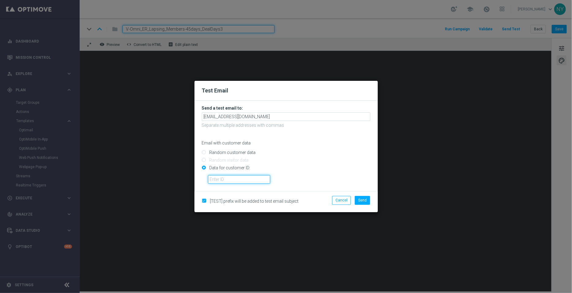
paste input "10000006208"
type input "10000006208"
click at [364, 203] on button "Send" at bounding box center [362, 200] width 15 height 9
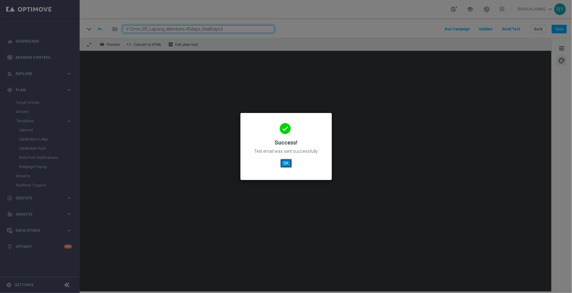
click at [287, 163] on button "OK" at bounding box center [286, 163] width 12 height 9
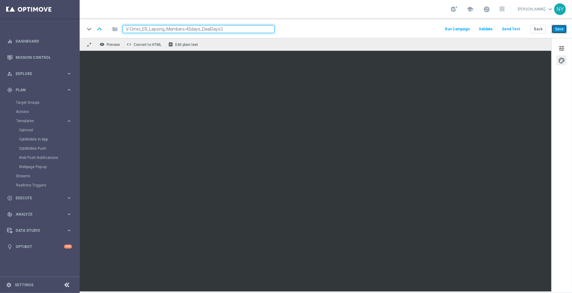
click at [561, 31] on button "Save" at bounding box center [559, 29] width 15 height 9
click at [537, 29] on button "Back" at bounding box center [538, 29] width 15 height 9
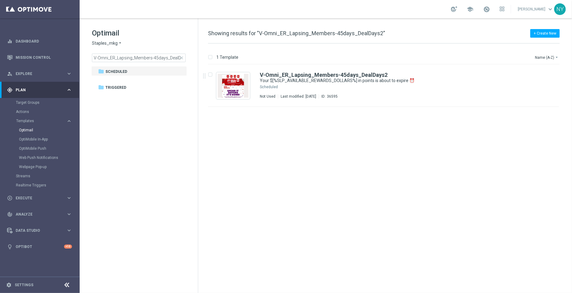
click at [181, 57] on span "close" at bounding box center [181, 57] width 5 height 5
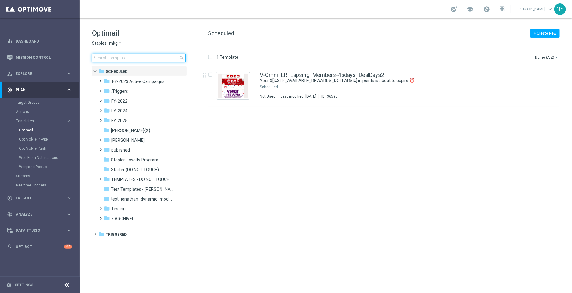
click at [138, 59] on input at bounding box center [139, 58] width 94 height 9
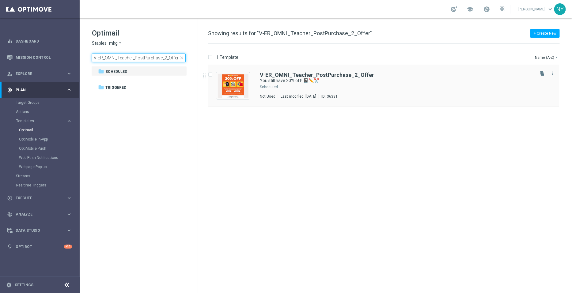
type input "V-ER_OMNI_Teacher_PostPurchase_2_Offer"
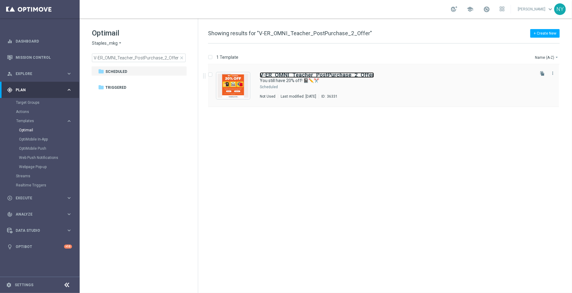
click at [336, 75] on b "V-ER_OMNI_Teacher_PostPurchase_2_Offer" at bounding box center [317, 75] width 114 height 6
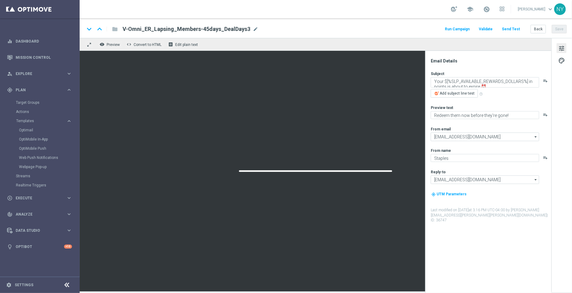
type textarea "You still have 20% off! 📓✏️✂️"
type textarea "Don’t worry. We’re in stock allllll year."
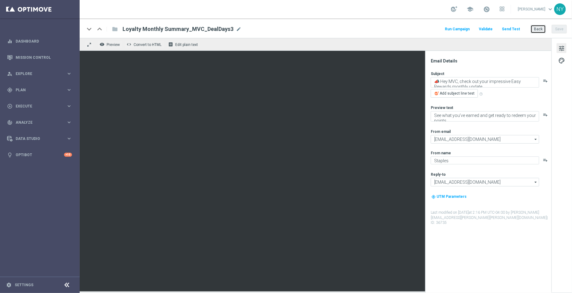
click at [536, 30] on button "Back" at bounding box center [538, 29] width 15 height 9
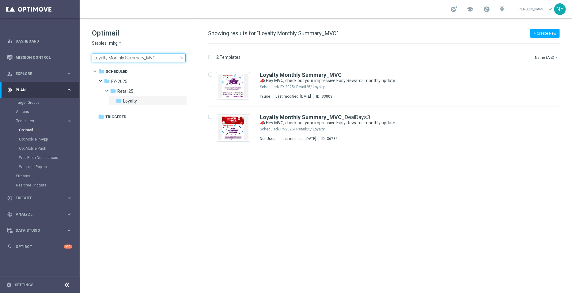
click at [161, 59] on input "Loyalty Monthly Summary_MVC" at bounding box center [139, 58] width 94 height 9
drag, startPoint x: 161, startPoint y: 58, endPoint x: 25, endPoint y: 50, distance: 135.7
click at [25, 50] on main "equalizer Dashboard Mission Control" at bounding box center [286, 146] width 572 height 293
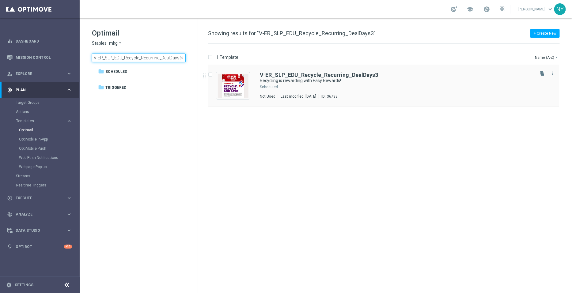
type input "V-ER_SLP_EDU_Recycle_Recurring_DealDays3"
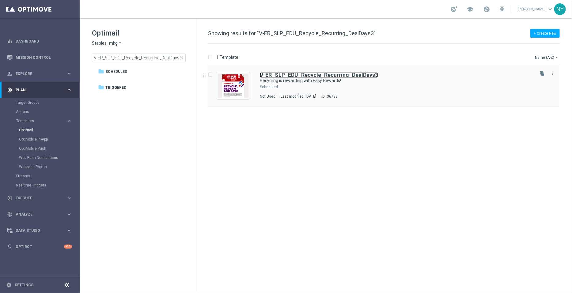
click at [334, 74] on b "V-ER_SLP_EDU_Recycle_Recurring_DealDays3" at bounding box center [319, 75] width 118 height 6
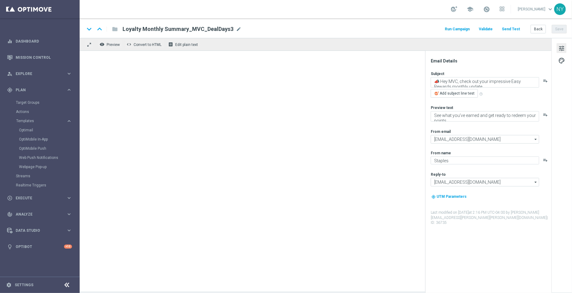
type textarea "Recycling is rewarding with Easy Rewards!"
type textarea "Earn points [DATE], next month and beyond."
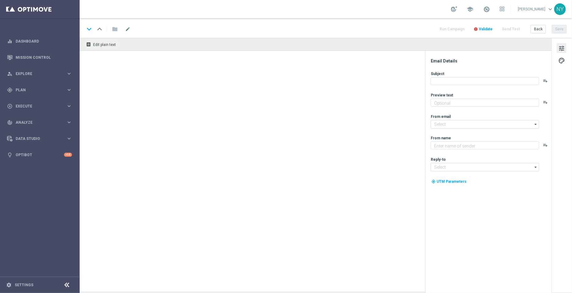
type textarea "Don’t worry. We’re in stock allllll year."
type input "[EMAIL_ADDRESS][DOMAIN_NAME]"
type textarea "Staples"
type input "[EMAIL_ADDRESS][DOMAIN_NAME]"
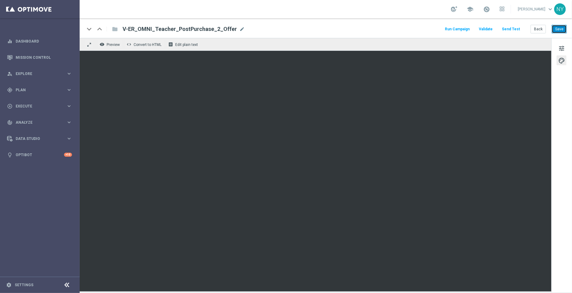
click at [559, 27] on button "Save" at bounding box center [559, 29] width 15 height 9
click at [560, 29] on button "Save" at bounding box center [559, 29] width 15 height 9
click at [515, 29] on button "Send Test" at bounding box center [511, 29] width 20 height 8
click at [511, 27] on button "Send Test" at bounding box center [511, 29] width 20 height 8
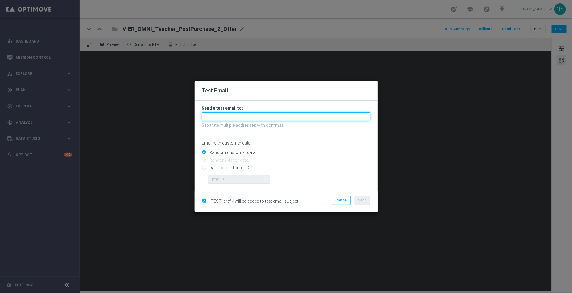
click at [230, 114] on input "text" at bounding box center [286, 116] width 169 height 9
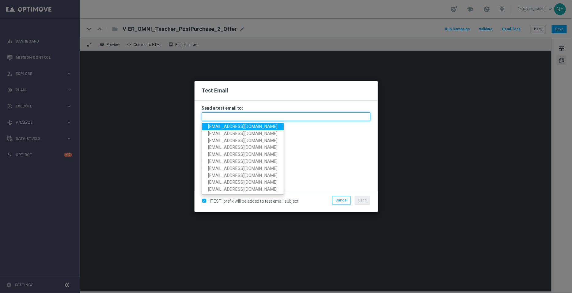
paste input "[EMAIL_ADDRESS][DOMAIN_NAME]"
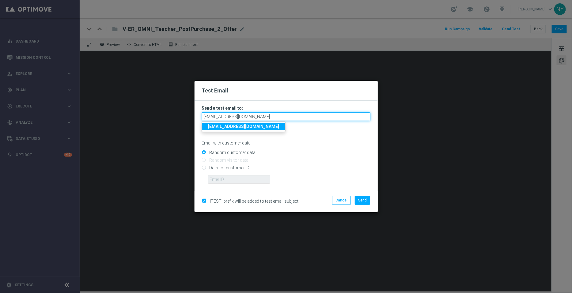
type input "[EMAIL_ADDRESS][DOMAIN_NAME]"
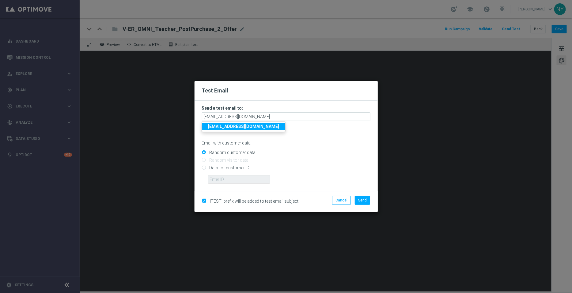
click at [311, 146] on form "Send a test email to: neilyetts3-biq28@litmusemail.com neilyetts3-biq28@litmuse…" at bounding box center [286, 144] width 169 height 78
click at [204, 170] on input "Data for customer ID:" at bounding box center [286, 170] width 169 height 9
radio input "true"
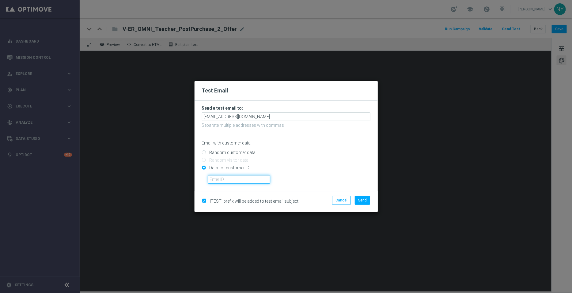
click at [236, 181] on input "text" at bounding box center [239, 179] width 62 height 9
click at [227, 181] on input "text" at bounding box center [239, 179] width 62 height 9
paste input "10000006208"
type input "10000006208"
click at [364, 201] on span "Send" at bounding box center [362, 200] width 9 height 4
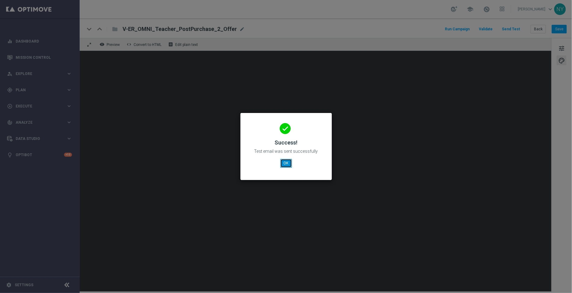
click at [285, 164] on button "OK" at bounding box center [286, 163] width 12 height 9
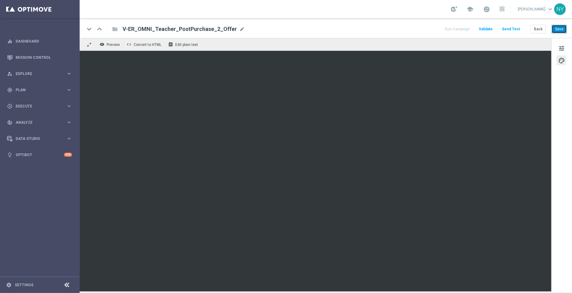
click at [565, 28] on button "Save" at bounding box center [559, 29] width 15 height 9
click at [517, 27] on button "Send Test" at bounding box center [511, 29] width 20 height 8
click at [516, 28] on button "Send Test" at bounding box center [511, 29] width 20 height 8
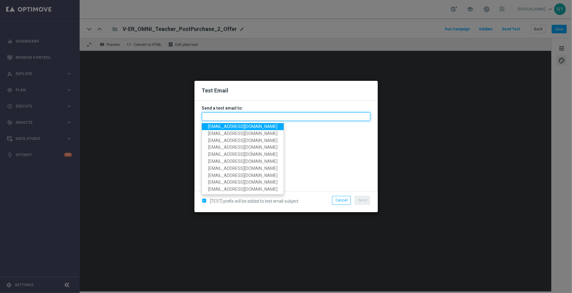
click at [223, 115] on input "text" at bounding box center [286, 116] width 169 height 9
click at [227, 118] on input "text" at bounding box center [286, 116] width 169 height 9
paste input "[EMAIL_ADDRESS][DOMAIN_NAME]"
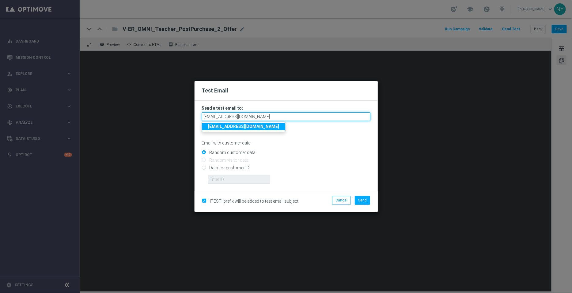
type input "[EMAIL_ADDRESS][DOMAIN_NAME]"
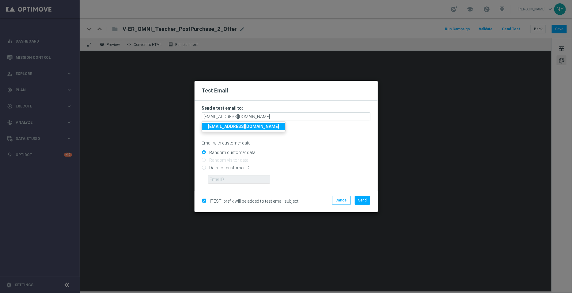
drag, startPoint x: 299, startPoint y: 153, endPoint x: 247, endPoint y: 154, distance: 51.8
click at [297, 153] on input "Random customer data" at bounding box center [286, 155] width 169 height 9
drag, startPoint x: 203, startPoint y: 170, endPoint x: 208, endPoint y: 171, distance: 5.8
click at [204, 171] on input "Data for customer ID:" at bounding box center [286, 170] width 169 height 9
radio input "true"
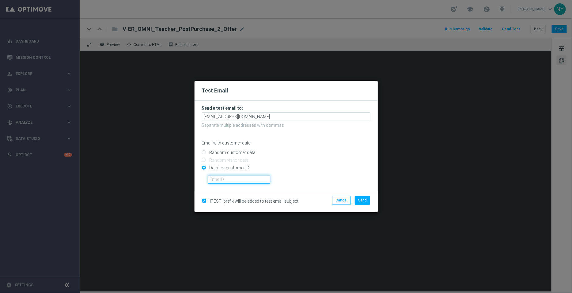
click at [210, 178] on input "text" at bounding box center [239, 179] width 62 height 9
click at [218, 177] on input "text" at bounding box center [239, 179] width 62 height 9
paste input "10000006208"
type input "10000006208"
click at [367, 202] on span "Send" at bounding box center [362, 200] width 9 height 4
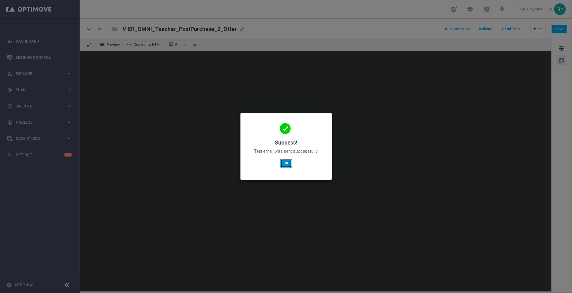
click at [285, 164] on button "OK" at bounding box center [286, 163] width 12 height 9
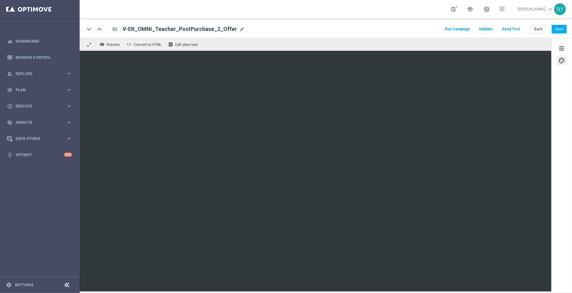
click at [494, 39] on div "remove_red_eye Preview code Convert to HTML receipt Edit plain text" at bounding box center [316, 44] width 472 height 13
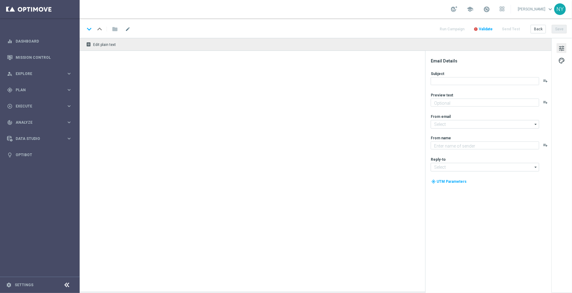
type textarea "Don’t worry. We’re in stock allllll year."
type textarea "Staples"
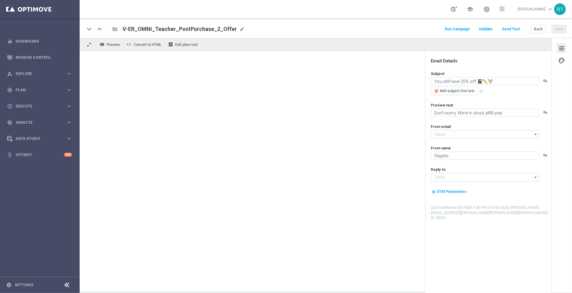
type input "[EMAIL_ADDRESS][DOMAIN_NAME]"
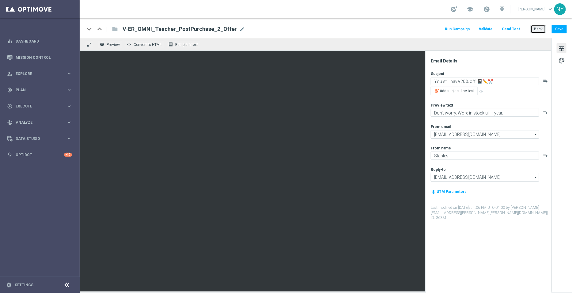
drag, startPoint x: 319, startPoint y: 8, endPoint x: 539, endPoint y: 28, distance: 220.9
click at [539, 28] on button "Back" at bounding box center [538, 29] width 15 height 9
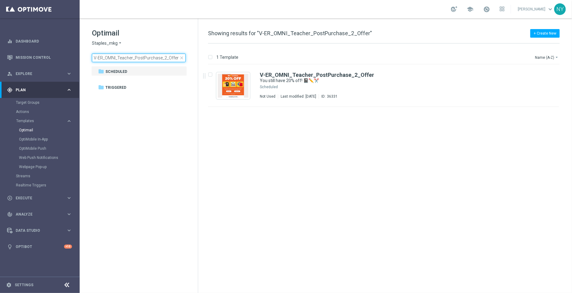
click at [172, 59] on input "V-ER_OMNI_Teacher_PostPurchase_2_Offer" at bounding box center [139, 58] width 94 height 9
type input "V-ER_OMNI_Teacher_PostPurchase_2_NoOffer"
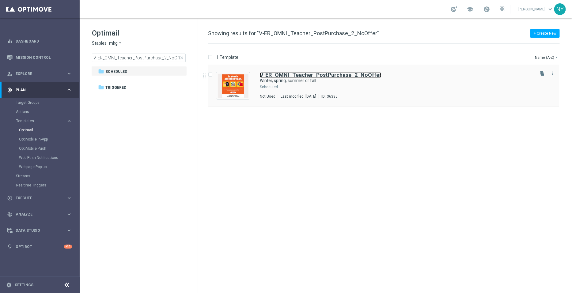
click at [297, 76] on b "V-ER_OMNI_Teacher_PostPurchase_2_NoOffer" at bounding box center [321, 75] width 122 height 6
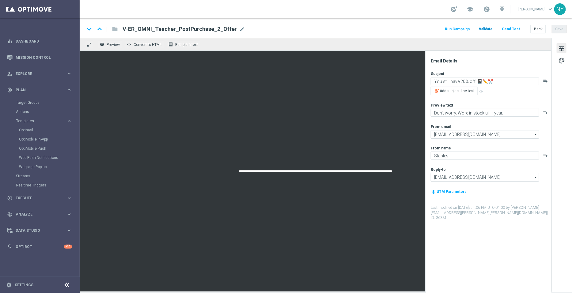
type textarea "Winter, spring, summer or fall..."
type textarea "We’re in stock through it all 🙌"
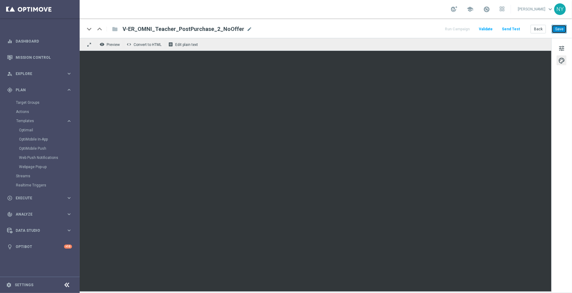
click at [561, 27] on button "Save" at bounding box center [559, 29] width 15 height 9
click at [517, 29] on button "Send Test" at bounding box center [511, 29] width 20 height 8
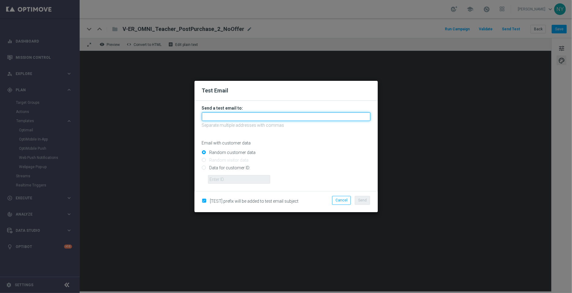
click at [223, 119] on input "text" at bounding box center [286, 116] width 169 height 9
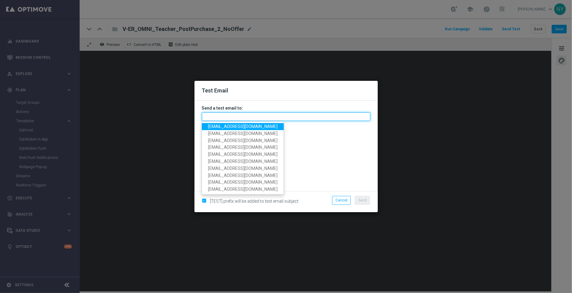
paste input "[EMAIL_ADDRESS][DOMAIN_NAME]"
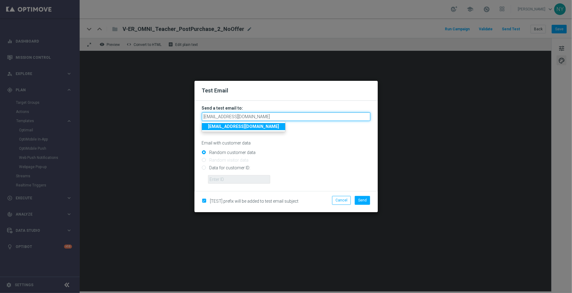
type input "[EMAIL_ADDRESS][DOMAIN_NAME]"
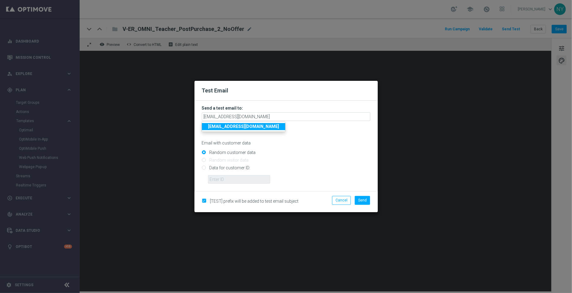
click at [310, 152] on input "Random customer data" at bounding box center [286, 155] width 169 height 9
click at [204, 169] on input "Data for customer ID:" at bounding box center [286, 170] width 169 height 9
radio input "true"
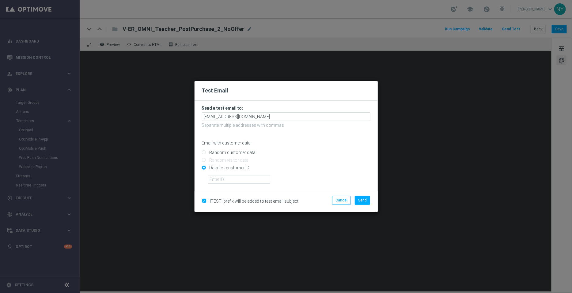
click at [226, 185] on form "Send a test email to: [EMAIL_ADDRESS][DOMAIN_NAME] Separate multiple addresses …" at bounding box center [286, 146] width 183 height 90
click at [230, 180] on input "text" at bounding box center [239, 179] width 62 height 9
click at [213, 178] on input "text" at bounding box center [239, 179] width 62 height 9
paste input "10000006208"
type input "10000006208"
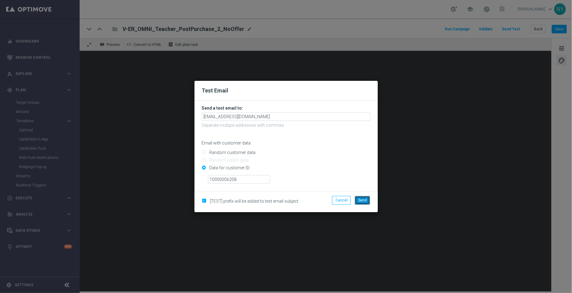
click at [368, 200] on button "Send" at bounding box center [362, 200] width 15 height 9
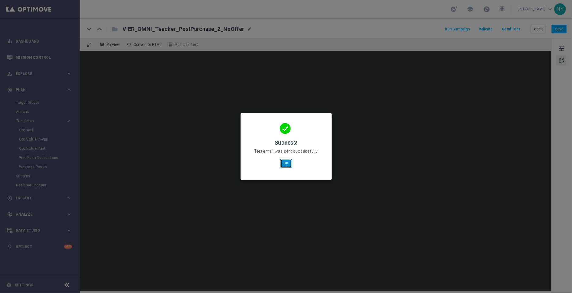
click at [287, 165] on button "OK" at bounding box center [286, 163] width 12 height 9
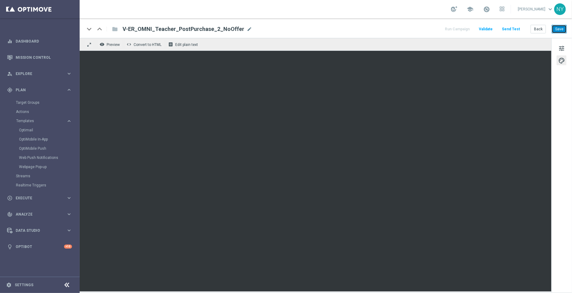
click at [560, 28] on button "Save" at bounding box center [559, 29] width 15 height 9
click at [512, 30] on button "Send Test" at bounding box center [511, 29] width 20 height 8
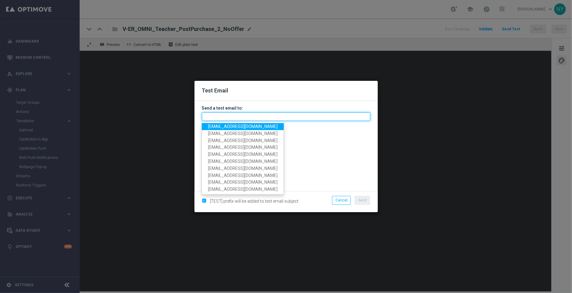
click at [220, 117] on input "text" at bounding box center [286, 116] width 169 height 9
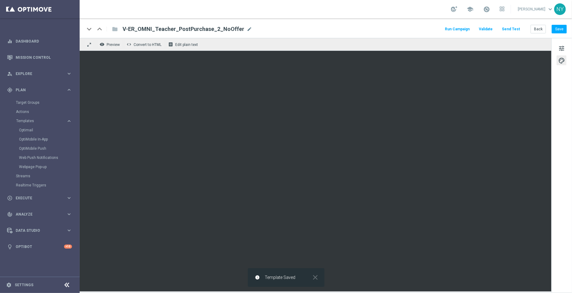
click at [507, 28] on button "Send Test" at bounding box center [511, 29] width 20 height 8
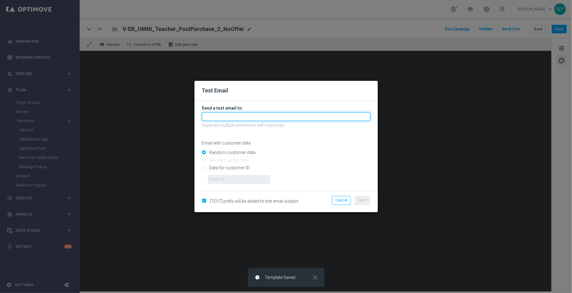
click at [213, 116] on input "text" at bounding box center [286, 116] width 169 height 9
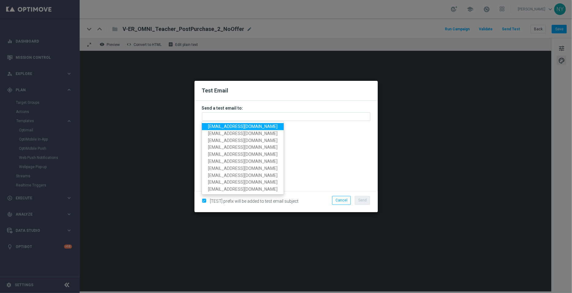
click at [225, 128] on span "[EMAIL_ADDRESS][DOMAIN_NAME]" at bounding box center [243, 126] width 70 height 5
type input "[EMAIL_ADDRESS][DOMAIN_NAME]"
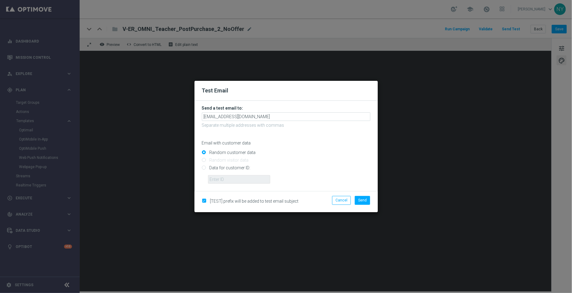
click at [206, 171] on input "Data for customer ID:" at bounding box center [286, 170] width 169 height 9
radio input "true"
click at [217, 177] on input "text" at bounding box center [239, 179] width 62 height 9
click at [240, 180] on input "text" at bounding box center [239, 179] width 62 height 9
paste input "[EMAIL_ADDRESS][DOMAIN_NAME]"
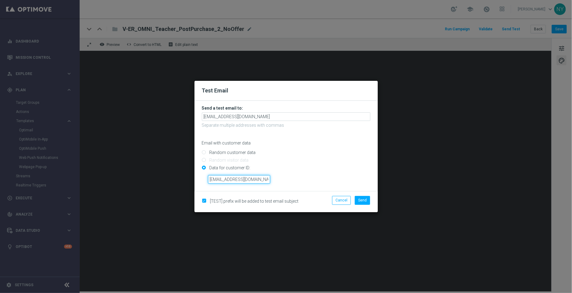
scroll to position [0, 6]
type input "[EMAIL_ADDRESS][DOMAIN_NAME]"
click at [366, 201] on span "Send" at bounding box center [362, 200] width 9 height 4
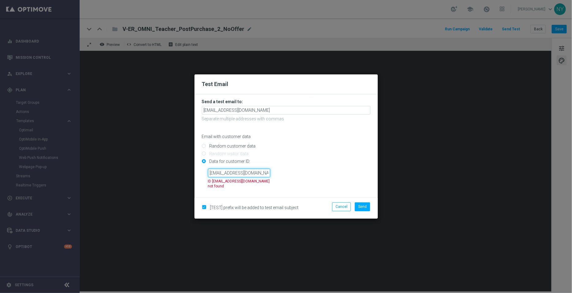
click at [222, 174] on input "[EMAIL_ADDRESS][DOMAIN_NAME]" at bounding box center [239, 173] width 62 height 9
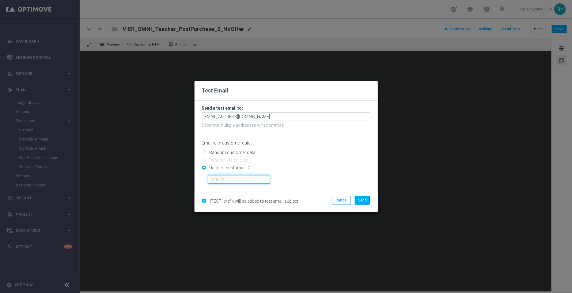
click at [237, 177] on input "text" at bounding box center [239, 179] width 62 height 9
paste input "10000006208"
type input "10000006208"
click at [362, 200] on span "Send" at bounding box center [362, 200] width 9 height 4
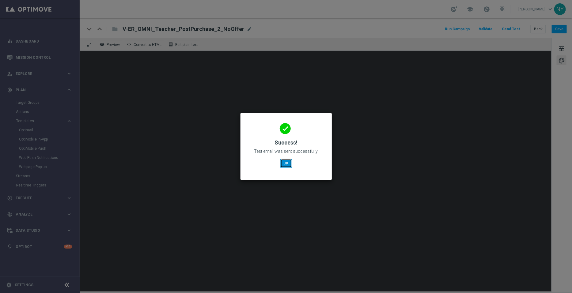
click at [287, 164] on button "OK" at bounding box center [286, 163] width 12 height 9
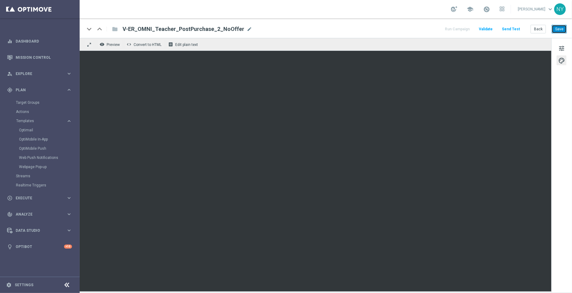
click at [561, 25] on button "Save" at bounding box center [559, 29] width 15 height 9
click at [512, 28] on button "Send Test" at bounding box center [511, 29] width 20 height 8
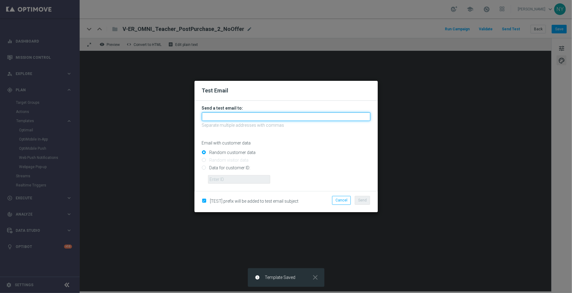
click at [235, 118] on input "text" at bounding box center [286, 116] width 169 height 9
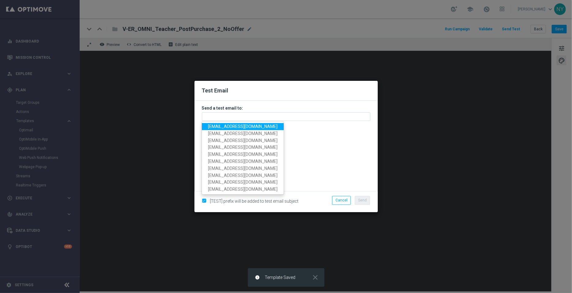
click at [237, 125] on span "[EMAIL_ADDRESS][DOMAIN_NAME]" at bounding box center [243, 126] width 70 height 5
type input "[EMAIL_ADDRESS][DOMAIN_NAME]"
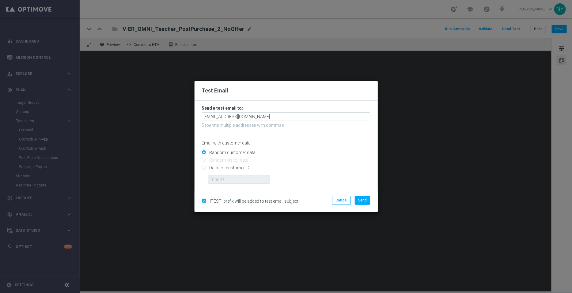
click at [206, 168] on input "Data for customer ID:" at bounding box center [286, 170] width 169 height 9
radio input "true"
click at [219, 179] on input "text" at bounding box center [239, 179] width 62 height 9
click at [232, 177] on input "text" at bounding box center [239, 179] width 62 height 9
paste input "10000006208"
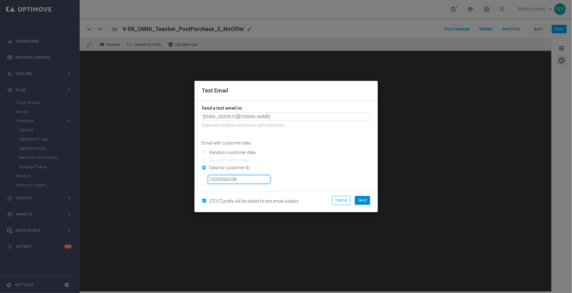
type input "10000006208"
click at [364, 198] on span "Send" at bounding box center [362, 200] width 9 height 4
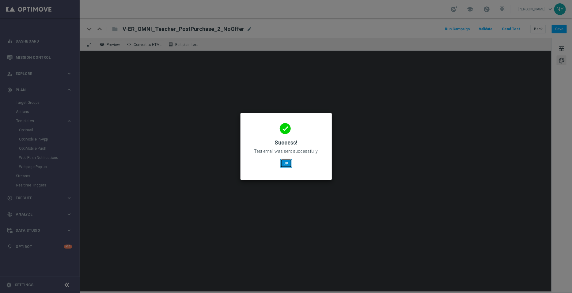
click at [288, 162] on button "OK" at bounding box center [286, 163] width 12 height 9
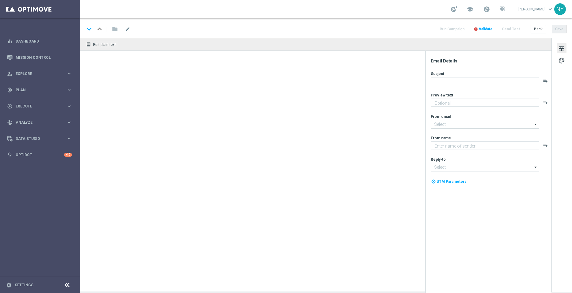
type textarea "We’re in stock through it all 🙌"
type textarea "Staples"
type input "[EMAIL_ADDRESS][DOMAIN_NAME]"
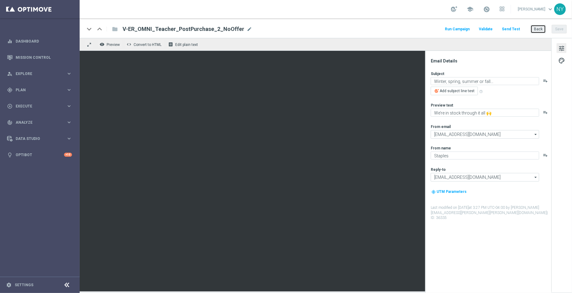
click at [538, 29] on button "Back" at bounding box center [538, 29] width 15 height 9
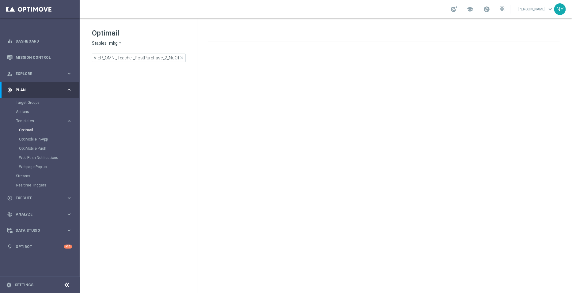
click at [182, 57] on span "close" at bounding box center [181, 57] width 5 height 5
click at [138, 56] on input at bounding box center [139, 58] width 94 height 9
type input "V-ER_OMNI_BAU_1_ClassAffinity"
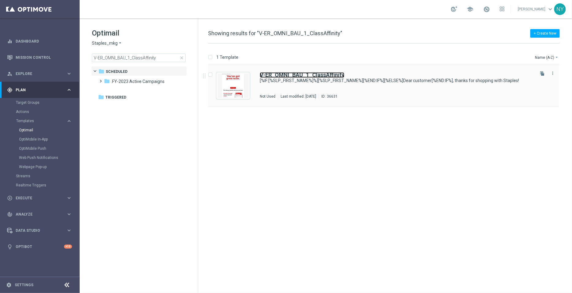
click at [313, 74] on b "V-ER_OMNI_BAU_1_ClassAffinity" at bounding box center [302, 75] width 85 height 6
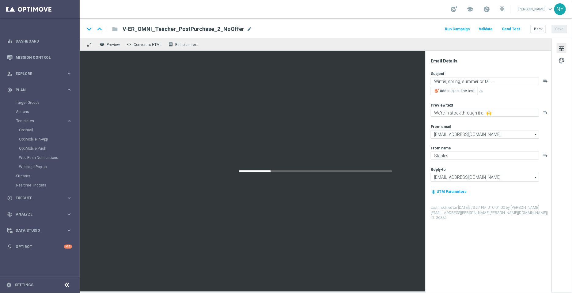
type textarea "[%IF:[%SLP_FIRST_NAME%]%][%SLP_FIRST_NAME%][%END:IF%][%ELSE%]Dear customer[%END…"
type textarea "What’s next on your list? 🤔"
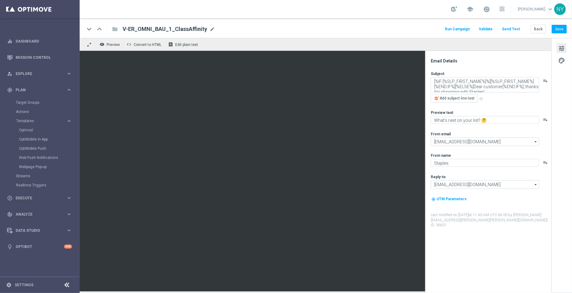
click at [516, 28] on button "Send Test" at bounding box center [511, 29] width 20 height 8
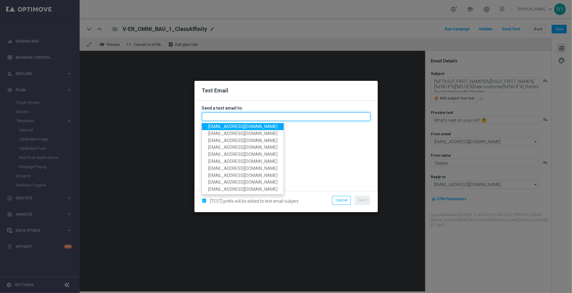
click at [224, 117] on input "text" at bounding box center [286, 116] width 169 height 9
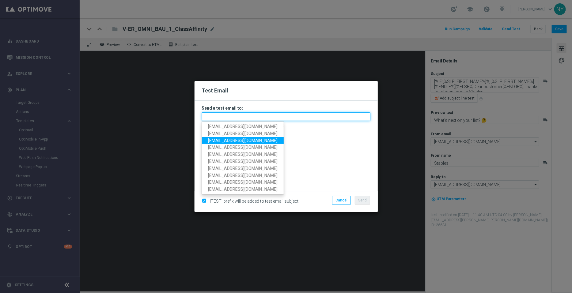
click at [213, 114] on input "text" at bounding box center [286, 116] width 169 height 9
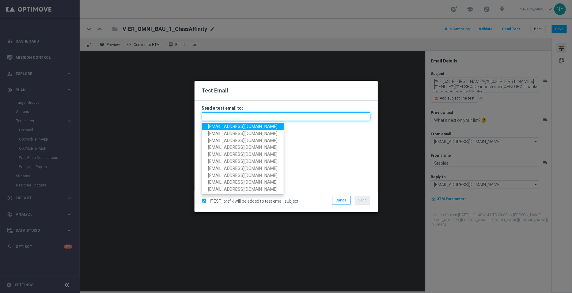
paste input "[EMAIL_ADDRESS][DOMAIN_NAME]"
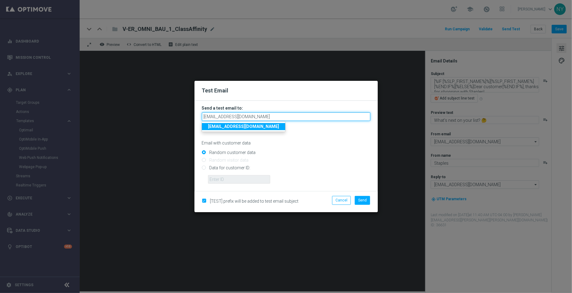
type input "[EMAIL_ADDRESS][DOMAIN_NAME]"
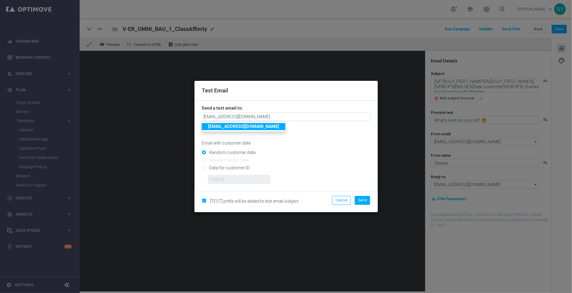
click at [299, 151] on input "Random customer data" at bounding box center [286, 155] width 169 height 9
click at [204, 167] on input "Data for customer ID:" at bounding box center [286, 170] width 169 height 9
radio input "true"
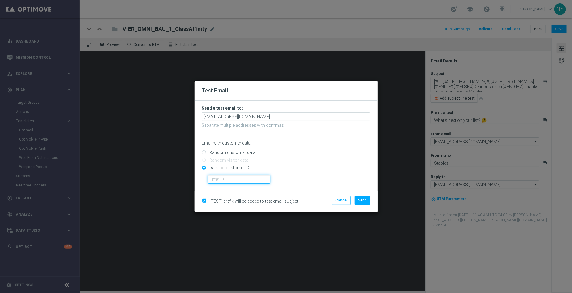
click at [226, 178] on input "text" at bounding box center [239, 179] width 62 height 9
click at [219, 179] on input "text" at bounding box center [239, 179] width 62 height 9
paste input "10000000793"
type input "10000000793"
click at [368, 201] on button "Send" at bounding box center [362, 200] width 15 height 9
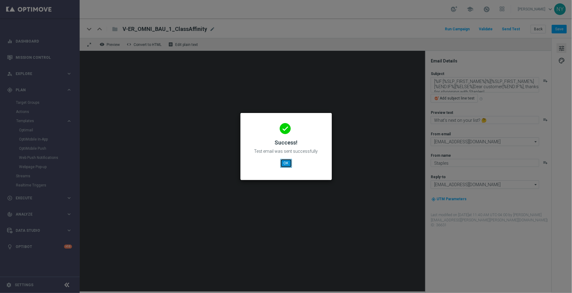
click at [283, 165] on button "OK" at bounding box center [286, 163] width 12 height 9
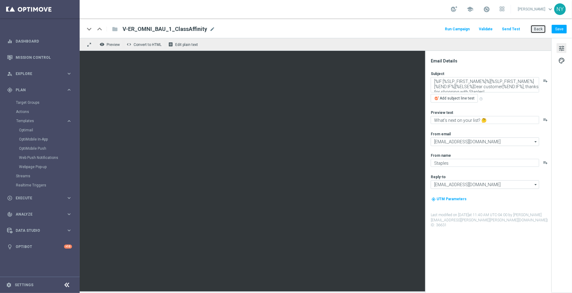
click at [540, 30] on button "Back" at bounding box center [538, 29] width 15 height 9
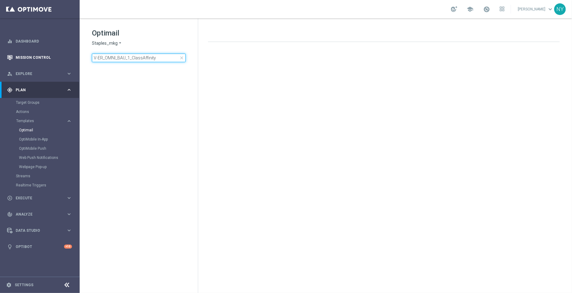
drag, startPoint x: 165, startPoint y: 56, endPoint x: 44, endPoint y: 59, distance: 121.4
click at [44, 59] on main "equalizer Dashboard Mission Control" at bounding box center [286, 146] width 572 height 293
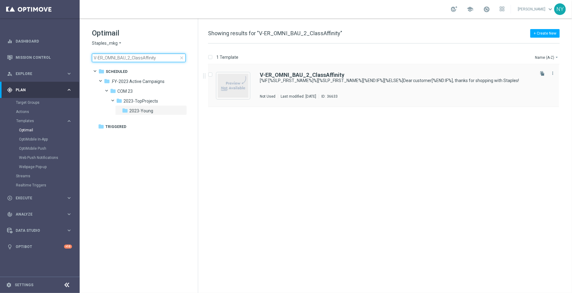
type input "V-ER_OMNI_BAU_2_ClassAffinity"
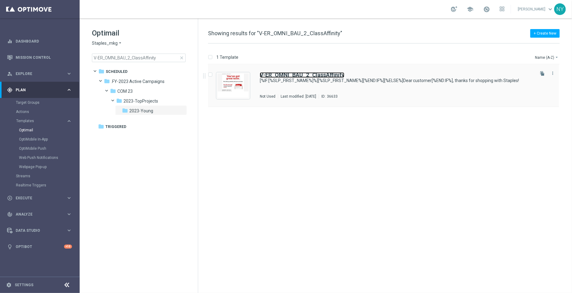
click at [310, 76] on b "V-ER_OMNI_BAU_2_ClassAffinity" at bounding box center [302, 75] width 85 height 6
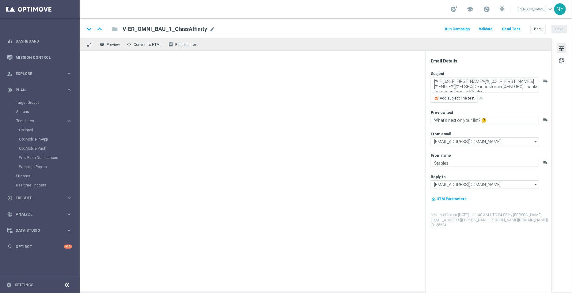
type textarea "Fresh ideas right this way 👉"
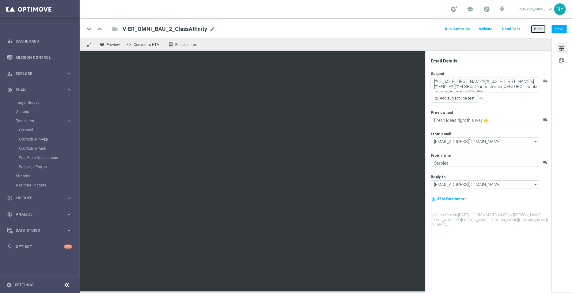
click at [542, 29] on button "Back" at bounding box center [538, 29] width 15 height 9
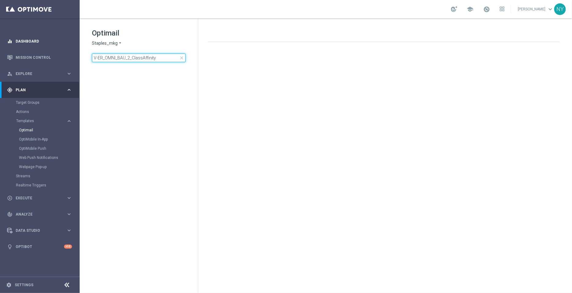
drag, startPoint x: 158, startPoint y: 60, endPoint x: 0, endPoint y: 48, distance: 158.0
click at [0, 48] on main "equalizer Dashboard Mission Control" at bounding box center [286, 146] width 572 height 293
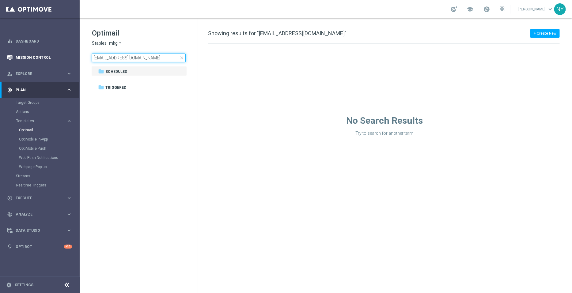
drag, startPoint x: 161, startPoint y: 59, endPoint x: 66, endPoint y: 53, distance: 94.9
click at [66, 53] on main "equalizer Dashboard Mission Control" at bounding box center [286, 146] width 572 height 293
type input "V-ER_OMNI_BAU_2_ClassAffinity"
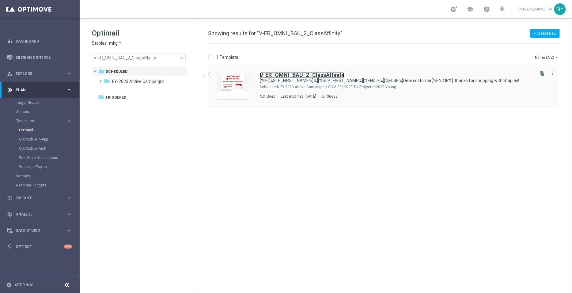
click at [318, 74] on b "V-ER_OMNI_BAU_2_ClassAffinity" at bounding box center [302, 75] width 85 height 6
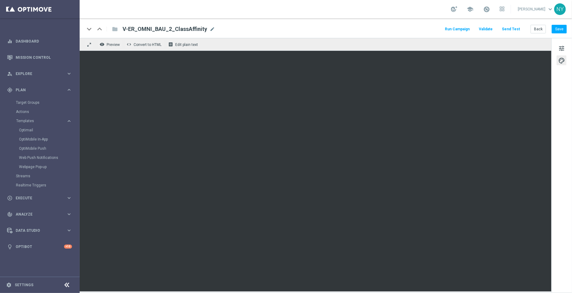
click at [513, 30] on button "Send Test" at bounding box center [511, 29] width 20 height 8
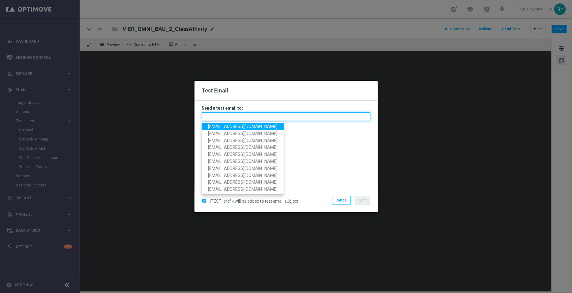
click at [212, 119] on input "text" at bounding box center [286, 116] width 169 height 9
click at [234, 116] on input "text" at bounding box center [286, 116] width 169 height 9
paste input "[EMAIL_ADDRESS][DOMAIN_NAME]"
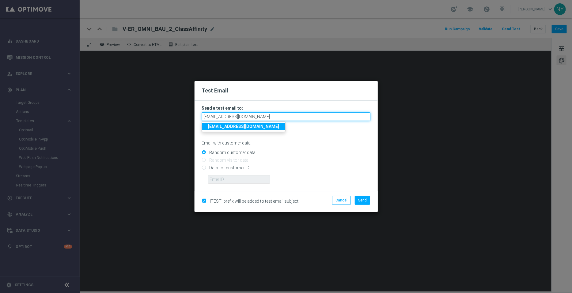
type input "[EMAIL_ADDRESS][DOMAIN_NAME]"
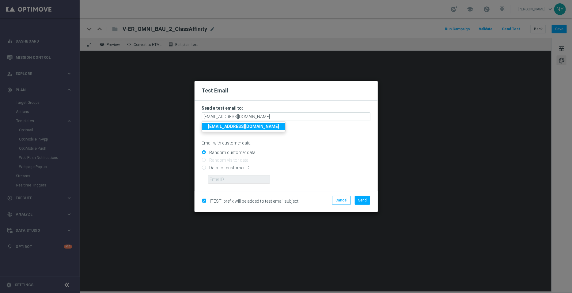
click at [312, 147] on div "Random customer data" at bounding box center [286, 151] width 169 height 8
click at [205, 169] on input "Data for customer ID:" at bounding box center [286, 170] width 169 height 9
radio input "true"
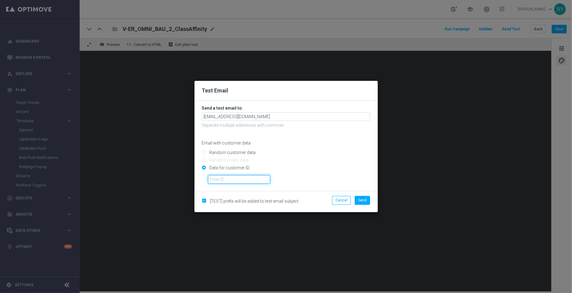
click at [224, 180] on input "text" at bounding box center [239, 179] width 62 height 9
paste input "10000128550"
type input "10000128550"
click at [360, 198] on button "Send" at bounding box center [362, 200] width 15 height 9
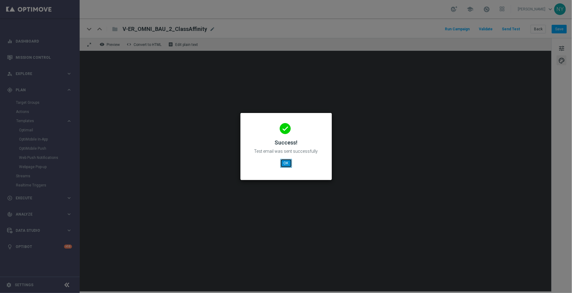
click at [282, 165] on button "OK" at bounding box center [286, 163] width 12 height 9
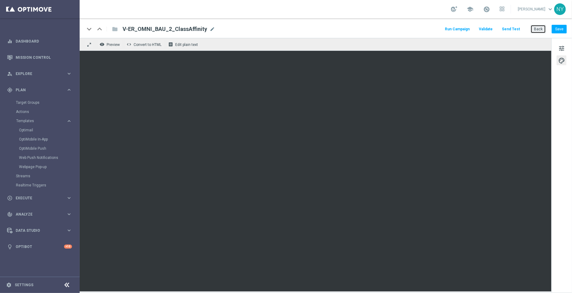
click at [541, 31] on button "Back" at bounding box center [538, 29] width 15 height 9
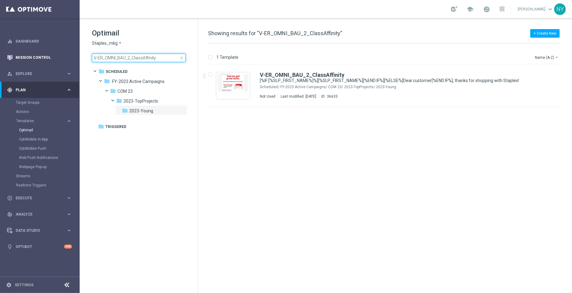
drag, startPoint x: 159, startPoint y: 59, endPoint x: 36, endPoint y: 54, distance: 122.7
click at [42, 54] on main "equalizer Dashboard Mission Control" at bounding box center [286, 146] width 572 height 293
type input "V-ER_OMNI_PRINT_1_ClassAffinity"
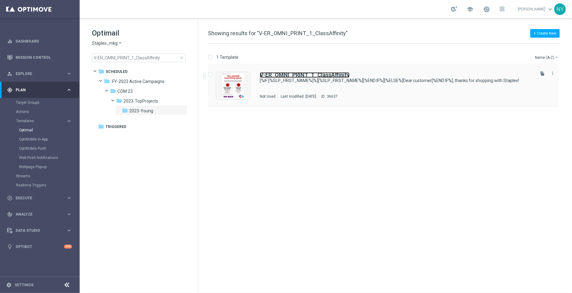
click at [311, 74] on b "V-ER_OMNI_PRINT_1_ClassAffinity" at bounding box center [305, 75] width 90 height 6
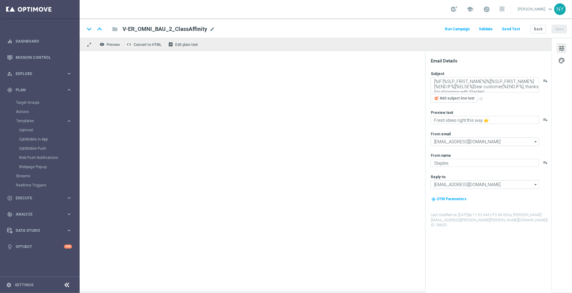
type textarea "👀 See what else we can print."
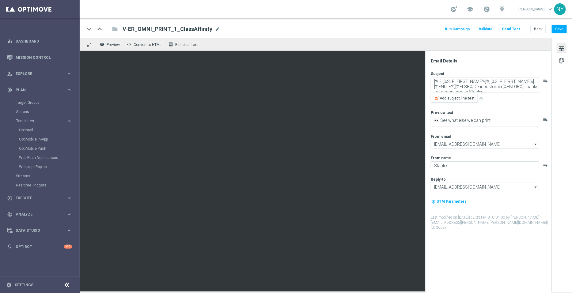
click at [512, 25] on button "Send Test" at bounding box center [511, 29] width 20 height 8
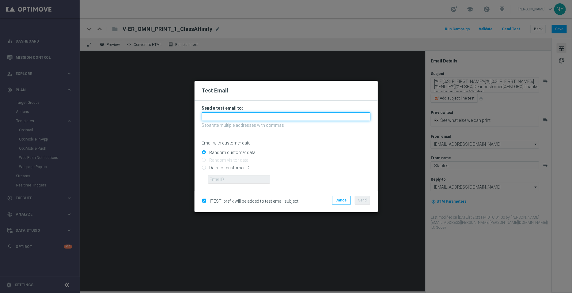
click at [246, 116] on input "text" at bounding box center [286, 116] width 169 height 9
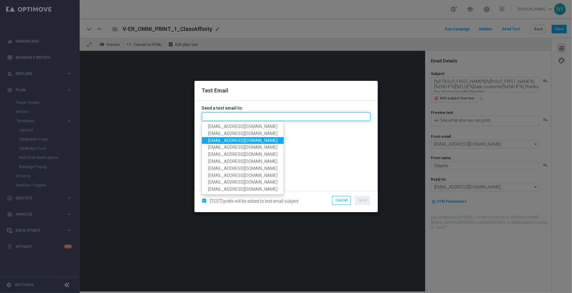
click at [213, 117] on input "text" at bounding box center [286, 116] width 169 height 9
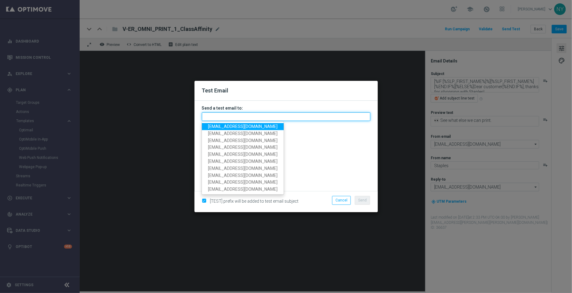
paste input "[EMAIL_ADDRESS][DOMAIN_NAME]"
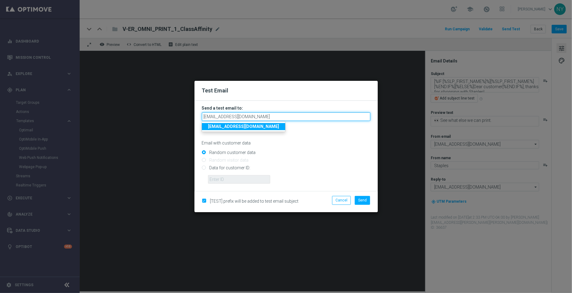
type input "[EMAIL_ADDRESS][DOMAIN_NAME]"
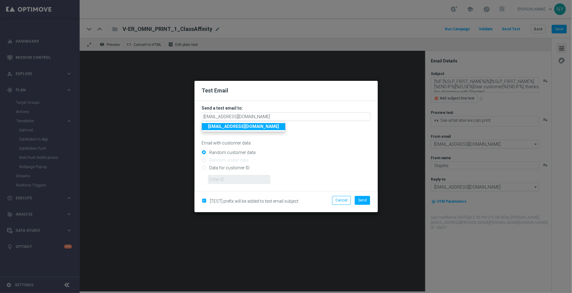
click at [203, 167] on input "Data for customer ID:" at bounding box center [286, 170] width 169 height 9
radio input "true"
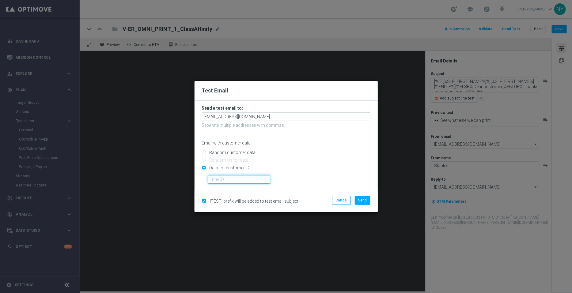
click at [223, 180] on input "text" at bounding box center [239, 179] width 62 height 9
click at [220, 180] on input "text" at bounding box center [239, 179] width 62 height 9
paste input "10001885973"
type input "10001885973"
click at [362, 201] on span "Send" at bounding box center [362, 200] width 9 height 4
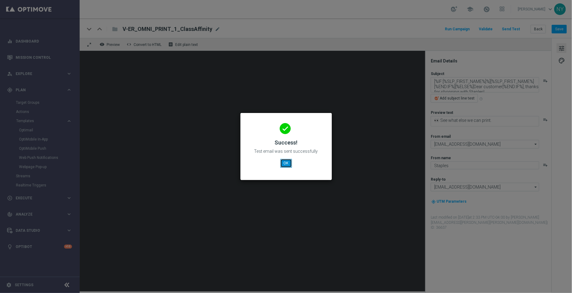
click at [283, 166] on button "OK" at bounding box center [286, 163] width 12 height 9
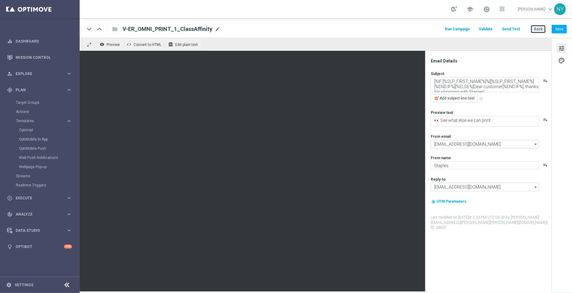
click at [542, 29] on button "Back" at bounding box center [538, 29] width 15 height 9
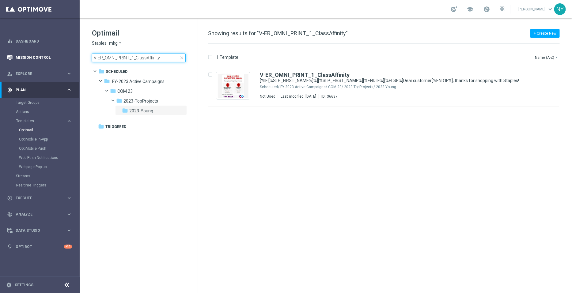
drag, startPoint x: 167, startPoint y: 58, endPoint x: 49, endPoint y: 60, distance: 118.3
click at [49, 60] on main "equalizer Dashboard Mission Control" at bounding box center [286, 146] width 572 height 293
type input "V-ER_OMNI_PRINT_2_ClassAffinity"
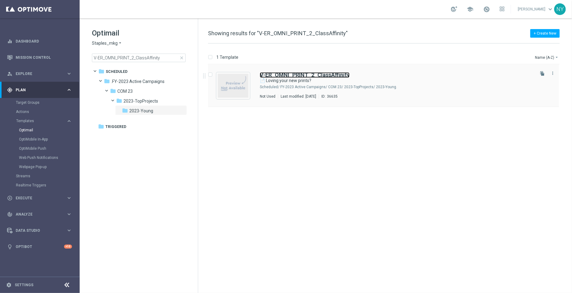
click at [299, 75] on b "V-ER_OMNI_PRINT_2_ClassAffinity" at bounding box center [305, 75] width 90 height 6
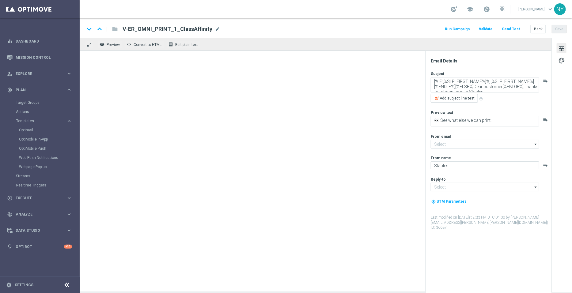
type input "[EMAIL_ADDRESS][DOMAIN_NAME]"
type textarea "📄 Loving your new prints?"
type textarea "Here’s more where that came from."
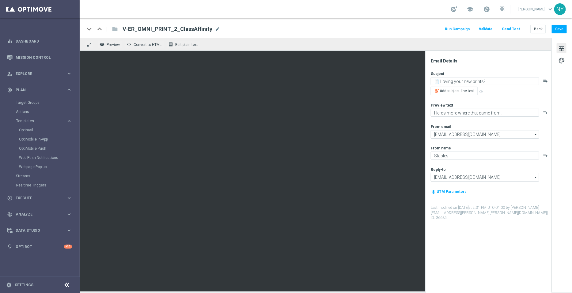
click at [511, 25] on button "Send Test" at bounding box center [511, 29] width 20 height 8
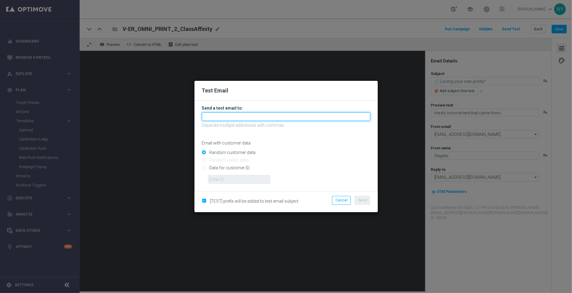
click at [222, 119] on input "text" at bounding box center [286, 116] width 169 height 9
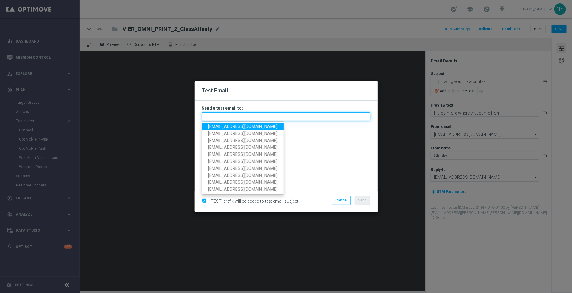
paste input "[EMAIL_ADDRESS][DOMAIN_NAME]"
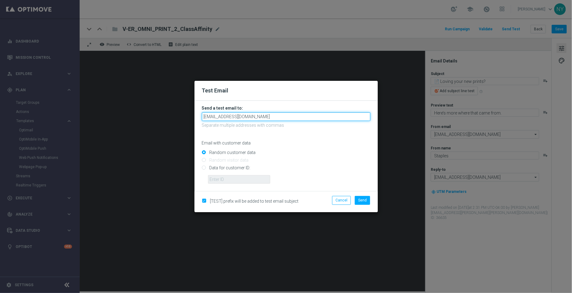
type input "[EMAIL_ADDRESS][DOMAIN_NAME]"
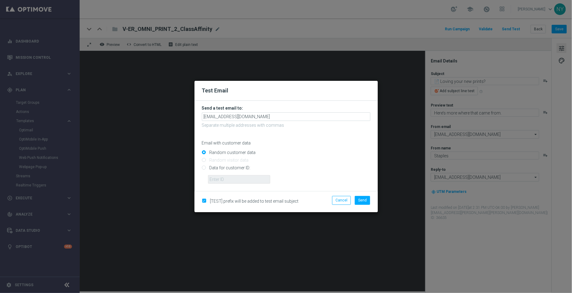
click at [204, 168] on input "Data for customer ID:" at bounding box center [286, 170] width 169 height 9
radio input "true"
click at [218, 180] on input "text" at bounding box center [239, 179] width 62 height 9
click at [219, 177] on input "text" at bounding box center [239, 179] width 62 height 9
paste input "10280613353"
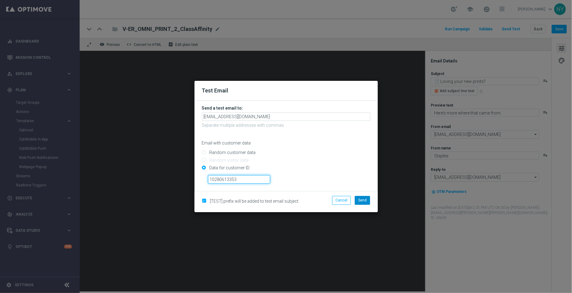
type input "10280613353"
drag, startPoint x: 362, startPoint y: 196, endPoint x: 427, endPoint y: 59, distance: 151.9
click at [363, 196] on button "Send" at bounding box center [362, 200] width 15 height 9
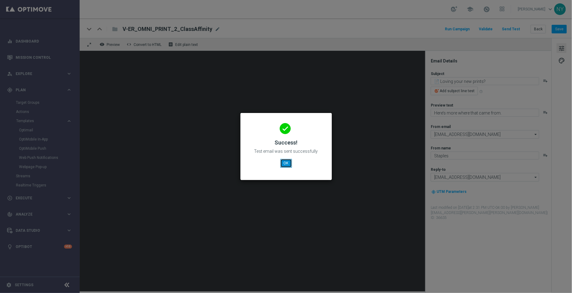
click at [287, 166] on button "OK" at bounding box center [286, 163] width 12 height 9
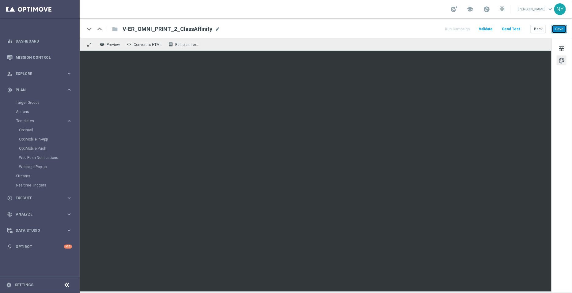
click at [560, 28] on button "Save" at bounding box center [559, 29] width 15 height 9
click at [516, 27] on button "Send Test" at bounding box center [511, 29] width 20 height 8
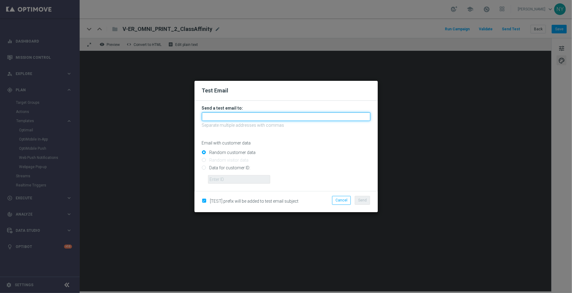
click at [222, 117] on input "text" at bounding box center [286, 116] width 169 height 9
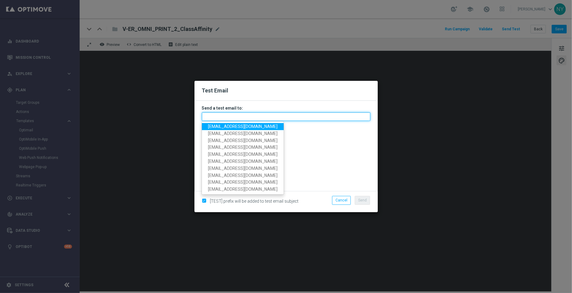
click at [230, 118] on input "text" at bounding box center [286, 116] width 169 height 9
paste input "10280613353"
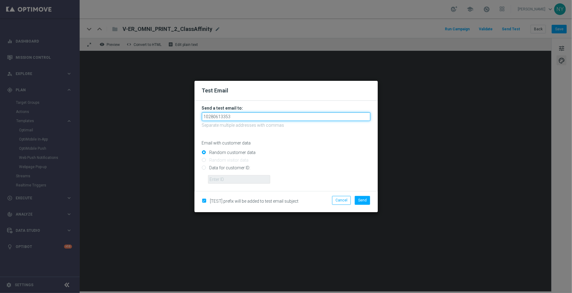
drag, startPoint x: 247, startPoint y: 115, endPoint x: 190, endPoint y: 118, distance: 57.7
click at [190, 118] on modal-container "Test Email Send a test email to: 10280613353 Separate multiple addresses with c…" at bounding box center [286, 146] width 572 height 293
click at [258, 116] on input "10280613353" at bounding box center [286, 116] width 169 height 9
drag, startPoint x: 239, startPoint y: 117, endPoint x: 175, endPoint y: 117, distance: 64.1
click at [175, 117] on modal-container "Test Email Send a test email to: 10280613353 Separate multiple addresses with c…" at bounding box center [286, 146] width 572 height 293
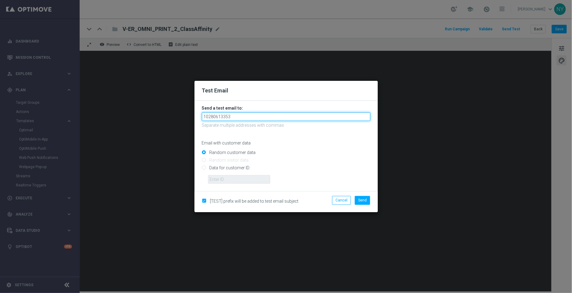
paste input "[EMAIL_ADDRESS][DOMAIN_NAME]"
type input "[EMAIL_ADDRESS][DOMAIN_NAME]"
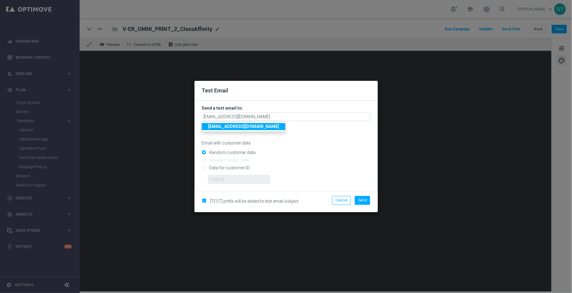
click at [205, 169] on input "Data for customer ID:" at bounding box center [286, 170] width 169 height 9
radio input "true"
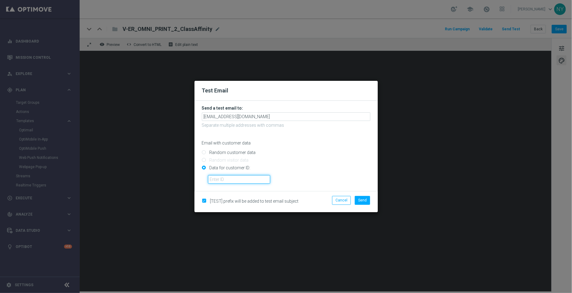
click at [214, 177] on input "text" at bounding box center [239, 179] width 62 height 9
click at [220, 178] on input "text" at bounding box center [239, 179] width 62 height 9
paste input "10280613353"
type input "10280613353"
click at [363, 199] on span "Send" at bounding box center [362, 200] width 9 height 4
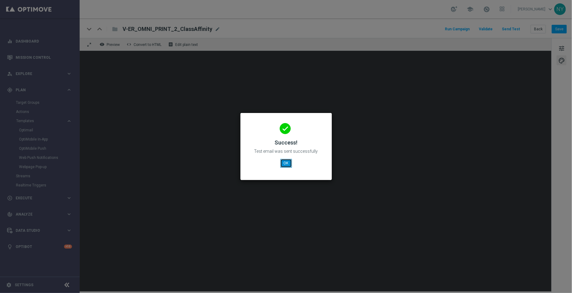
click at [282, 163] on button "OK" at bounding box center [286, 163] width 12 height 9
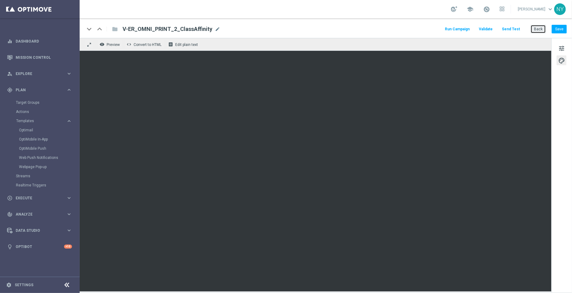
drag, startPoint x: 538, startPoint y: 26, endPoint x: 409, endPoint y: 12, distance: 129.8
click at [538, 26] on button "Back" at bounding box center [538, 29] width 15 height 9
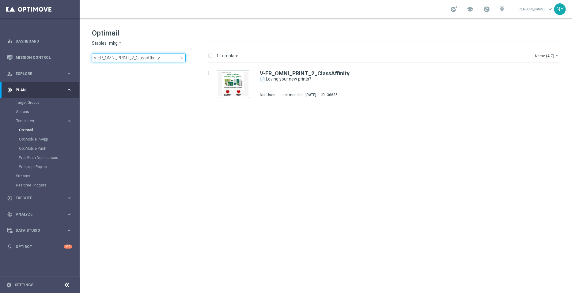
click at [133, 57] on input "V-ER_OMNI_PRINT_2_ClassAffinity" at bounding box center [139, 58] width 94 height 9
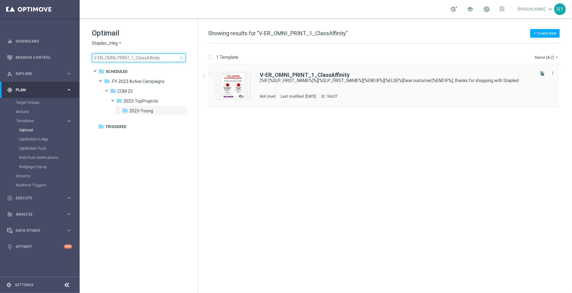
type input "V-ER_OMNI_PRINT_1_ClassAffinity"
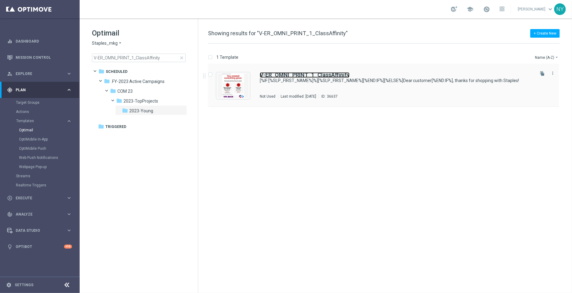
click at [316, 74] on b "V-ER_OMNI_PRINT_1_ClassAffinity" at bounding box center [305, 75] width 90 height 6
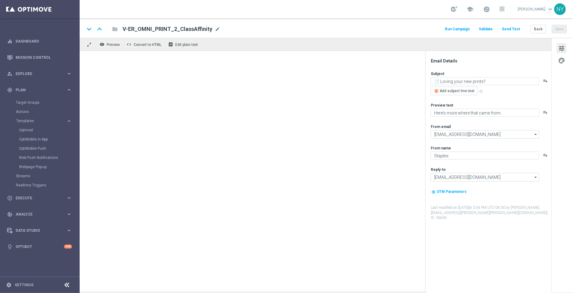
type textarea "[%IF:[%SLP_FIRST_NAME%]%][%SLP_FIRST_NAME%][%END:IF%][%ELSE%]Dear customer[%END…"
type textarea "👀 See what else we can print."
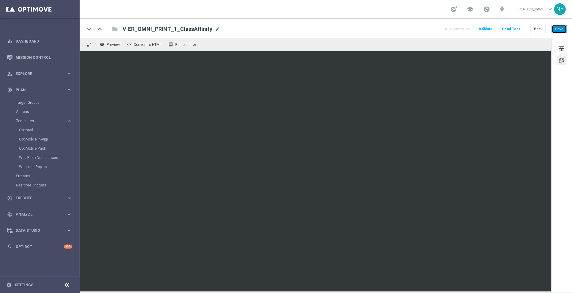
click at [560, 28] on button "Save" at bounding box center [559, 29] width 15 height 9
click at [512, 29] on button "Send Test" at bounding box center [511, 29] width 20 height 8
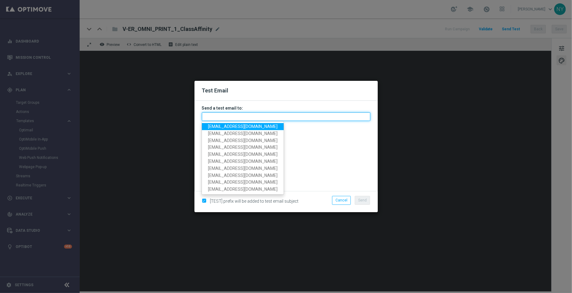
click at [211, 114] on input "text" at bounding box center [286, 116] width 169 height 9
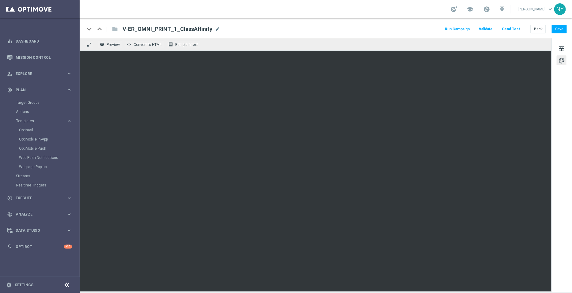
click at [516, 25] on button "Send Test" at bounding box center [511, 29] width 20 height 8
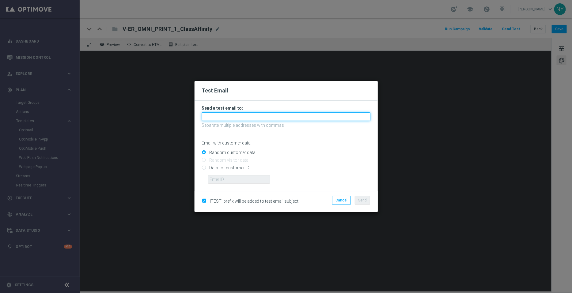
click at [236, 115] on input "text" at bounding box center [286, 116] width 169 height 9
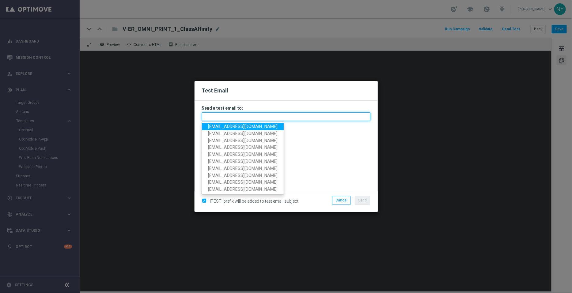
paste input "[EMAIL_ADDRESS][DOMAIN_NAME]"
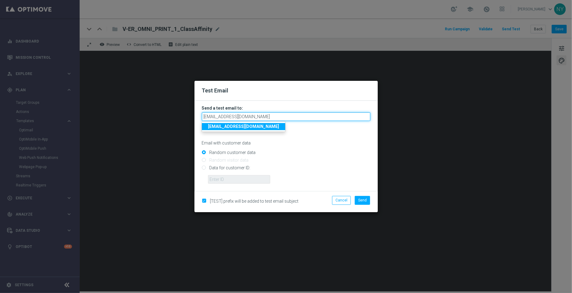
type input "[EMAIL_ADDRESS][DOMAIN_NAME]"
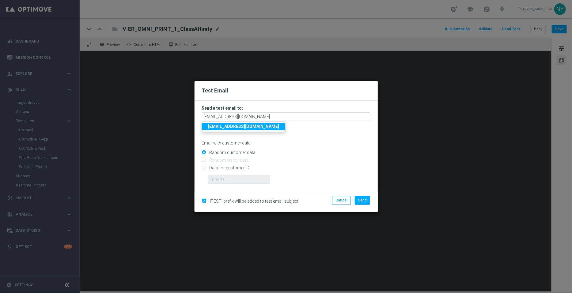
click at [317, 143] on p "Email with customer data" at bounding box center [286, 143] width 169 height 6
click at [204, 168] on input "Data for customer ID:" at bounding box center [286, 170] width 169 height 9
radio input "true"
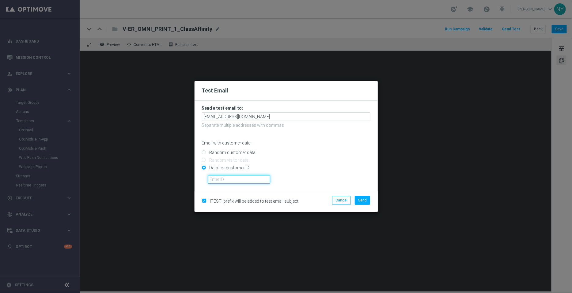
click at [214, 181] on input "text" at bounding box center [239, 179] width 62 height 9
paste input "10001885973"
type input "10001885973"
click at [365, 198] on span "Send" at bounding box center [362, 200] width 9 height 4
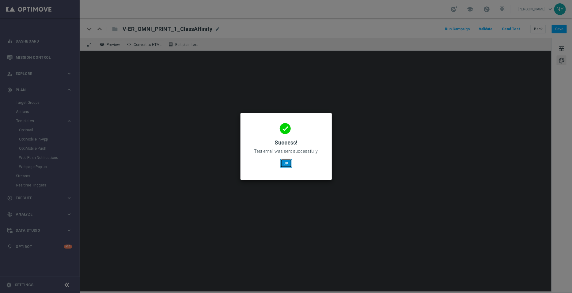
click at [287, 161] on button "OK" at bounding box center [286, 163] width 12 height 9
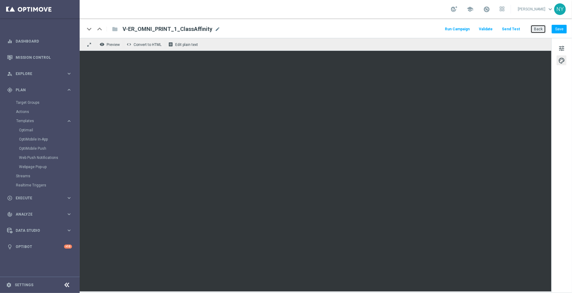
click at [538, 29] on button "Back" at bounding box center [538, 29] width 15 height 9
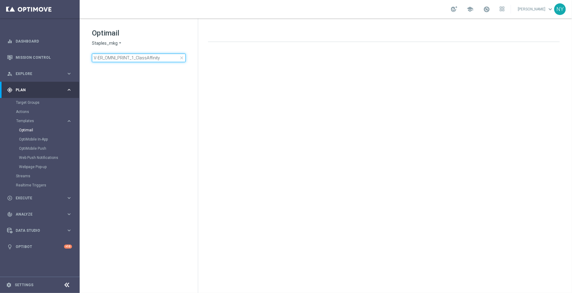
click at [165, 56] on input "V-ER_OMNI_PRINT_1_ClassAffinity" at bounding box center [139, 58] width 94 height 9
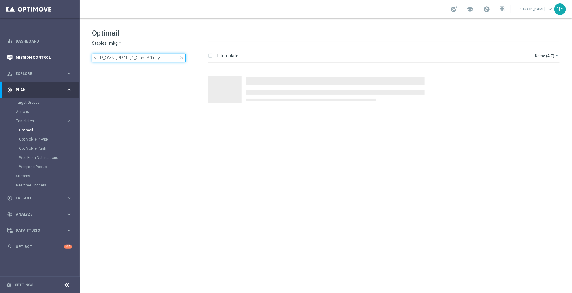
drag, startPoint x: 165, startPoint y: 56, endPoint x: 49, endPoint y: 56, distance: 115.5
click at [50, 56] on main "equalizer Dashboard Mission Control" at bounding box center [286, 146] width 572 height 293
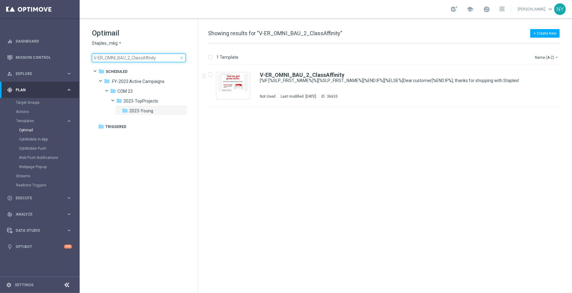
type input "V-ER_OMNI_BAU_2_ClassAffinity"
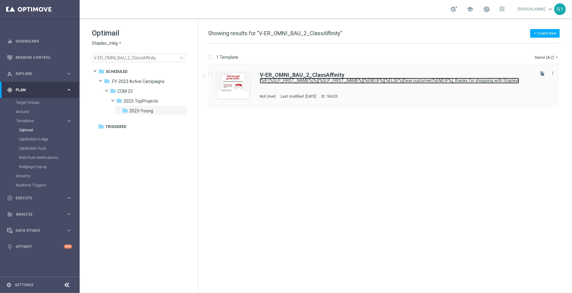
click at [317, 78] on link "[%IF:[%SLP_FIRST_NAME%]%][%SLP_FIRST_NAME%][%END:IF%][%ELSE%]Dear customer[%END…" at bounding box center [390, 81] width 260 height 6
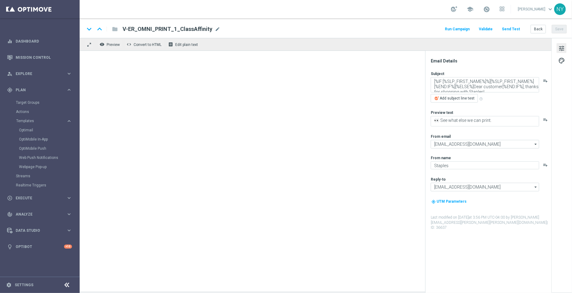
type textarea "Fresh ideas right this way 👉"
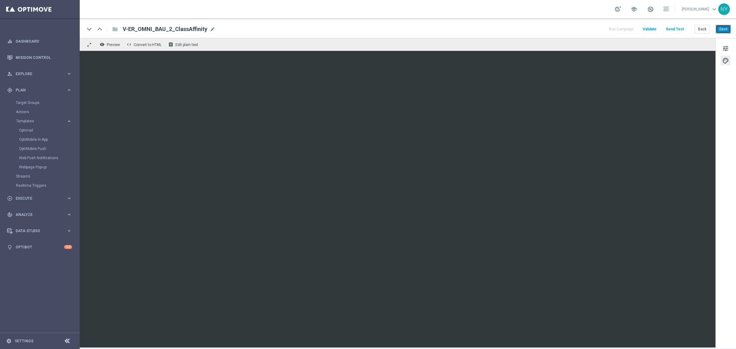
click at [572, 28] on button "Save" at bounding box center [722, 29] width 15 height 9
click at [572, 27] on button "Send Test" at bounding box center [674, 29] width 20 height 8
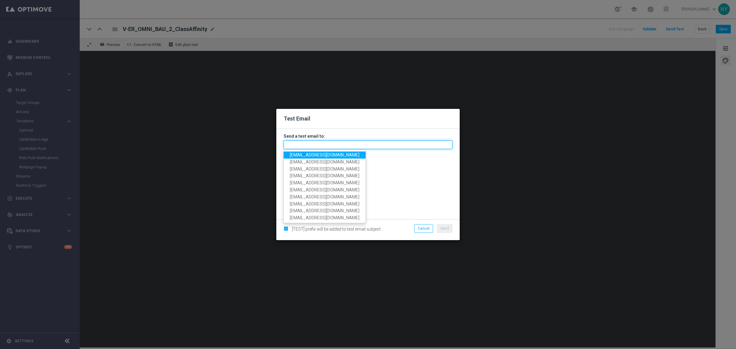
click at [290, 146] on input "text" at bounding box center [367, 144] width 169 height 9
paste input "[EMAIL_ADDRESS][DOMAIN_NAME]"
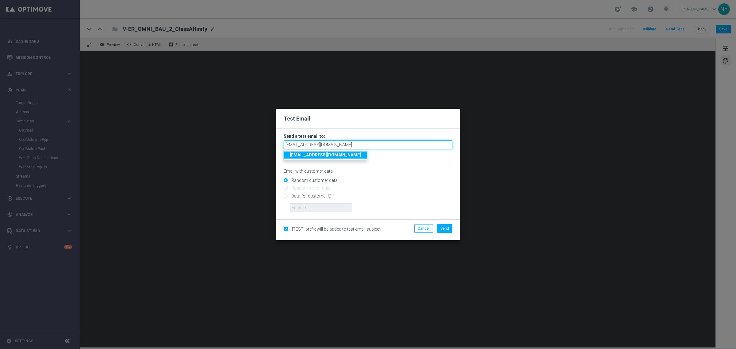
type input "[EMAIL_ADDRESS][DOMAIN_NAME]"
click at [287, 196] on input "Data for customer ID:" at bounding box center [367, 198] width 169 height 9
radio input "true"
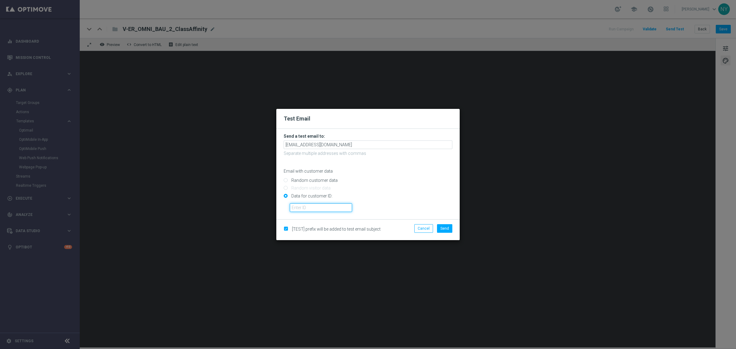
click at [308, 209] on input "text" at bounding box center [321, 207] width 62 height 9
click at [307, 206] on input "text" at bounding box center [321, 207] width 62 height 9
paste input "10000128550"
type input "10000128550"
click at [447, 225] on button "Send" at bounding box center [444, 228] width 15 height 9
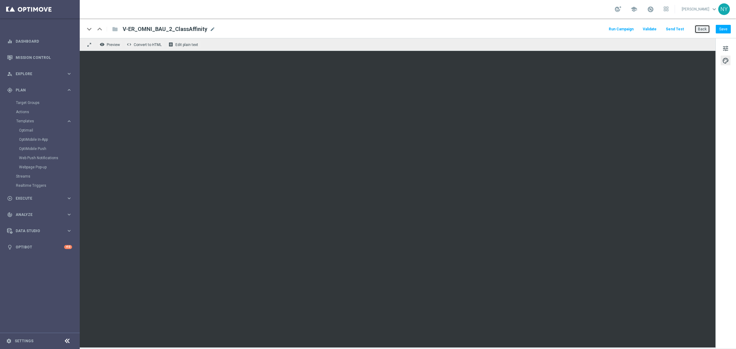
click at [572, 29] on button "Back" at bounding box center [701, 29] width 15 height 9
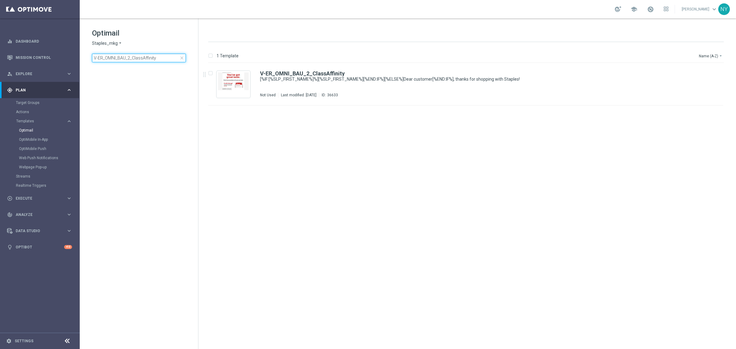
click at [162, 60] on input "V-ER_OMNI_BAU_2_ClassAffinity" at bounding box center [139, 58] width 94 height 9
drag, startPoint x: 52, startPoint y: 54, endPoint x: 28, endPoint y: 51, distance: 24.3
click at [28, 51] on main "equalizer Dashboard Mission Control" at bounding box center [368, 174] width 736 height 349
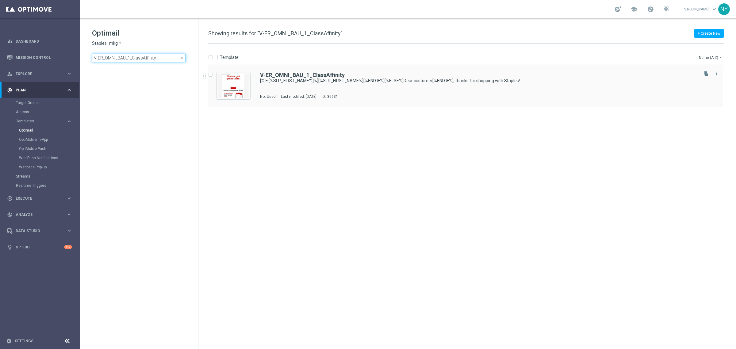
type input "V-ER_OMNI_BAU_1_ClassAffinity"
click at [322, 74] on b "V-ER_OMNI_BAU_1_ClassAffinity" at bounding box center [302, 75] width 85 height 6
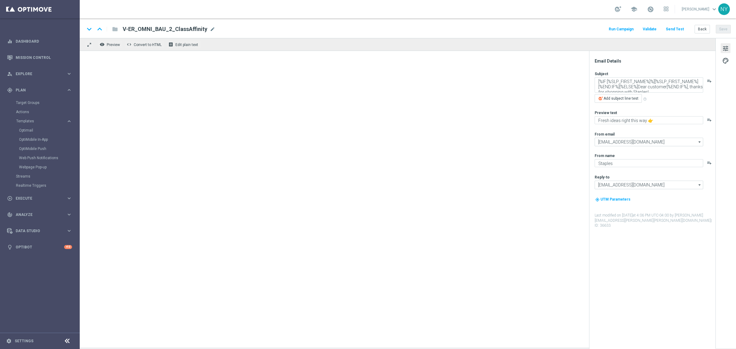
type textarea "What’s next on your list? 🤔"
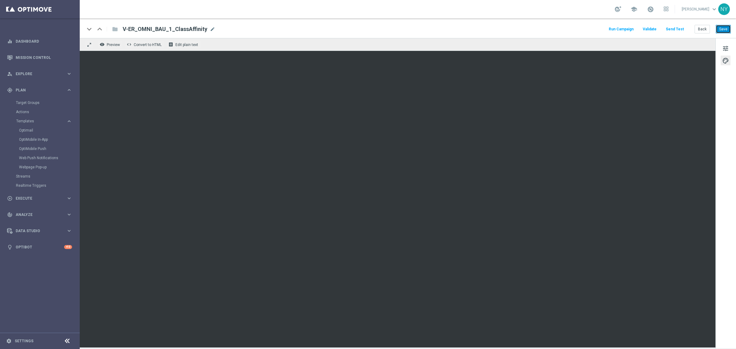
click at [572, 29] on button "Save" at bounding box center [722, 29] width 15 height 9
click at [572, 30] on button "Send Test" at bounding box center [674, 29] width 20 height 8
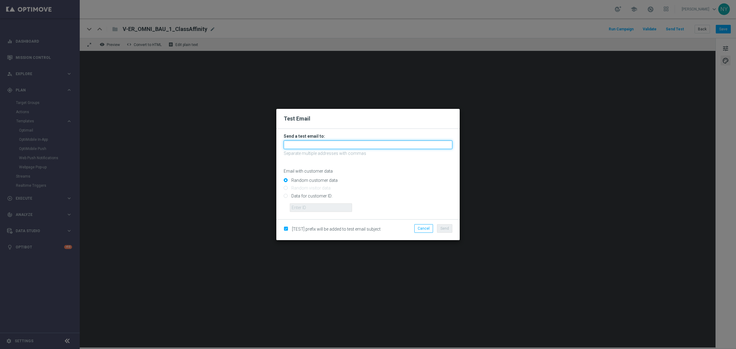
click at [309, 145] on input "text" at bounding box center [367, 144] width 169 height 9
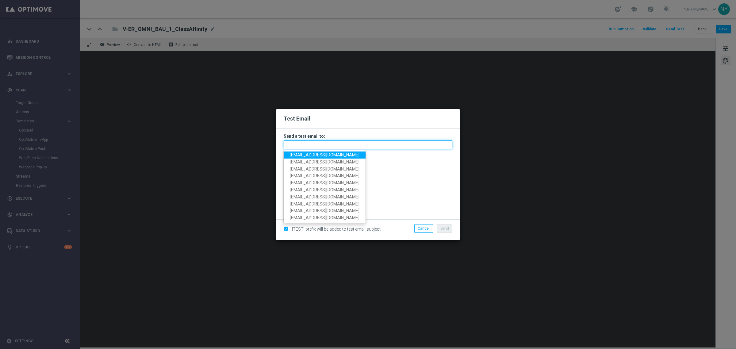
paste input "[EMAIL_ADDRESS][DOMAIN_NAME]"
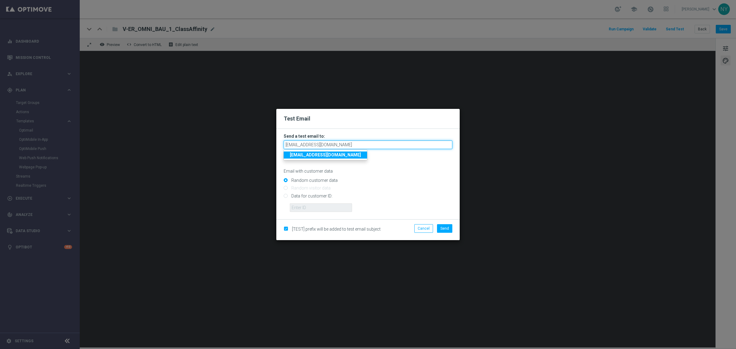
type input "[EMAIL_ADDRESS][DOMAIN_NAME]"
click at [286, 196] on input "Data for customer ID:" at bounding box center [367, 198] width 169 height 9
radio input "true"
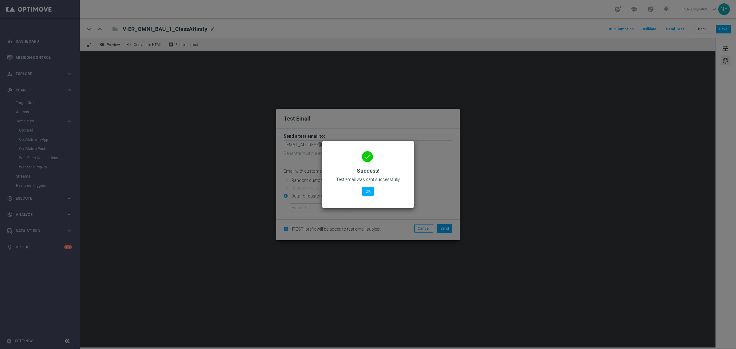
click at [375, 188] on div "done Success! Test email was sent successfully OK" at bounding box center [367, 173] width 77 height 53
click at [368, 191] on button "OK" at bounding box center [368, 191] width 12 height 9
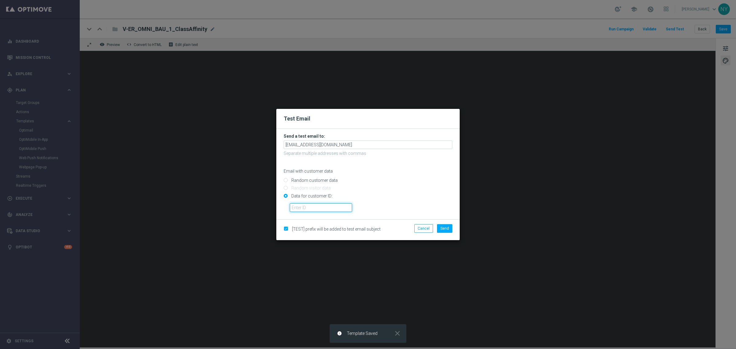
click at [296, 207] on input "text" at bounding box center [321, 207] width 62 height 9
click at [302, 210] on input "text" at bounding box center [321, 207] width 62 height 9
paste input "10000000793"
type input "10000000793"
click at [443, 229] on span "Send" at bounding box center [444, 228] width 9 height 4
